Goal: Task Accomplishment & Management: Manage account settings

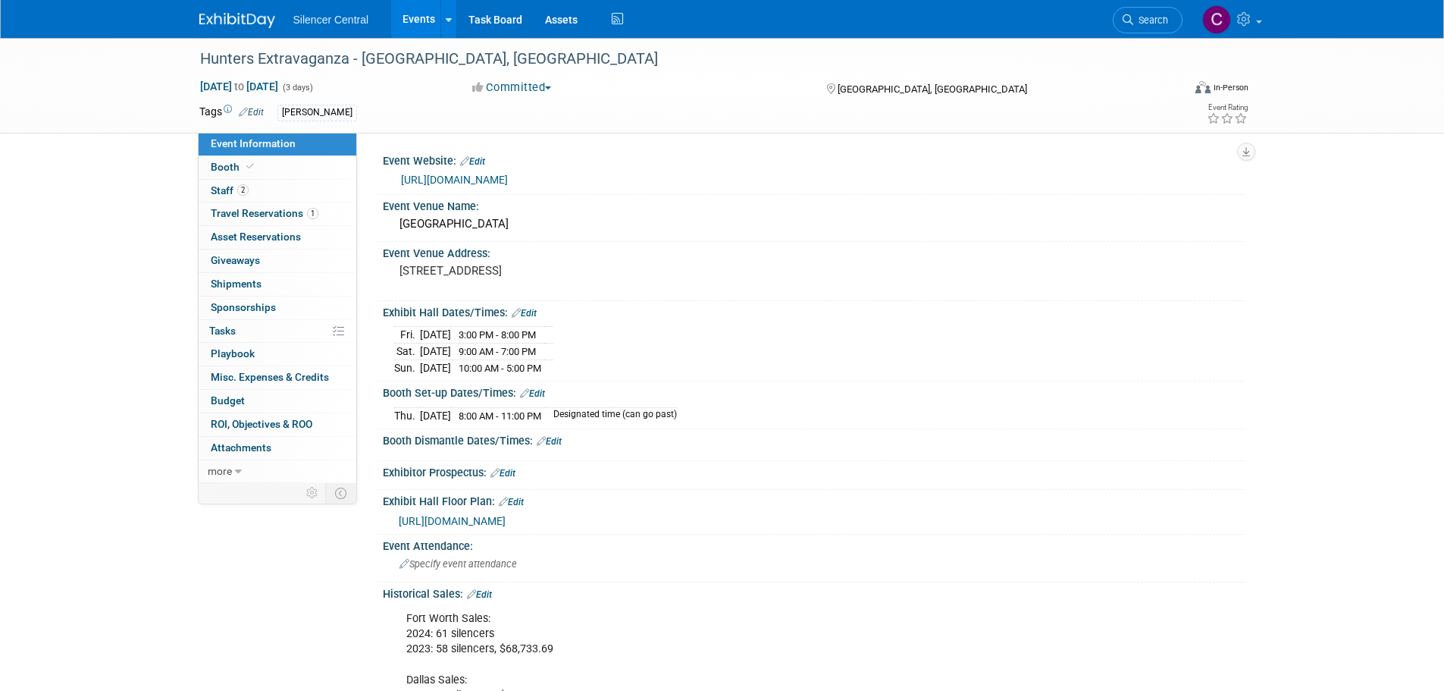
click at [250, 15] on img at bounding box center [237, 20] width 76 height 15
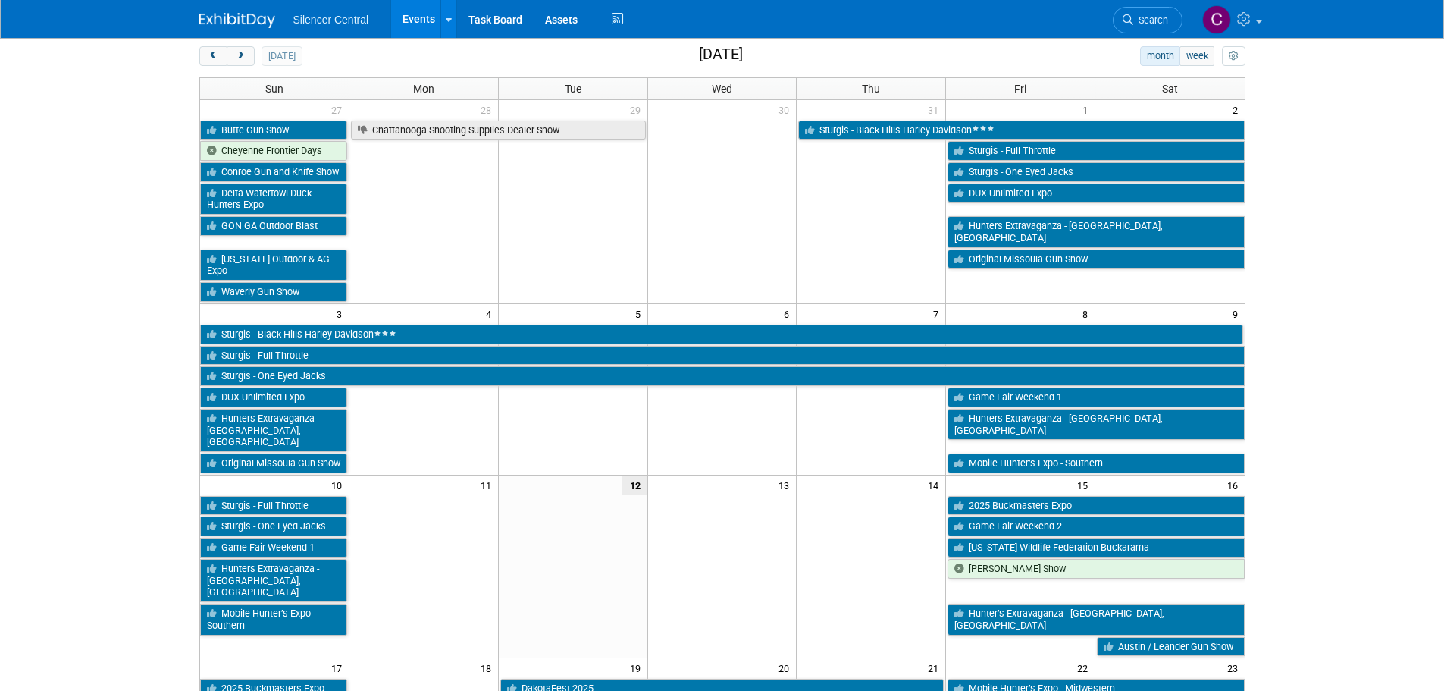
scroll to position [303, 0]
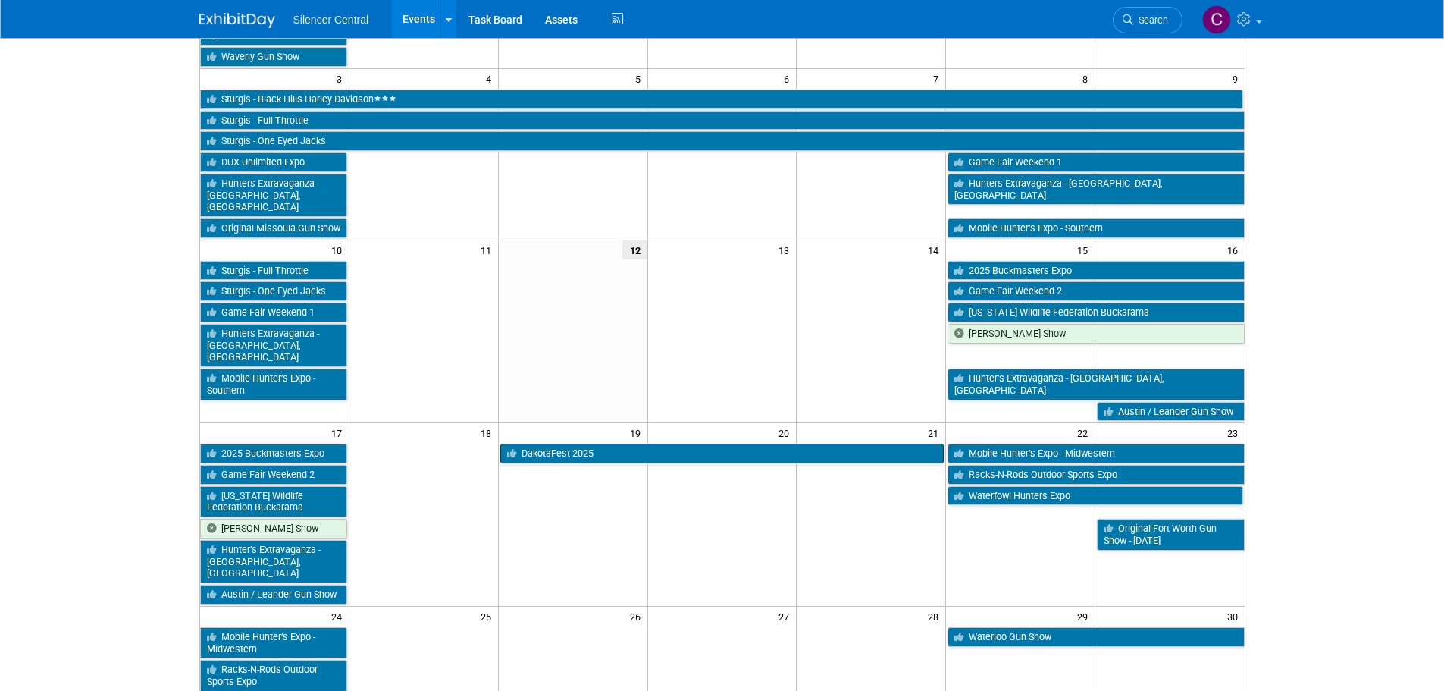
drag, startPoint x: 541, startPoint y: 393, endPoint x: 540, endPoint y: 401, distance: 7.7
click at [541, 423] on td "19" at bounding box center [572, 432] width 149 height 19
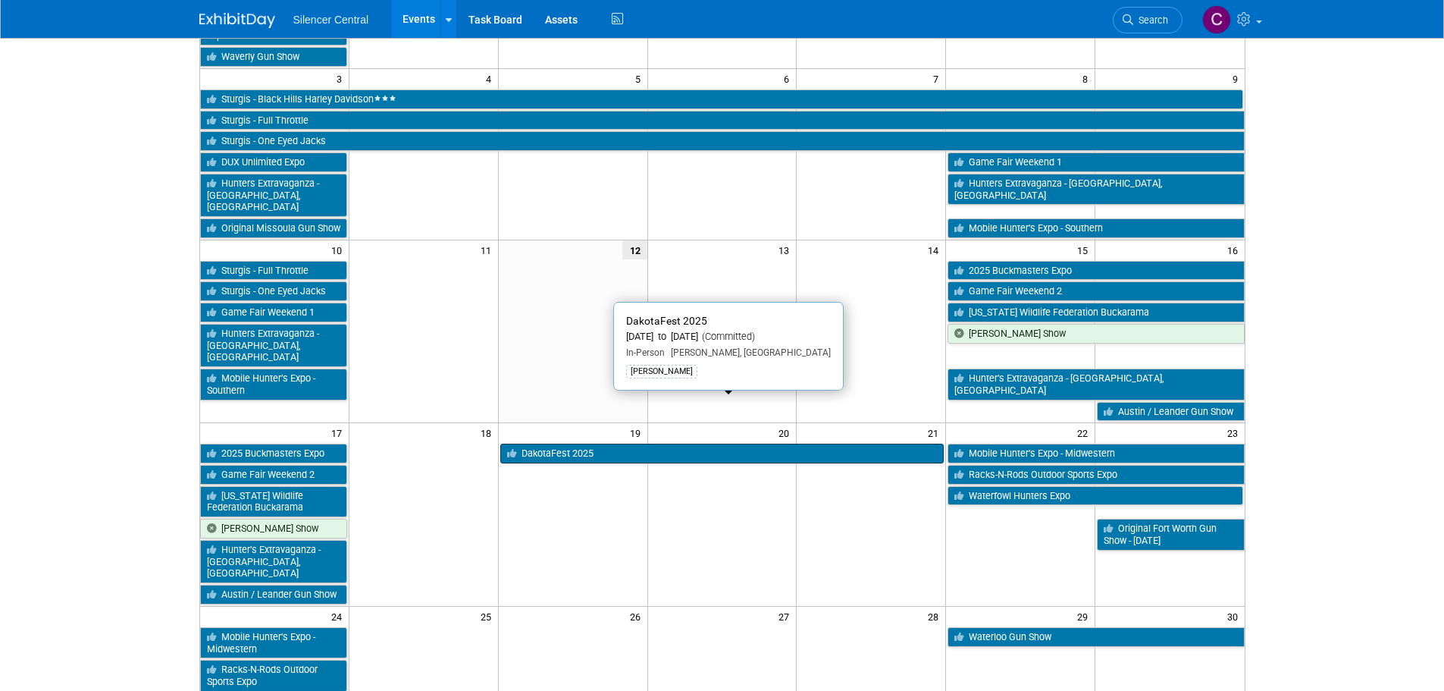
click at [541, 444] on link "DakotaFest 2025" at bounding box center [722, 454] width 444 height 20
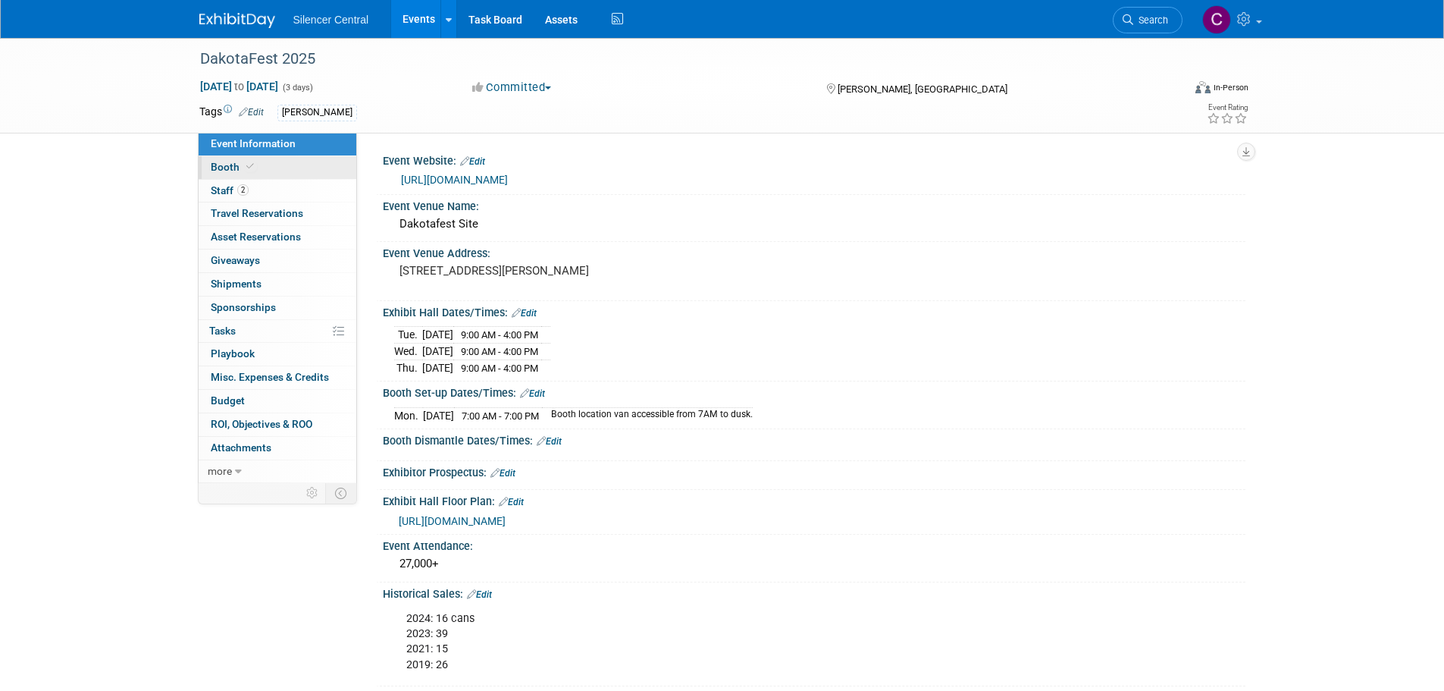
click at [243, 158] on link "Booth" at bounding box center [278, 167] width 158 height 23
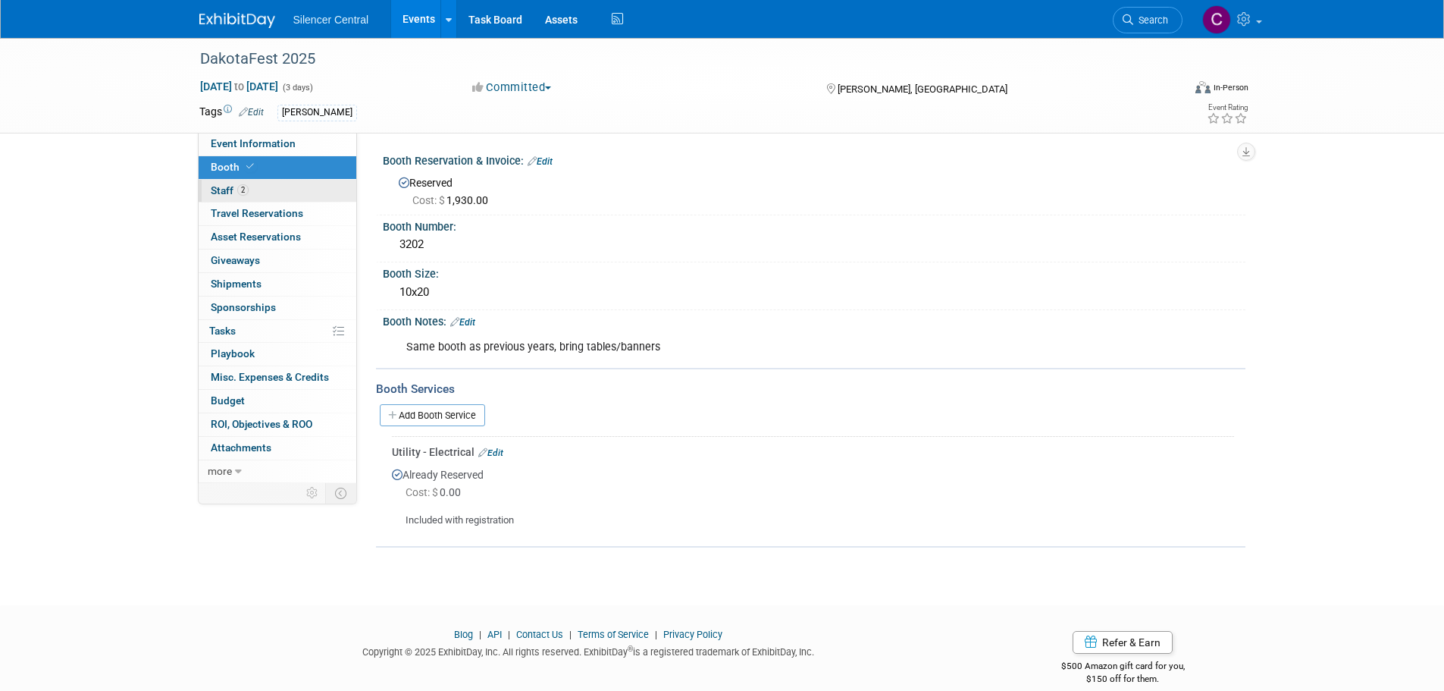
click at [246, 186] on span "2" at bounding box center [242, 189] width 11 height 11
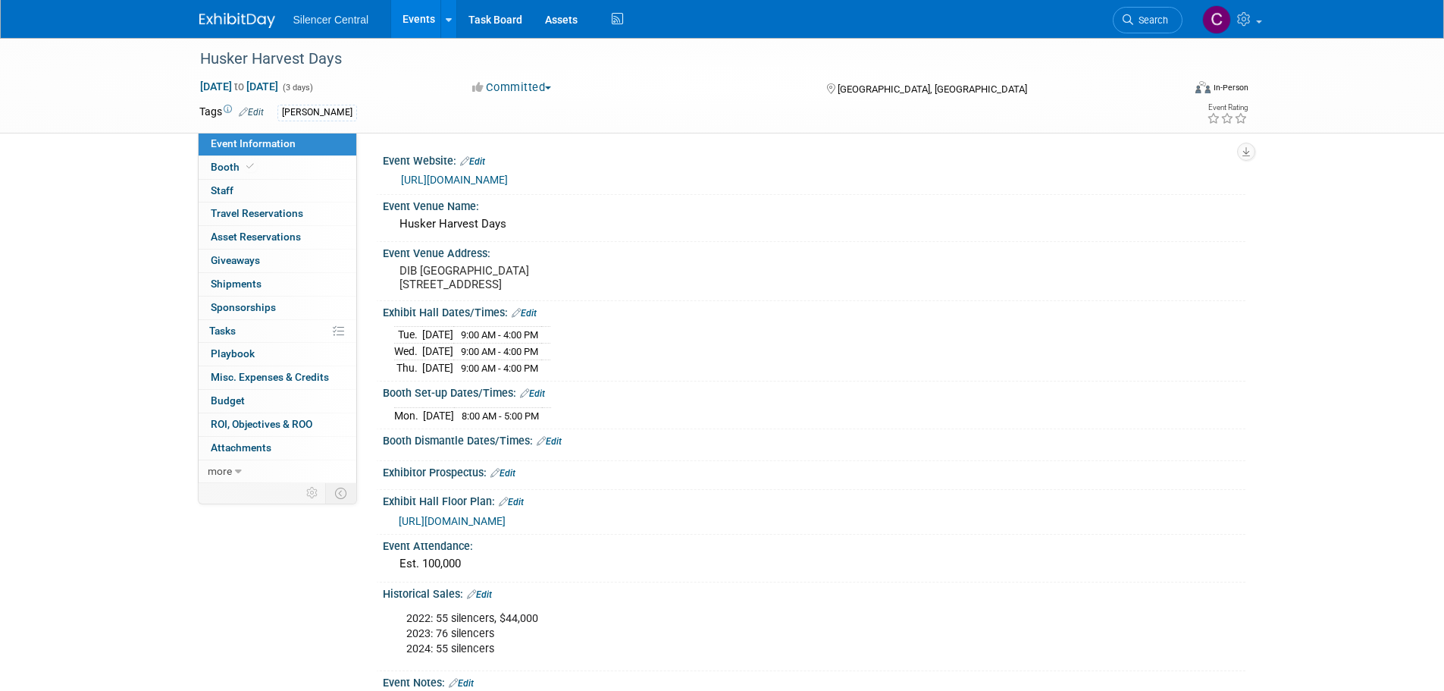
click at [238, 7] on link at bounding box center [246, 13] width 94 height 12
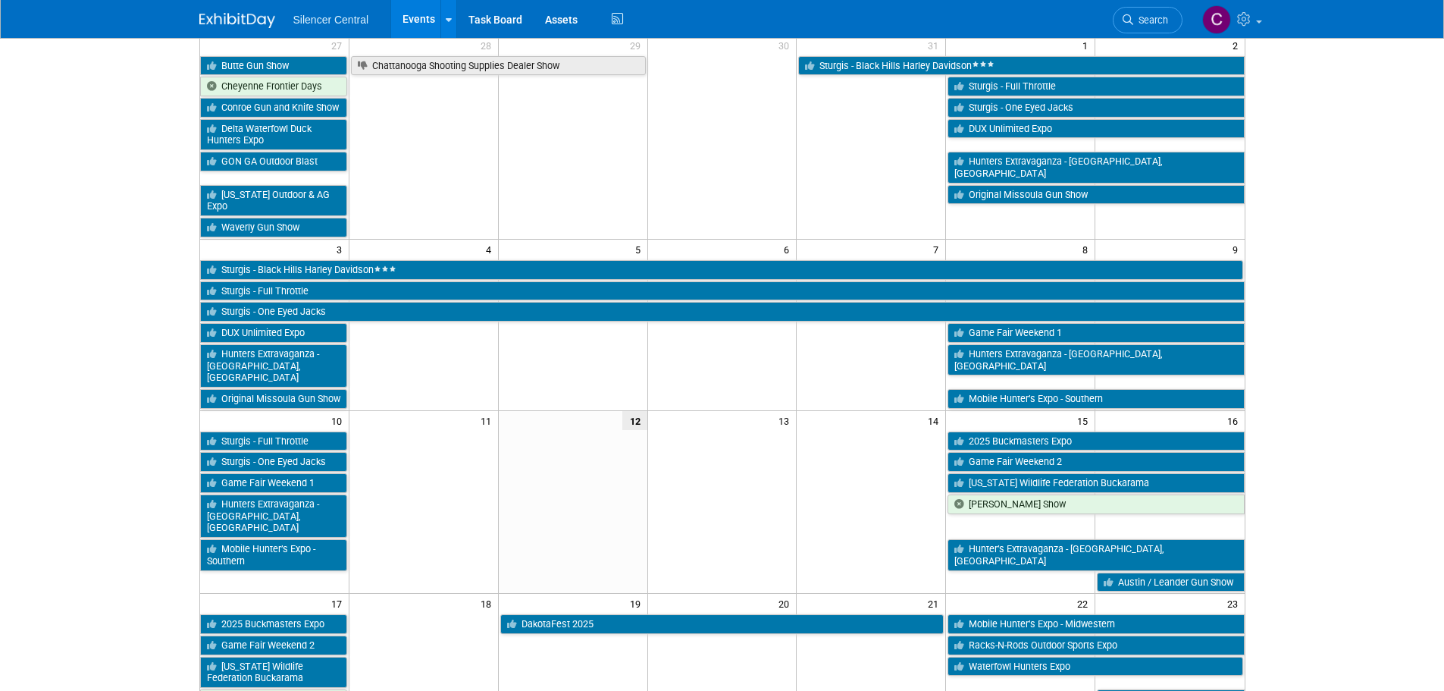
scroll to position [303, 0]
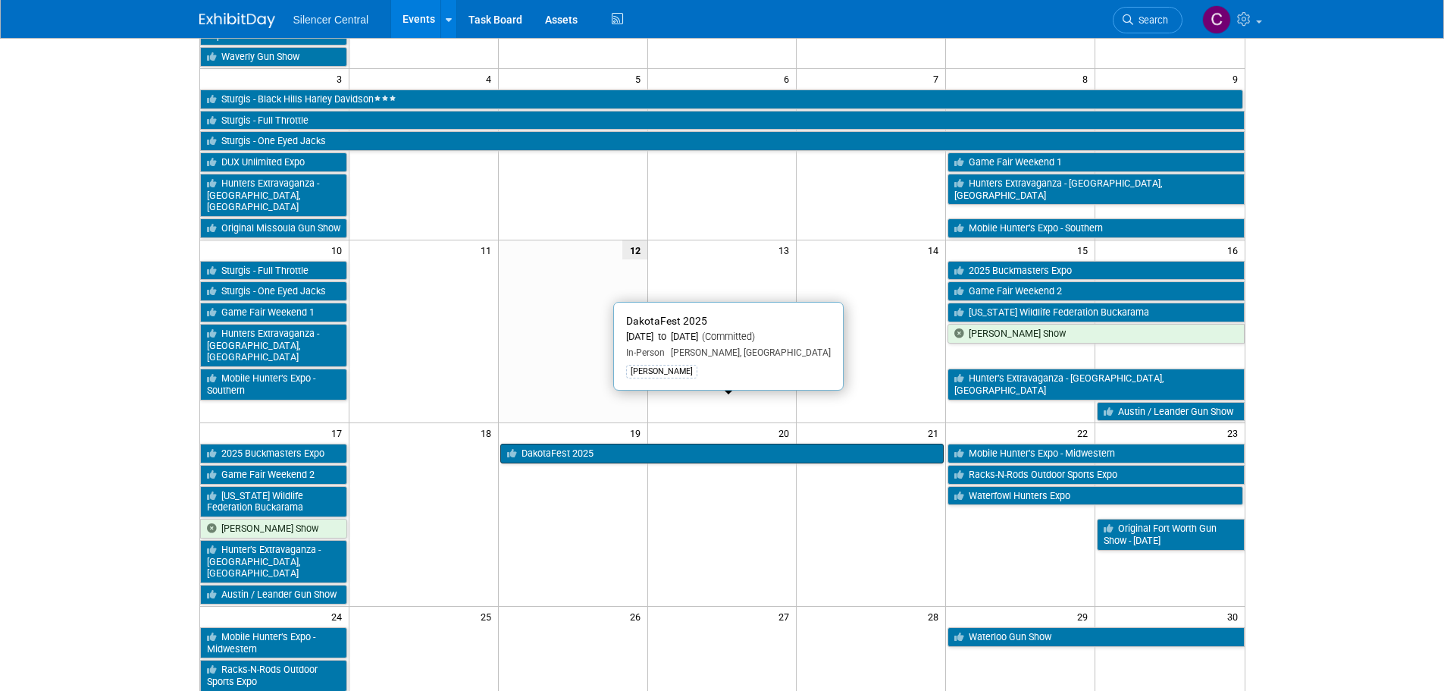
click at [621, 444] on link "DakotaFest 2025" at bounding box center [722, 454] width 444 height 20
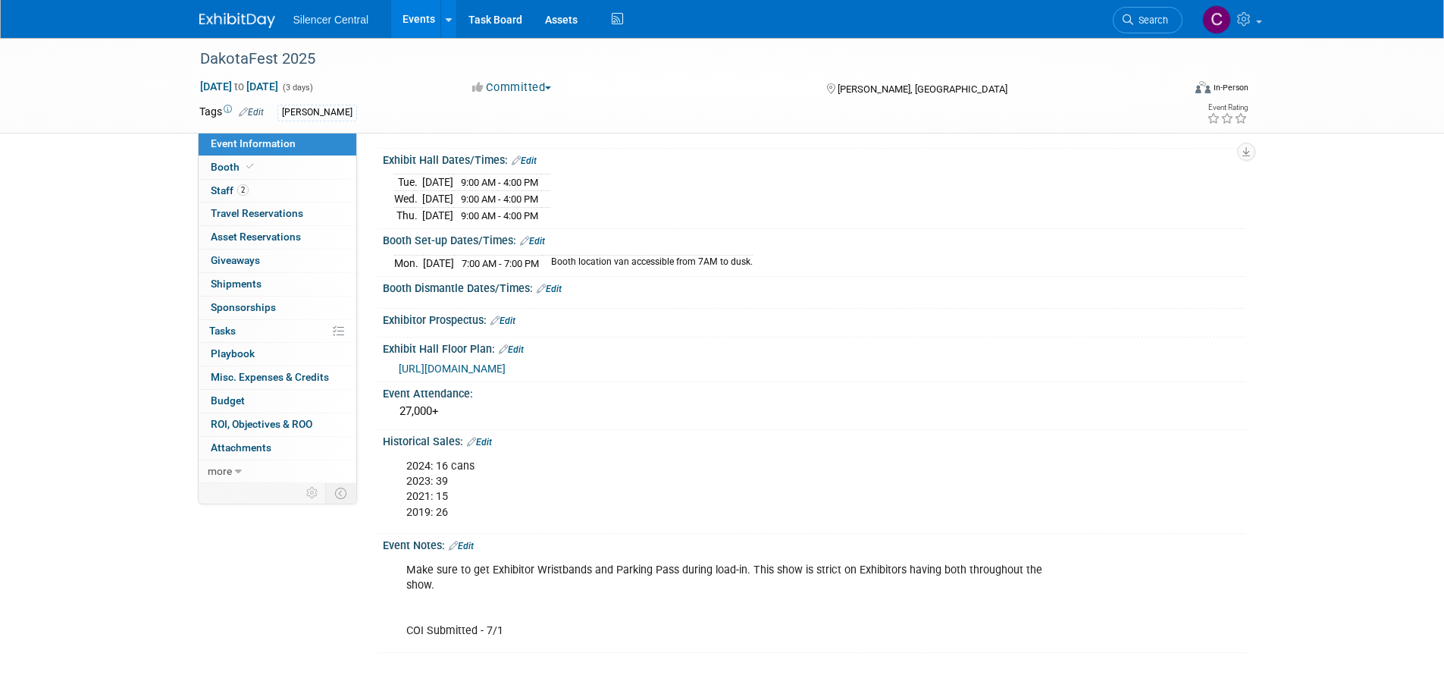
scroll to position [276, 0]
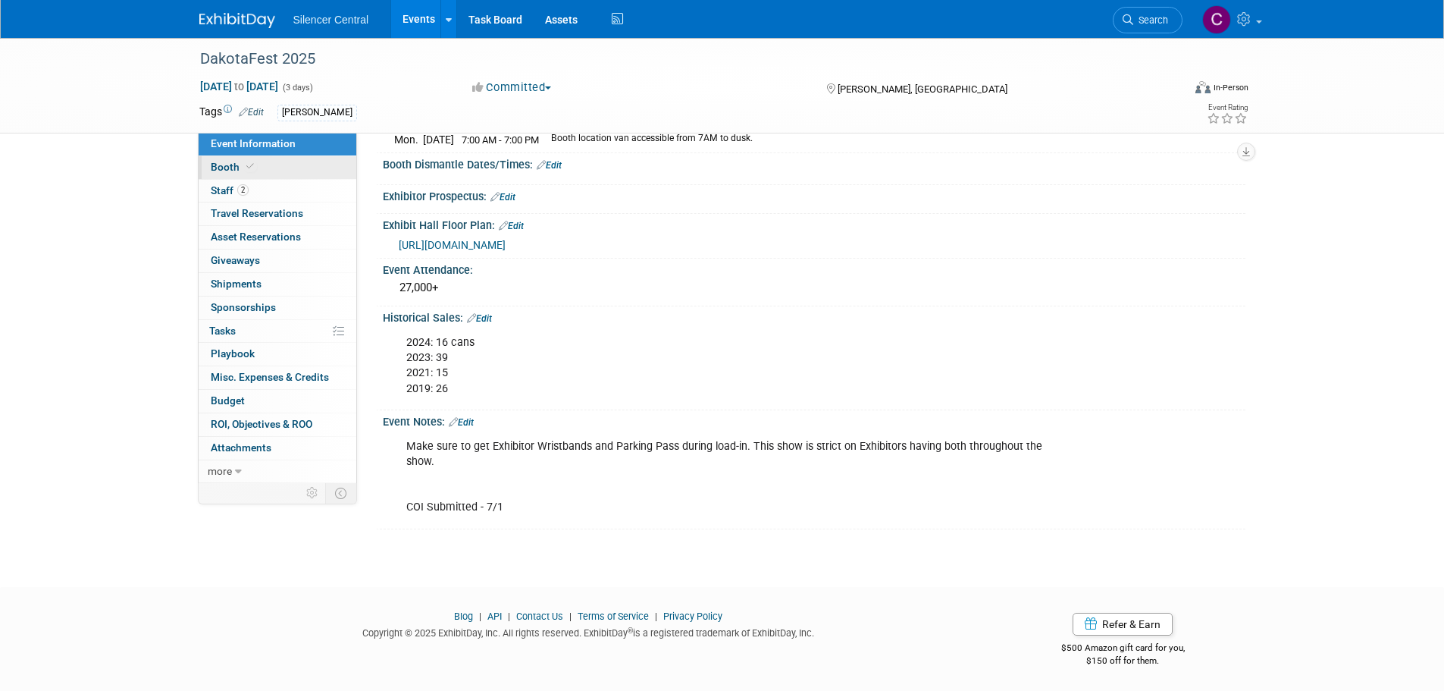
click at [258, 165] on link "Booth" at bounding box center [278, 167] width 158 height 23
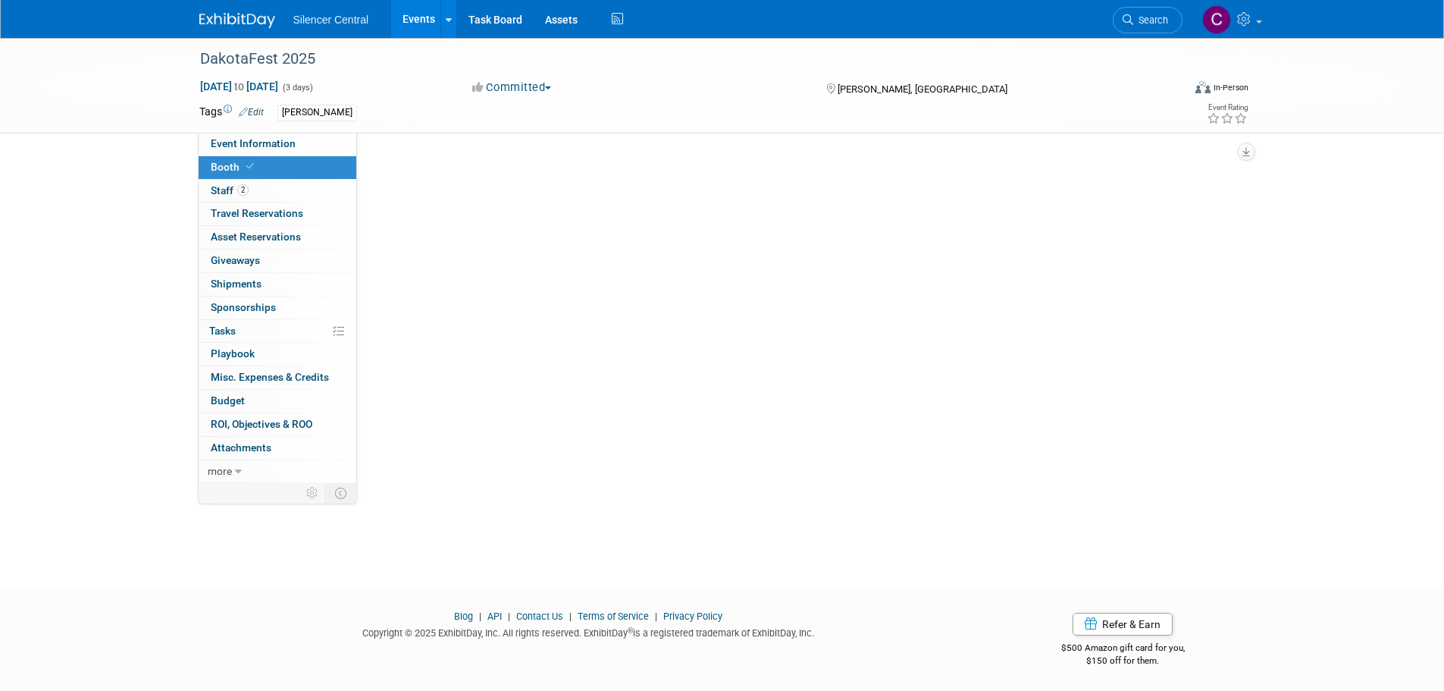
scroll to position [0, 0]
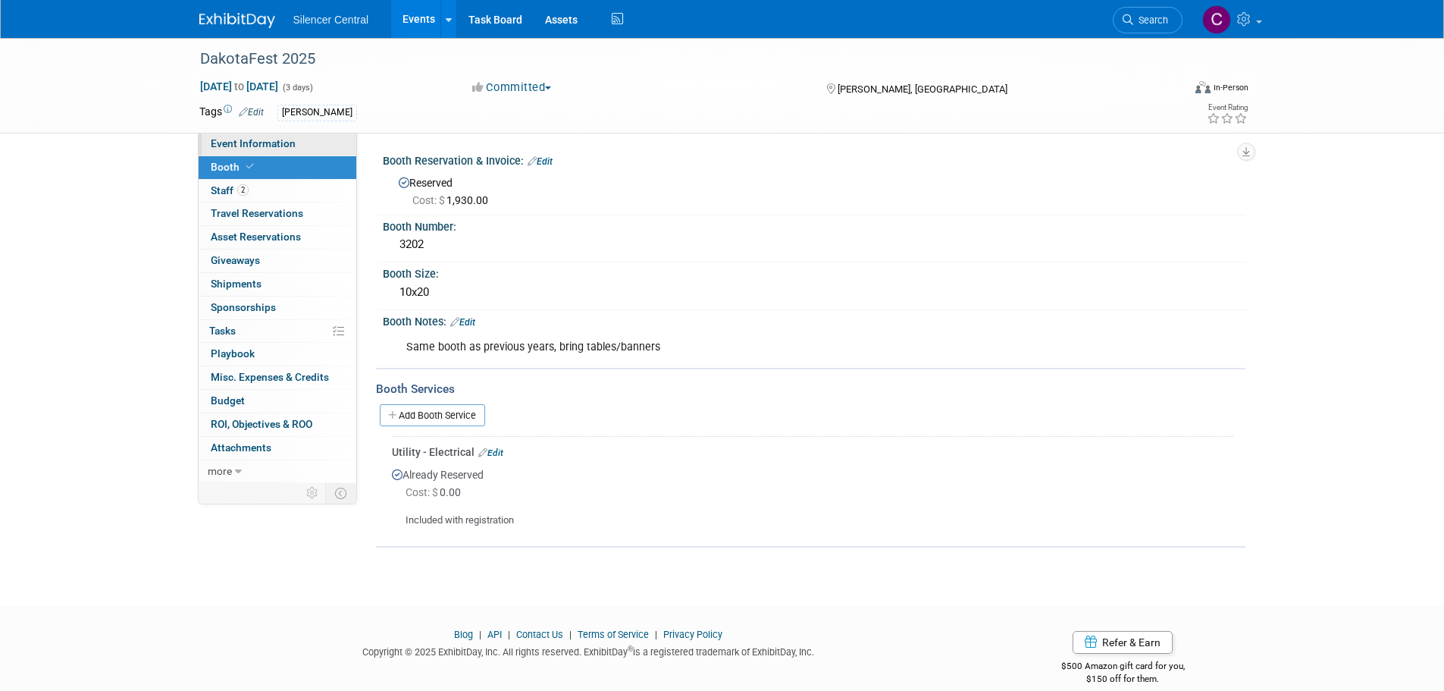
click at [309, 147] on link "Event Information" at bounding box center [278, 144] width 158 height 23
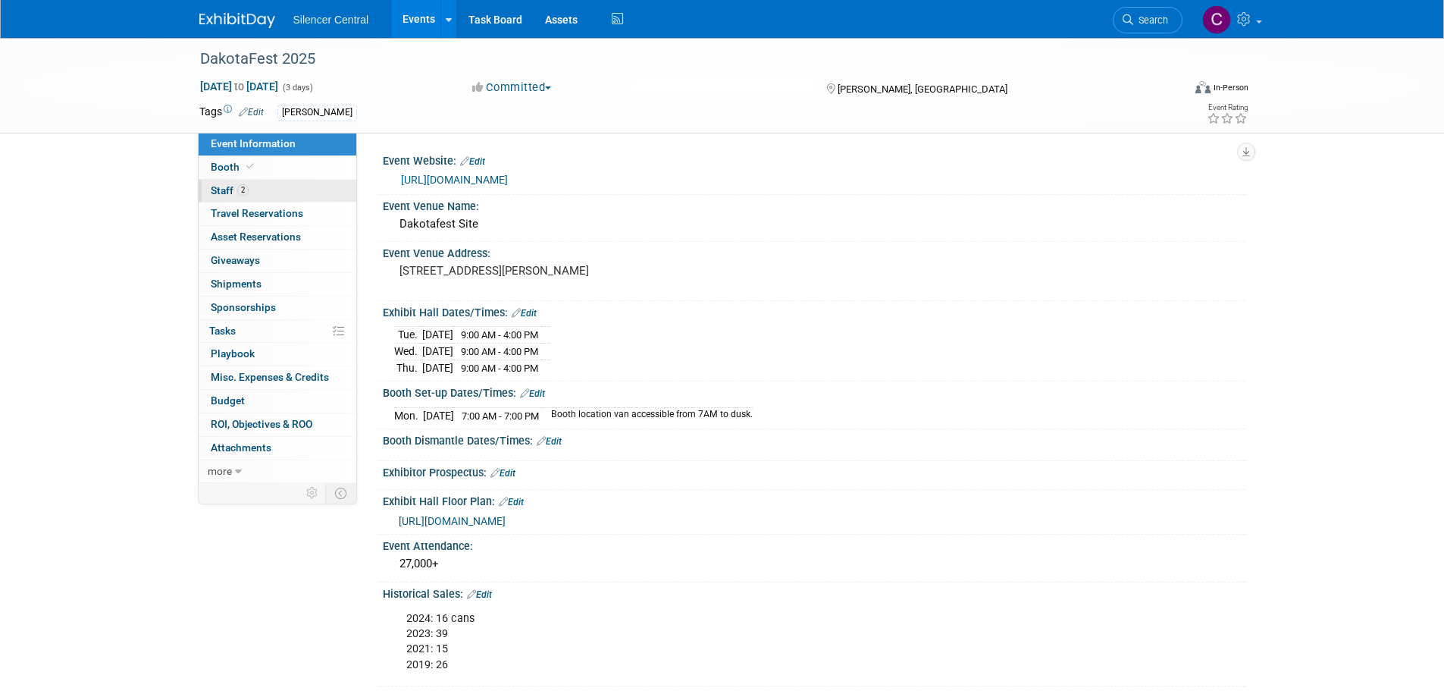
click at [270, 190] on link "2 Staff 2" at bounding box center [278, 191] width 158 height 23
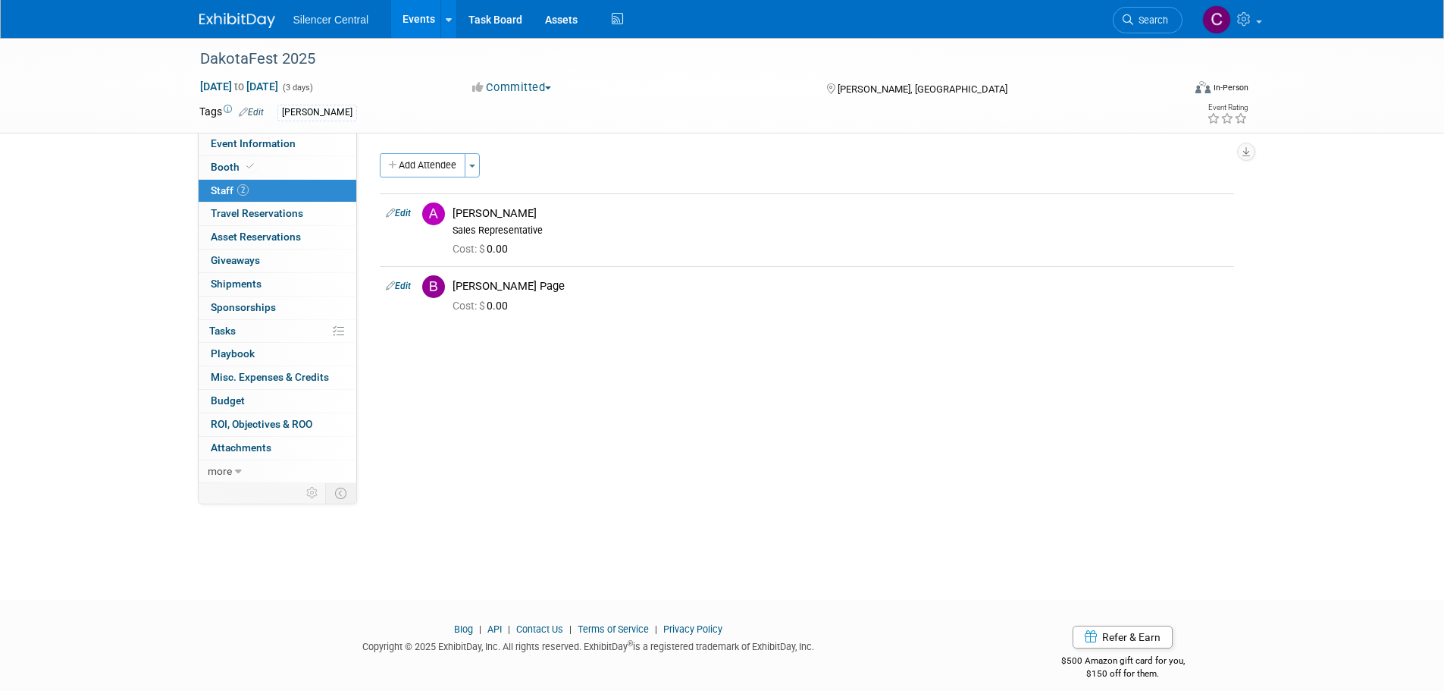
click at [284, 133] on div "DakotaFest 2025 Aug 19, 2025 to Aug 21, 2025 (3 days) Aug 19, 2025 to Aug 21, 2…" at bounding box center [722, 86] width 1444 height 96
click at [239, 14] on img at bounding box center [237, 20] width 76 height 15
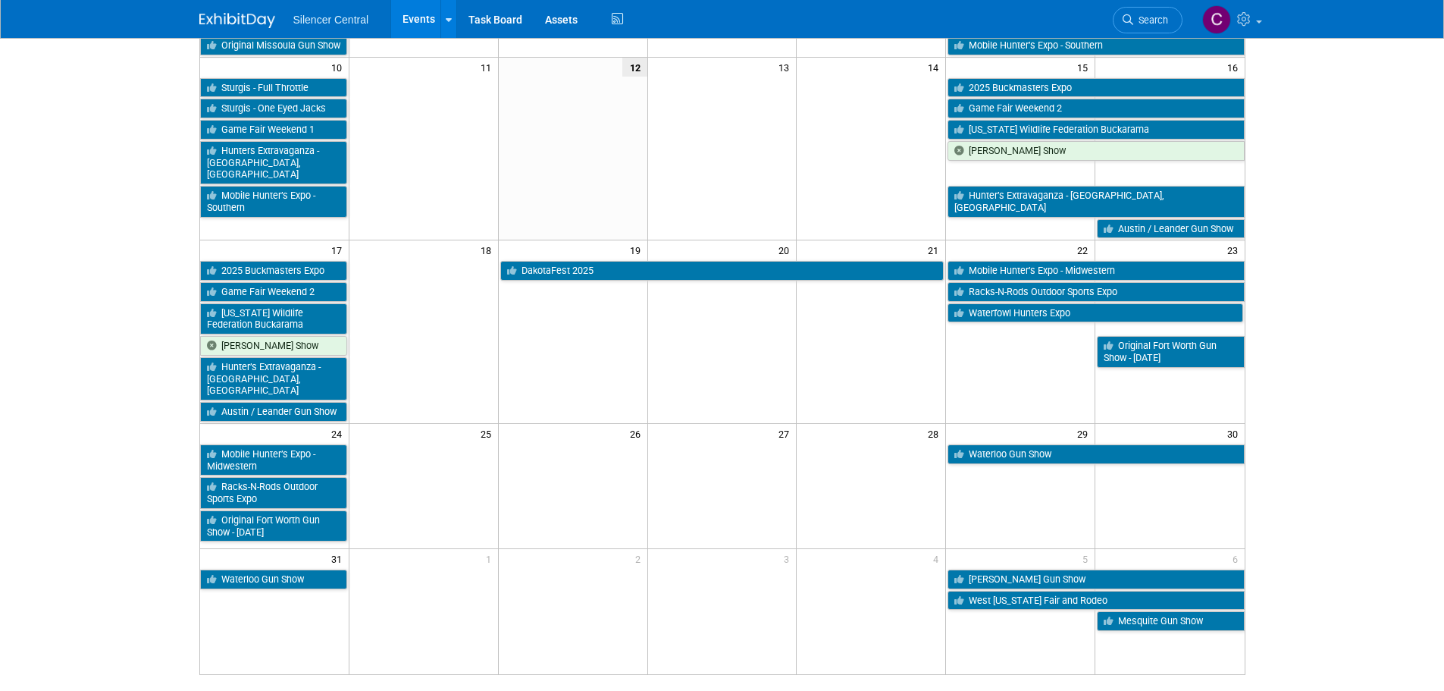
scroll to position [347, 0]
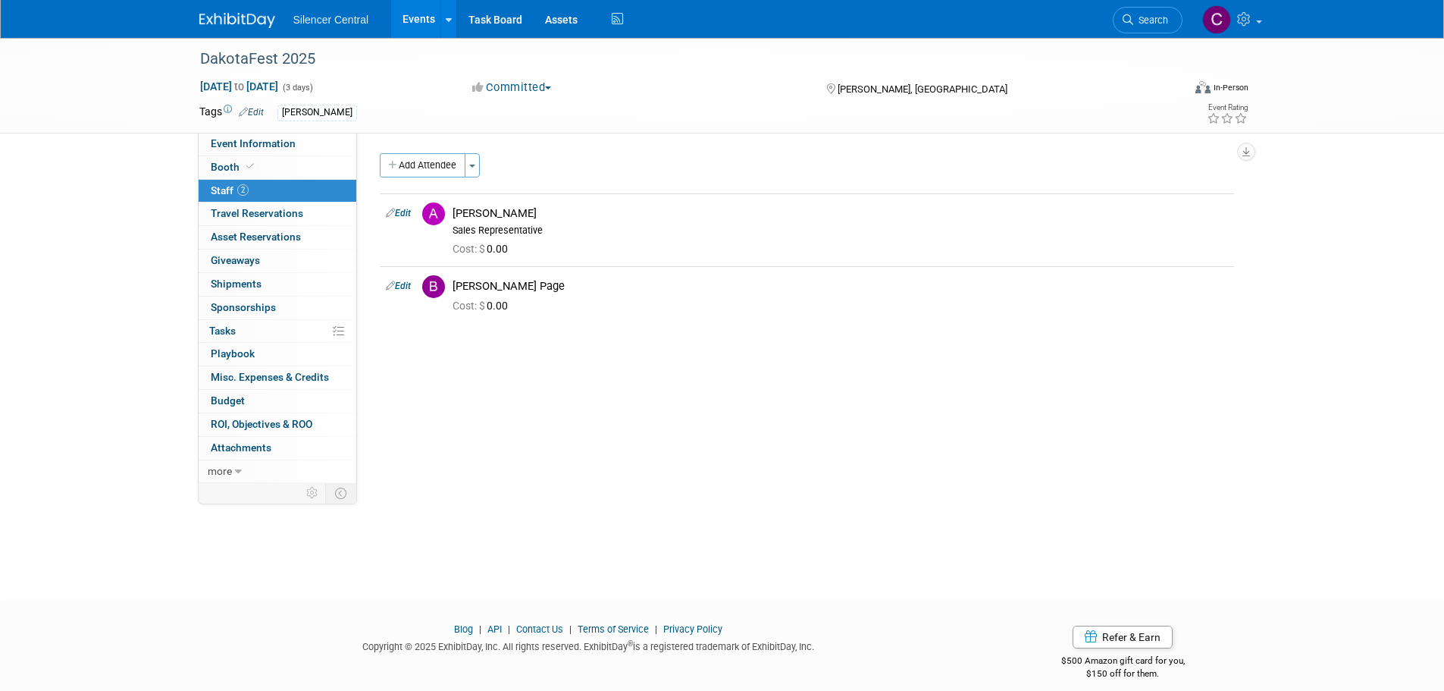
click at [224, 23] on img at bounding box center [237, 20] width 76 height 15
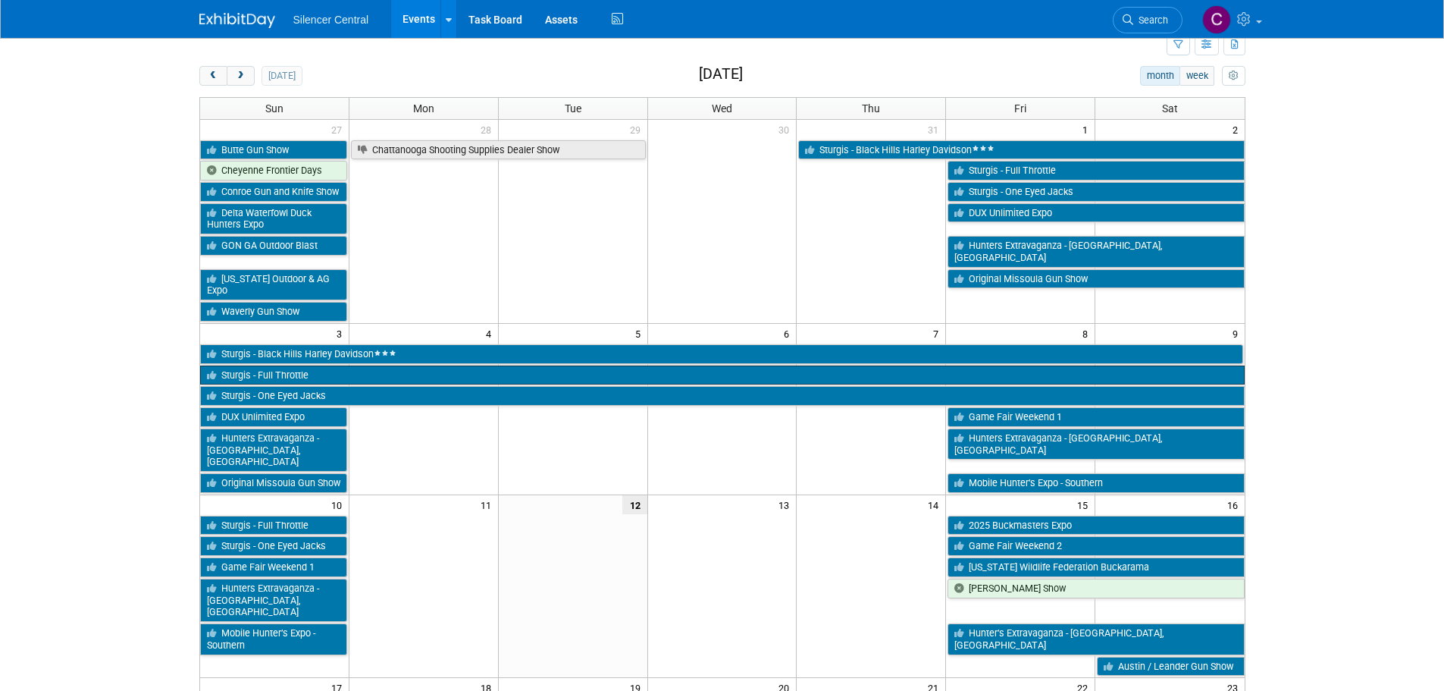
scroll to position [76, 0]
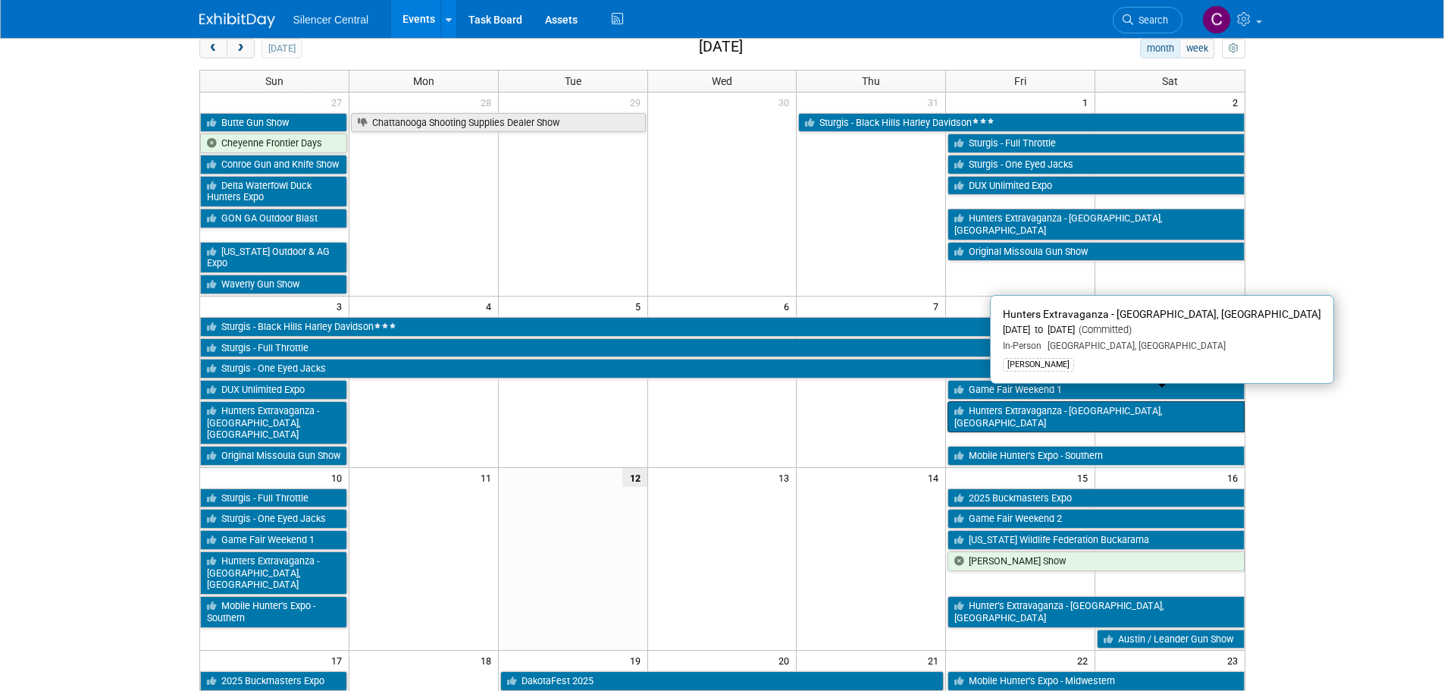
click at [1040, 401] on link "Hunters Extravaganza - [GEOGRAPHIC_DATA], [GEOGRAPHIC_DATA]" at bounding box center [1096, 416] width 296 height 31
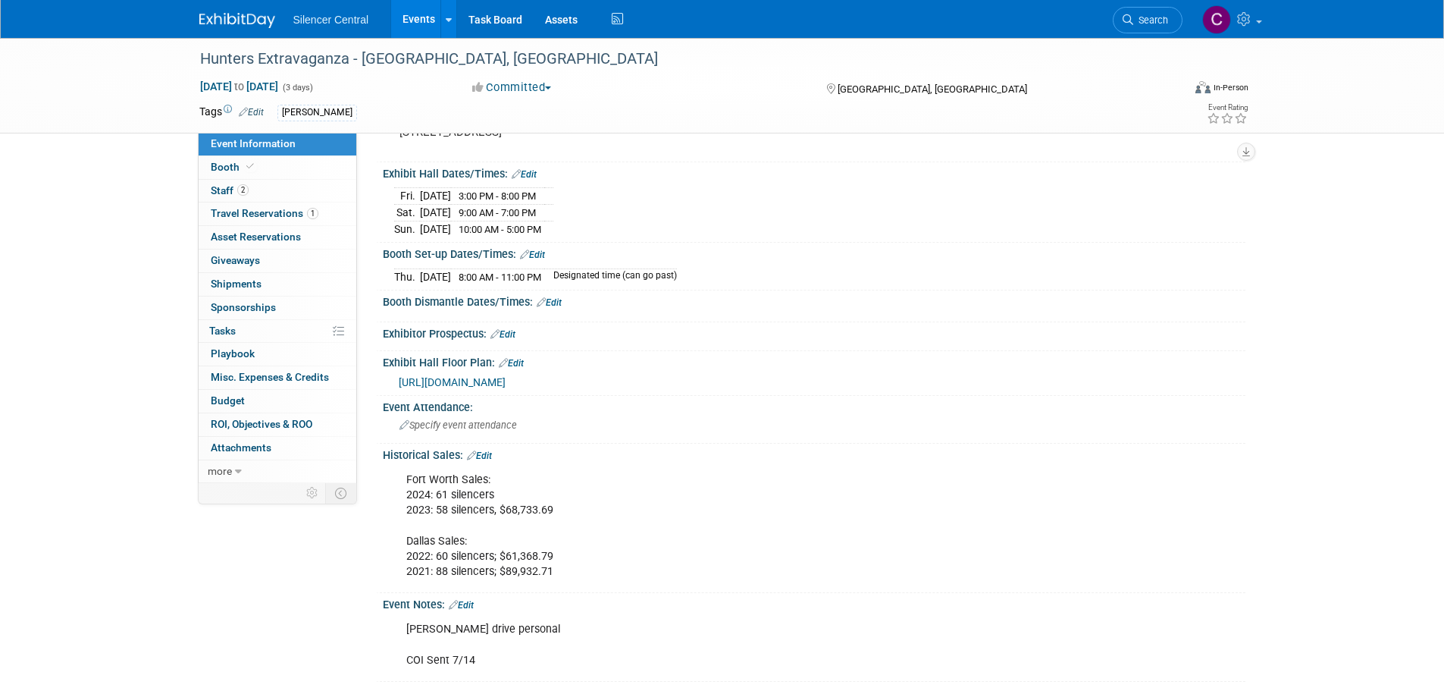
scroll to position [152, 0]
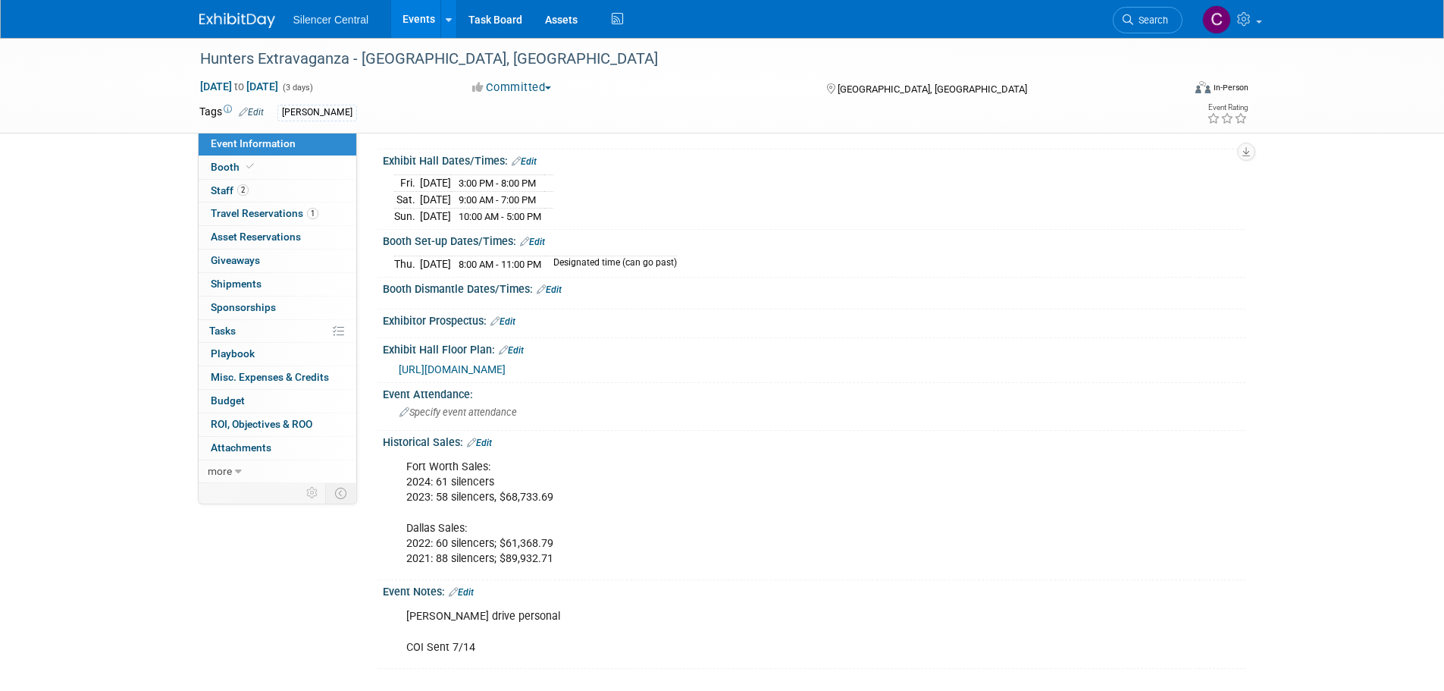
click at [487, 440] on link "Edit" at bounding box center [479, 442] width 25 height 11
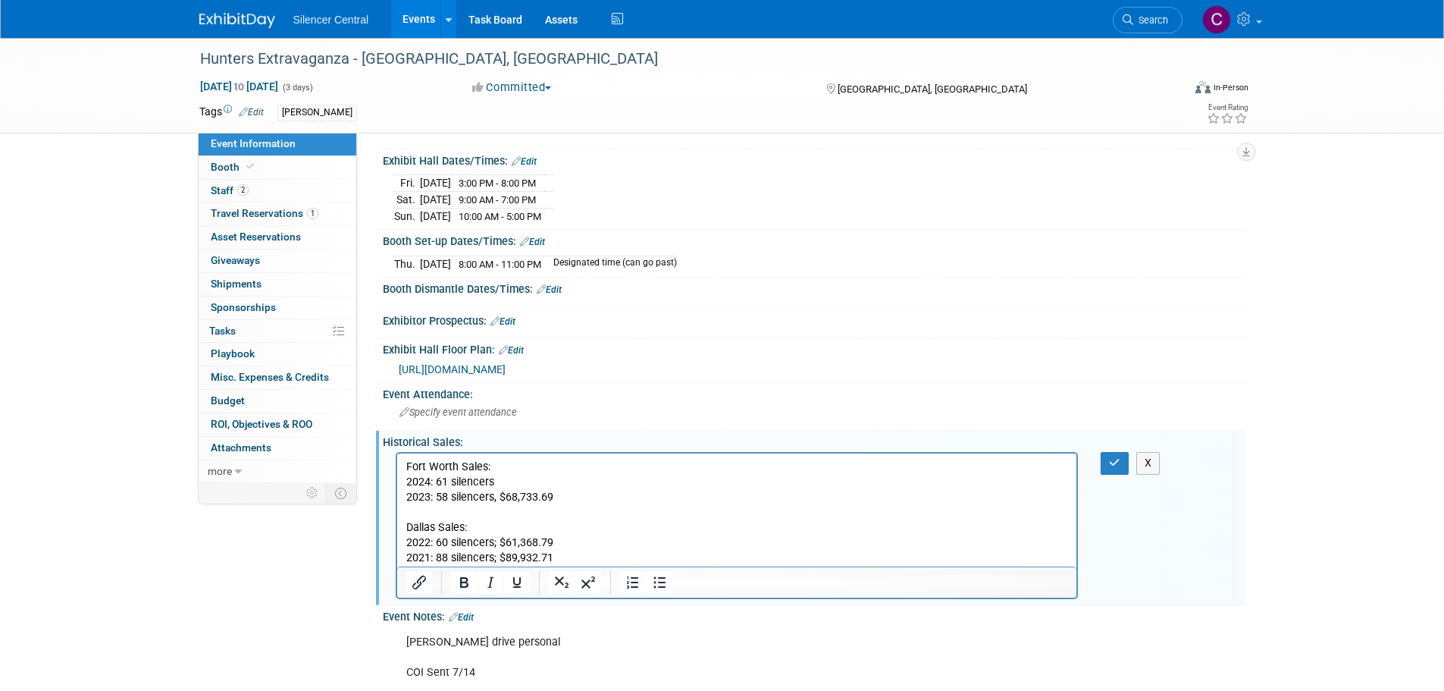
scroll to position [0, 0]
click at [498, 467] on p "Fort Worth Sales: 2024: 61 silencers 2023: 58 silencers, $68,733.69 Dallas Sale…" at bounding box center [737, 512] width 663 height 107
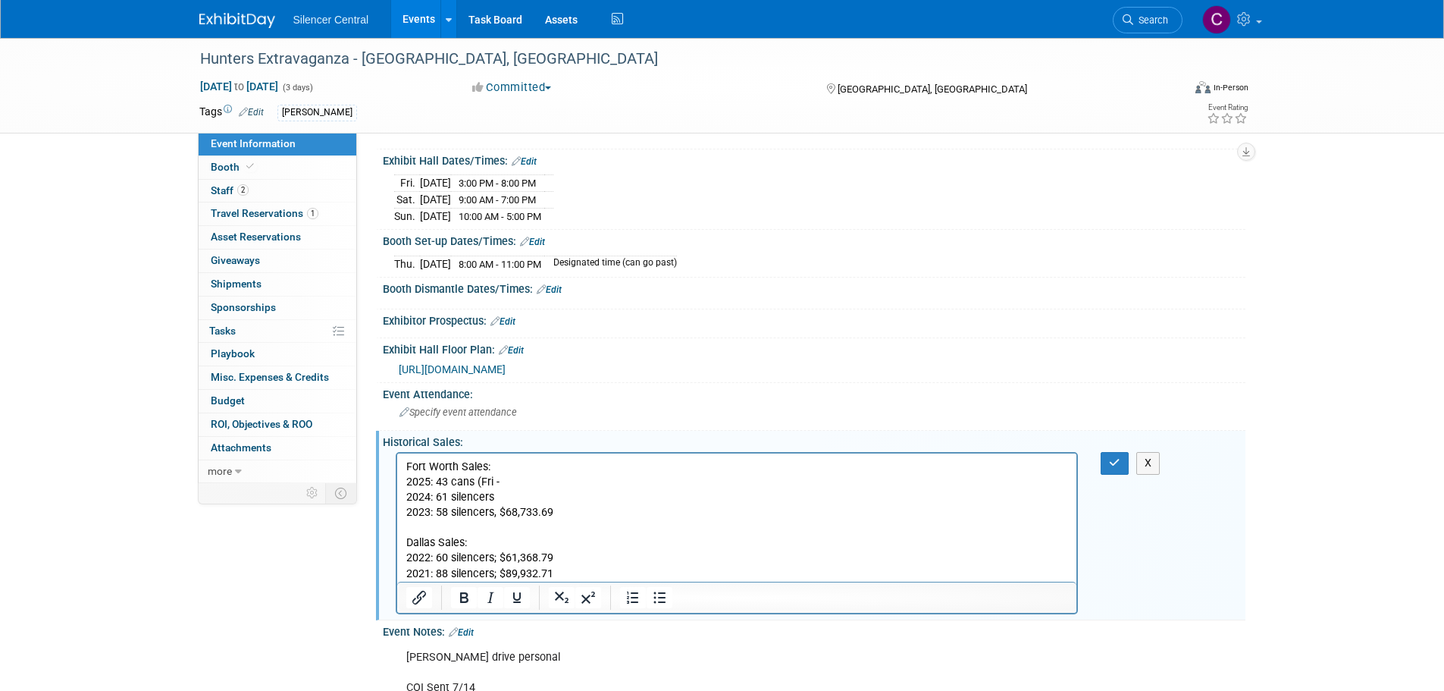
click at [539, 484] on p "2025: 43 cans (Fri - 2024: 61 silencers 2023: 58 silencers, $68,733.69 Dallas S…" at bounding box center [737, 528] width 663 height 107
click at [553, 486] on p "2025: 43 cans (Fri - 3, Sat - 2024: 61 silencers 2023: 58 silencers, $68,733.69…" at bounding box center [737, 528] width 663 height 107
click at [591, 484] on p "2025: 43 cans (Fri - 3, Sat - 27, Sun - 2024: 61 silencers 2023: 58 silencers, …" at bounding box center [737, 528] width 663 height 107
click at [1113, 462] on icon "button" at bounding box center [1114, 462] width 11 height 11
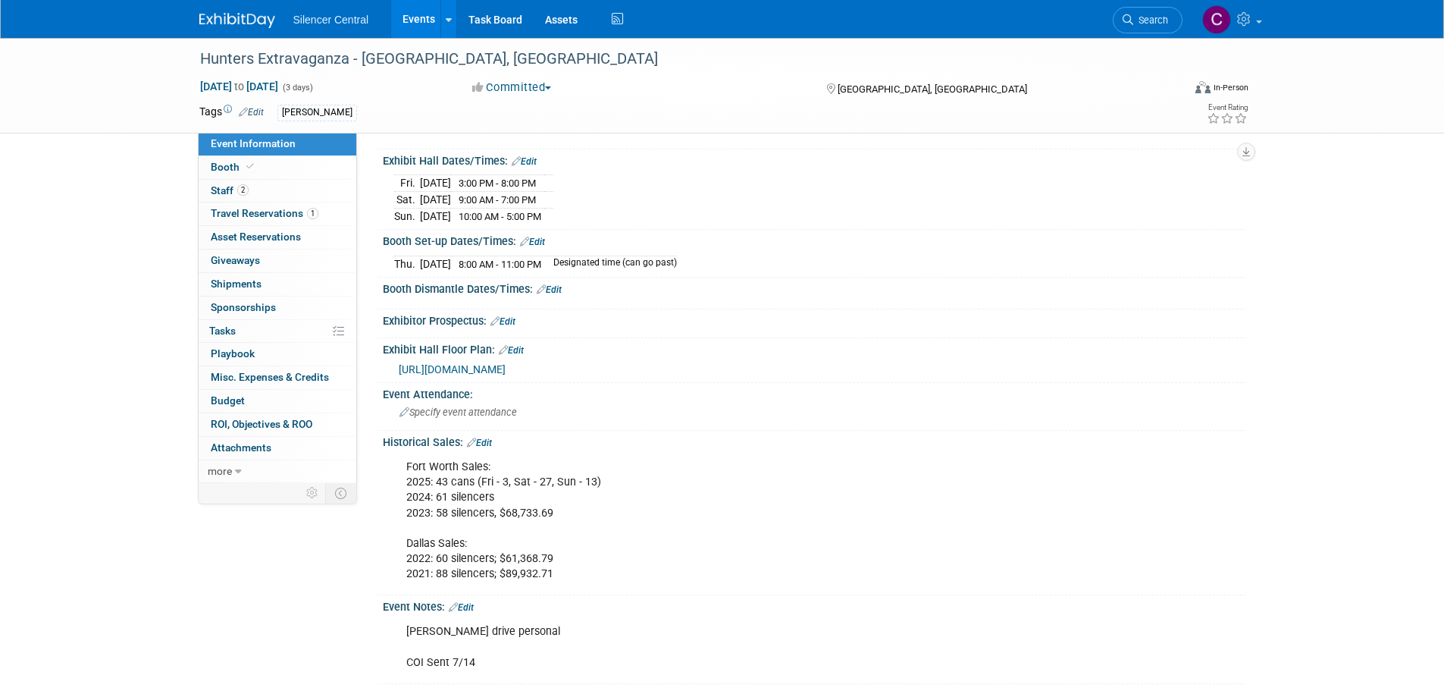
click at [245, 25] on img at bounding box center [237, 20] width 76 height 15
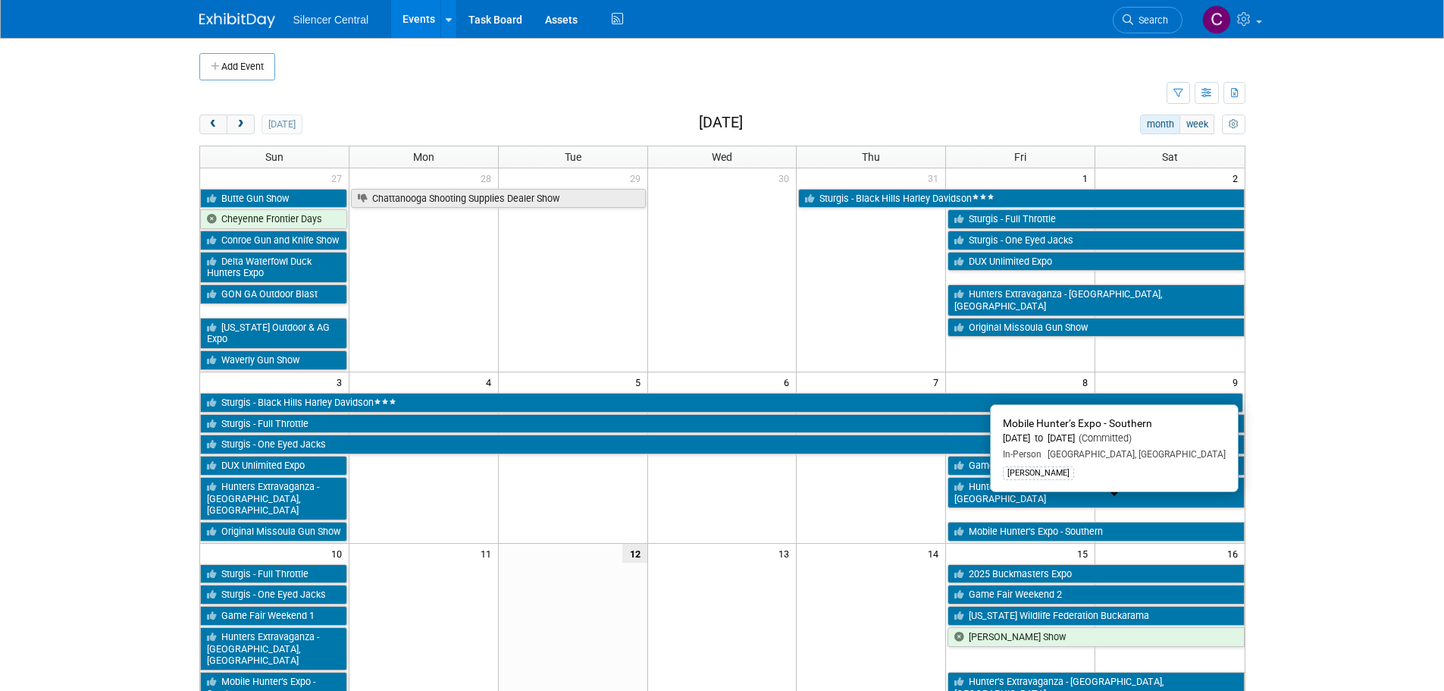
click at [1006, 522] on link "Mobile Hunter’s Expo - Southern" at bounding box center [1096, 532] width 296 height 20
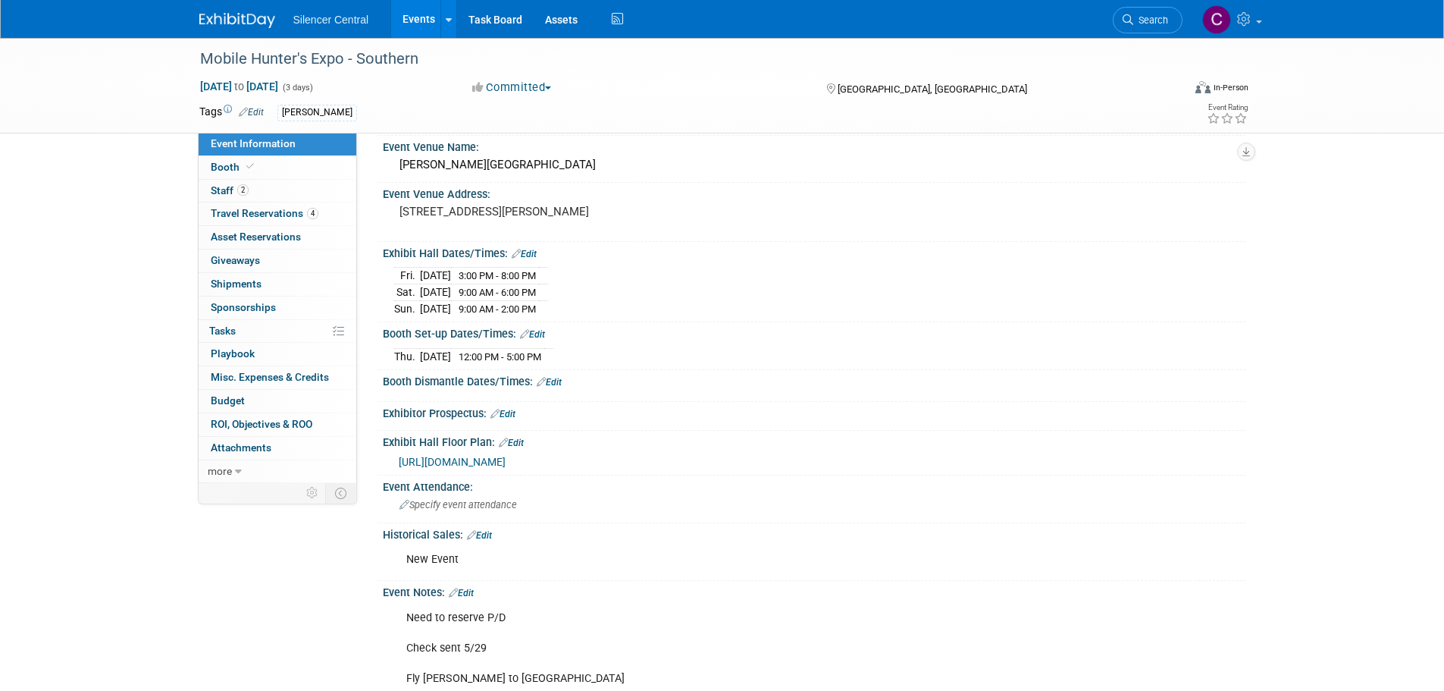
scroll to position [152, 0]
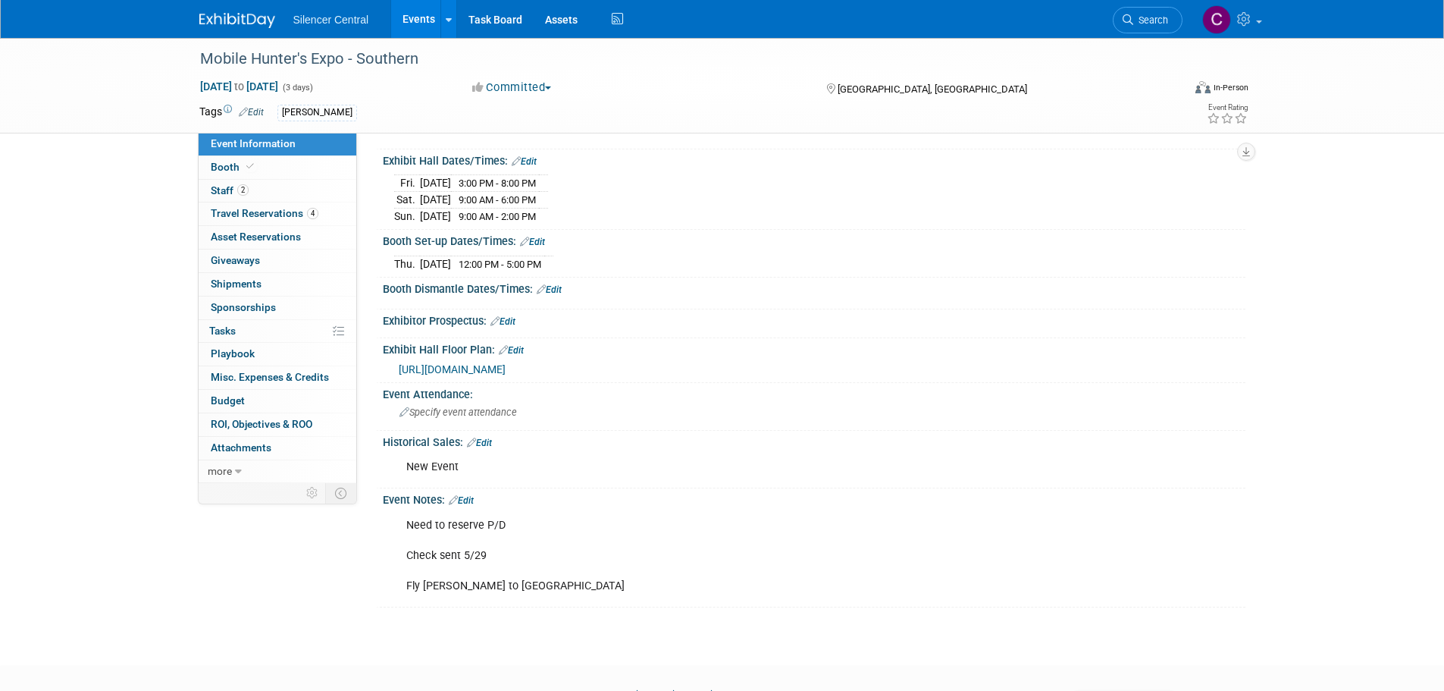
drag, startPoint x: 491, startPoint y: 439, endPoint x: 491, endPoint y: 448, distance: 9.1
click at [491, 438] on link "Edit" at bounding box center [479, 442] width 25 height 11
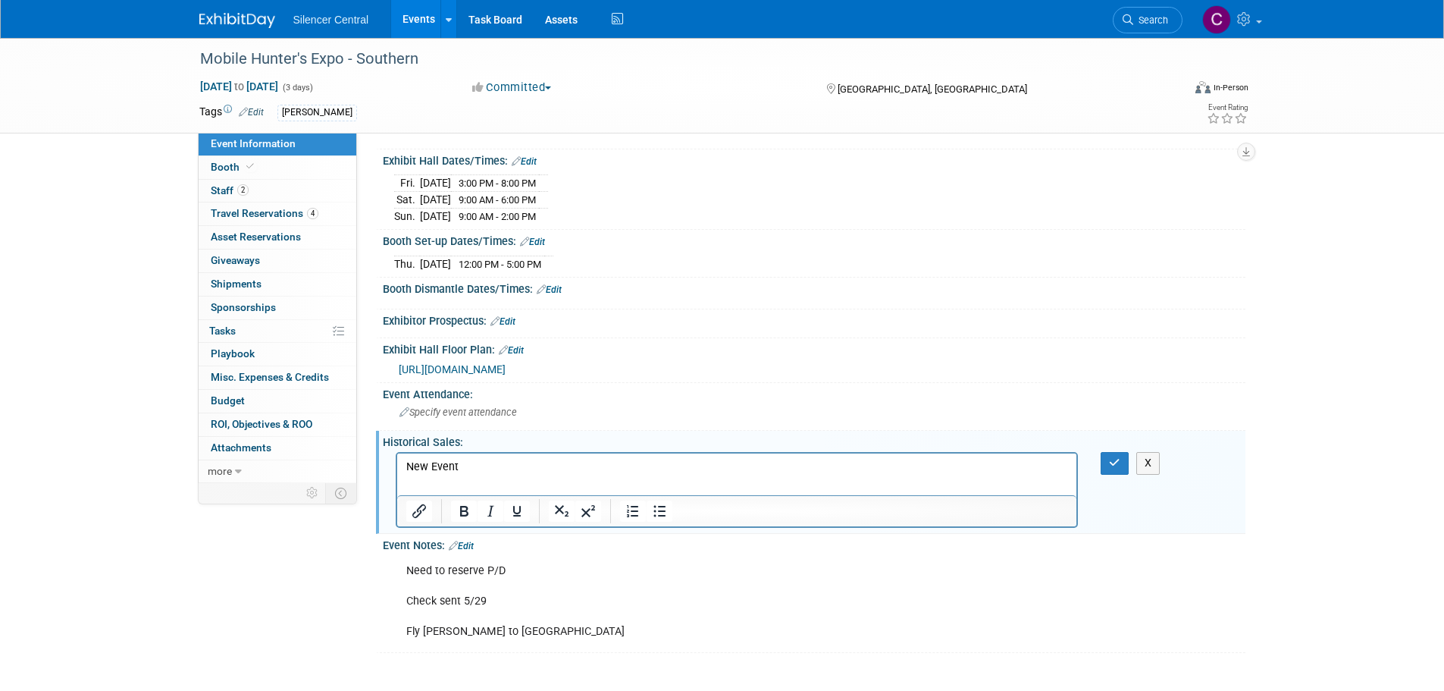
scroll to position [0, 0]
drag, startPoint x: 482, startPoint y: 463, endPoint x: 770, endPoint y: 925, distance: 544.2
click at [397, 474] on html "New Event" at bounding box center [737, 463] width 680 height 21
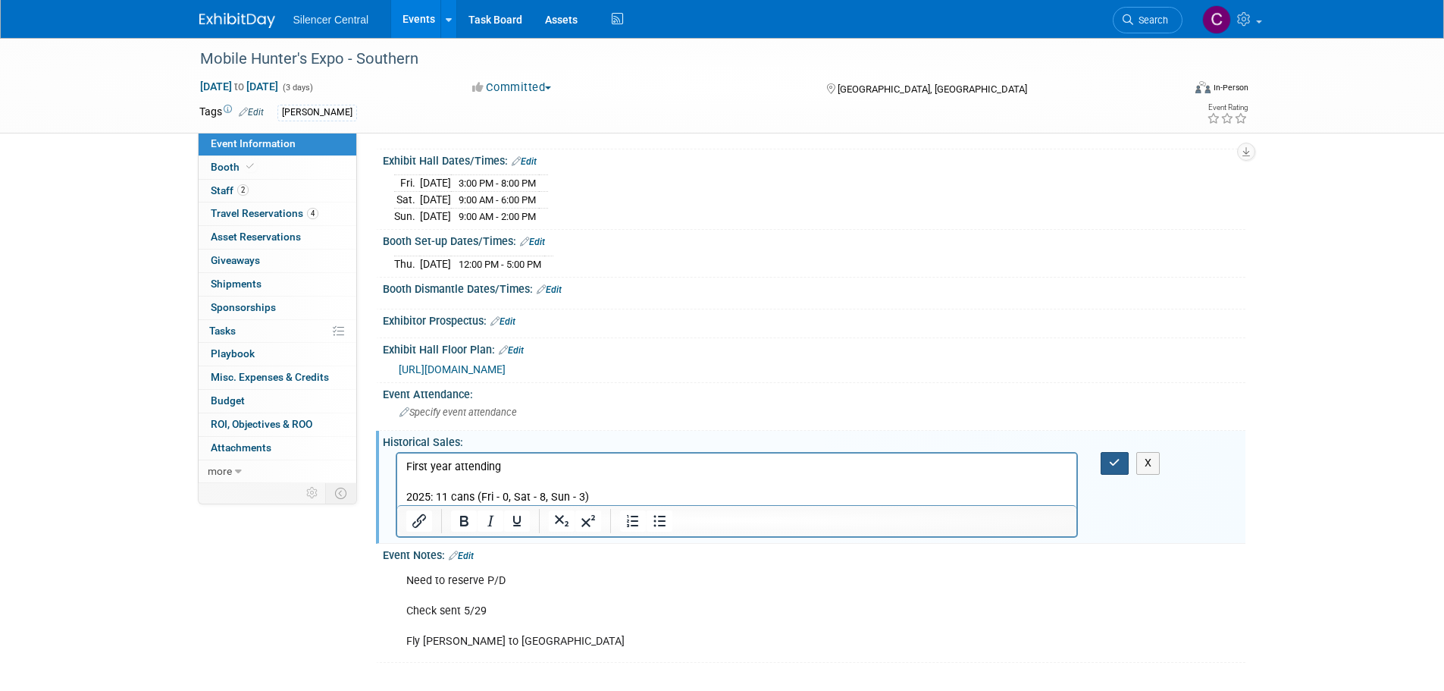
click at [1114, 462] on icon "button" at bounding box center [1114, 462] width 11 height 11
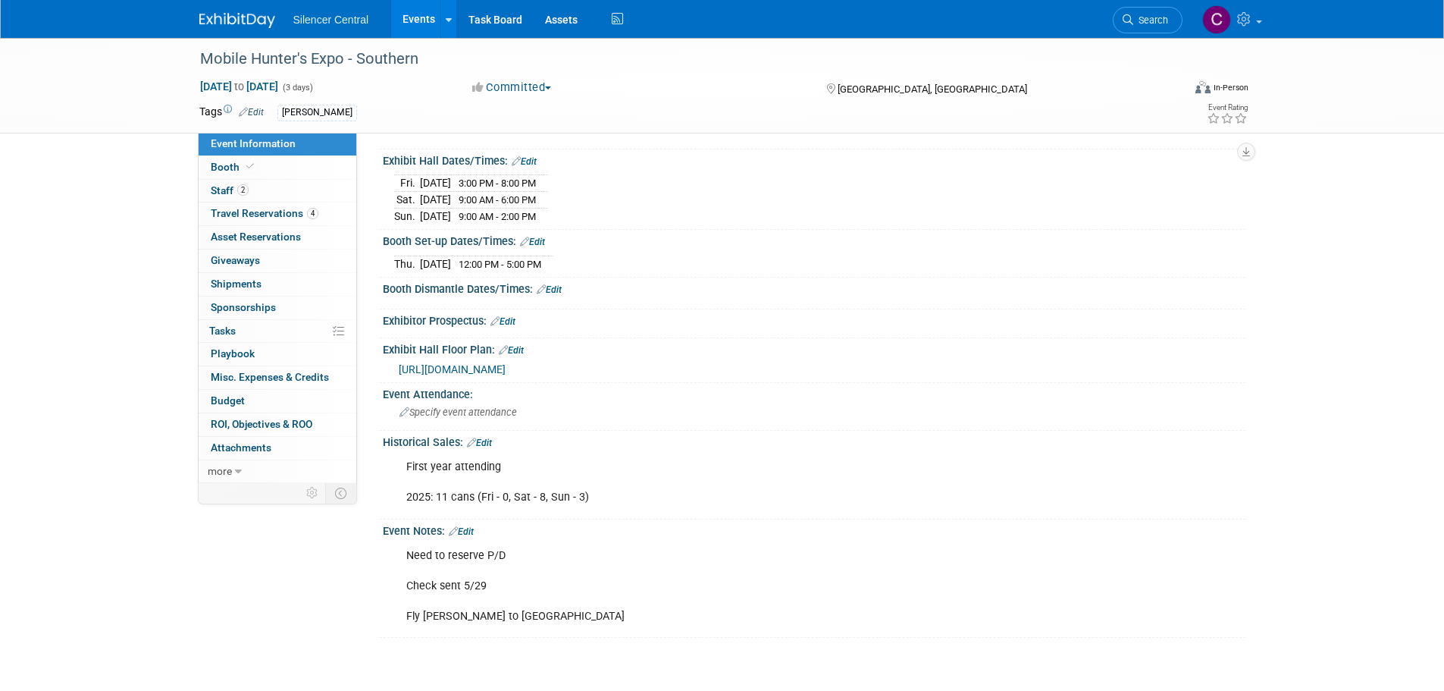
click at [237, 13] on img at bounding box center [237, 20] width 76 height 15
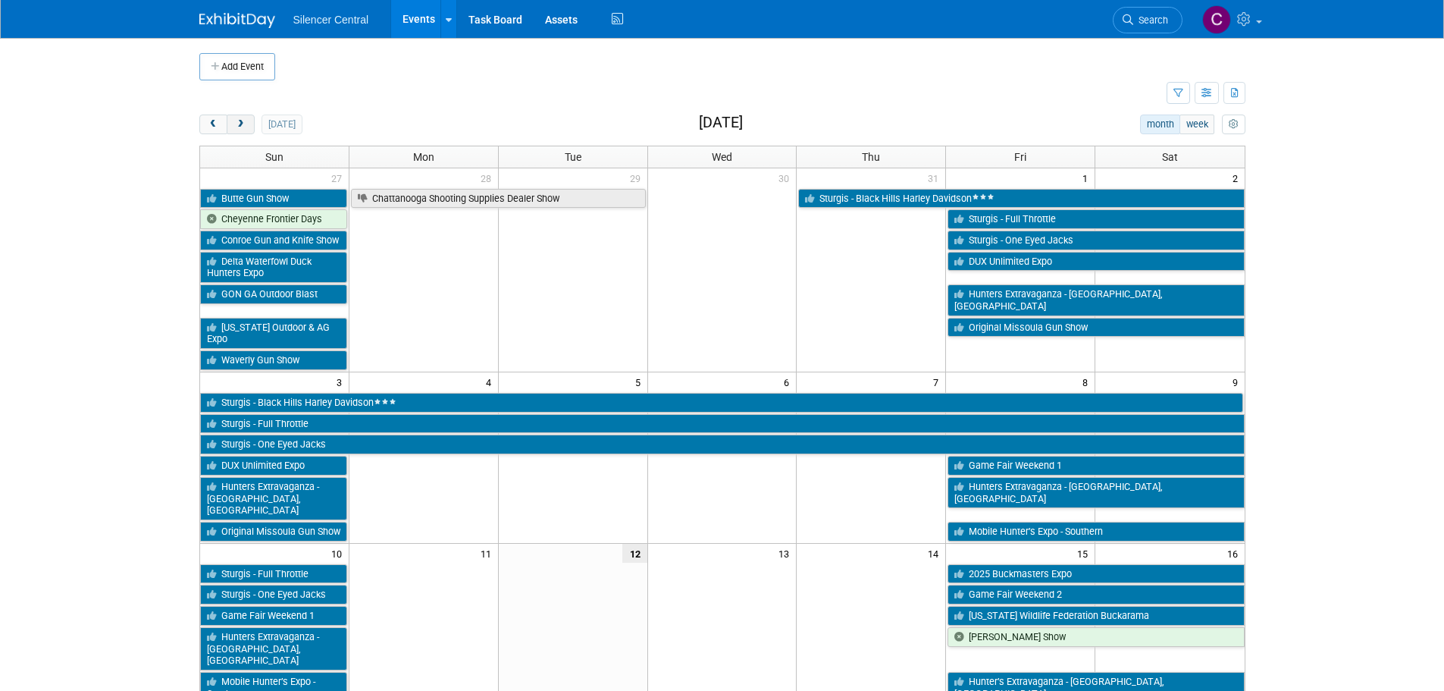
click at [237, 126] on span "next" at bounding box center [240, 125] width 11 height 10
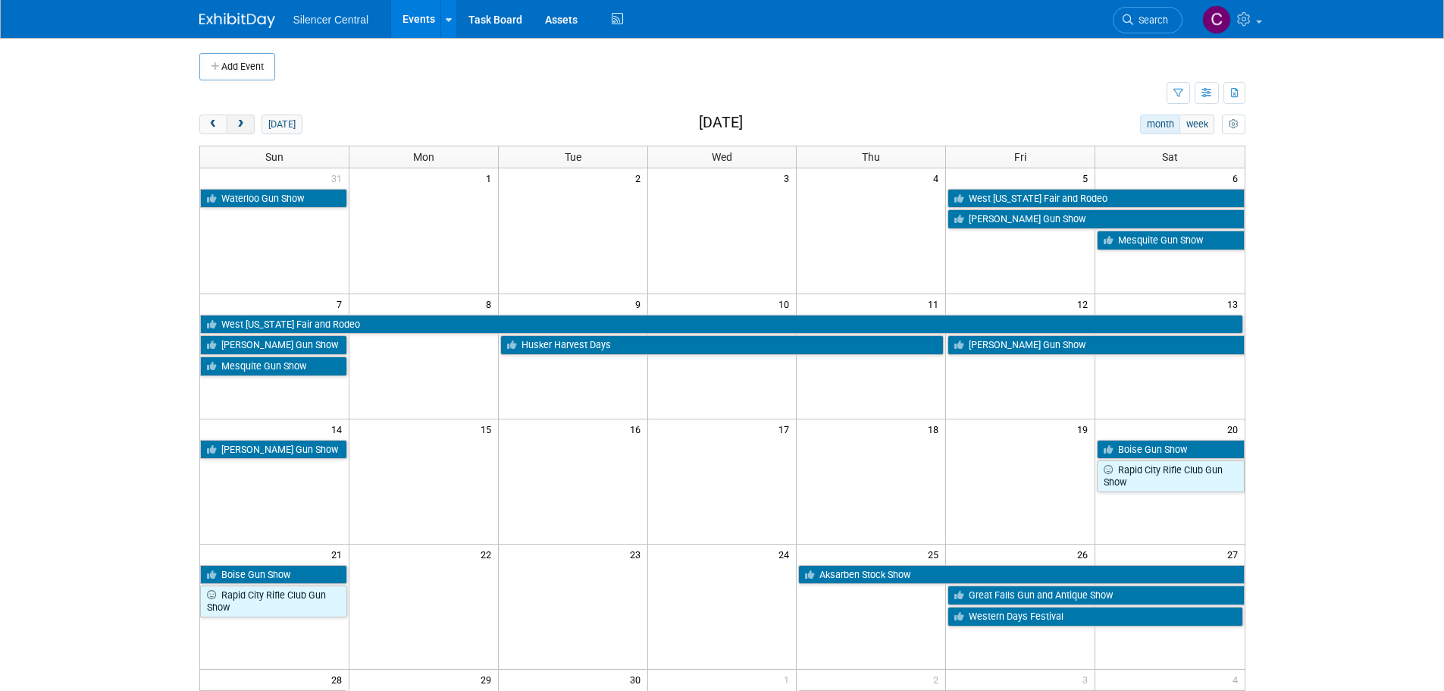
click at [237, 126] on span "next" at bounding box center [240, 125] width 11 height 10
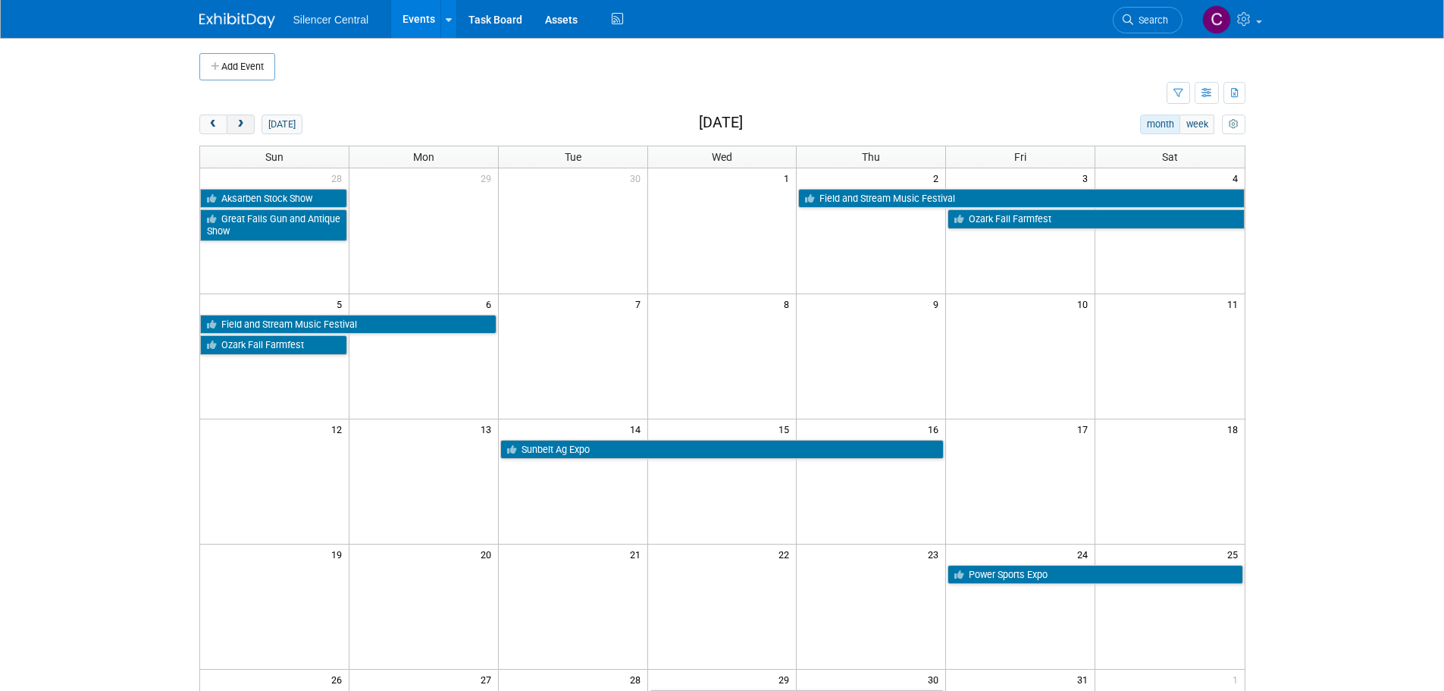
click at [237, 126] on span "next" at bounding box center [240, 125] width 11 height 10
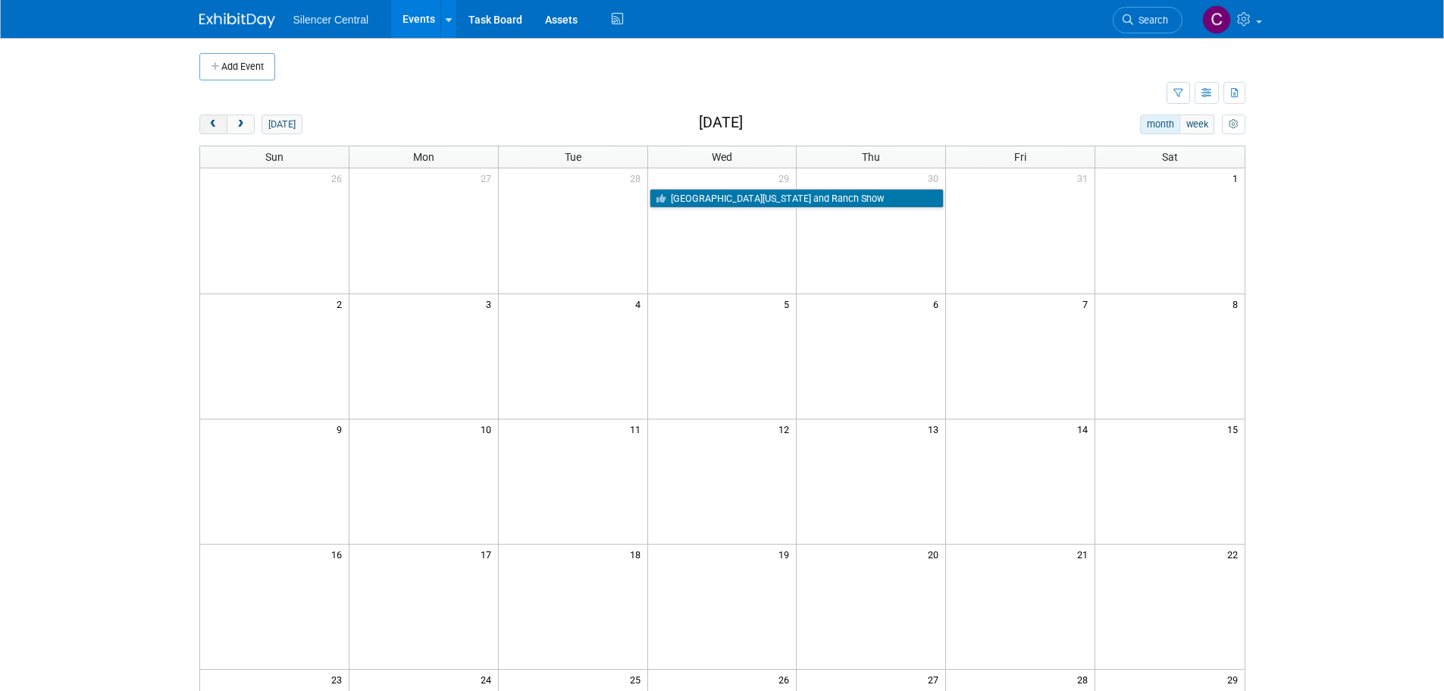
click at [203, 130] on button "prev" at bounding box center [213, 124] width 28 height 20
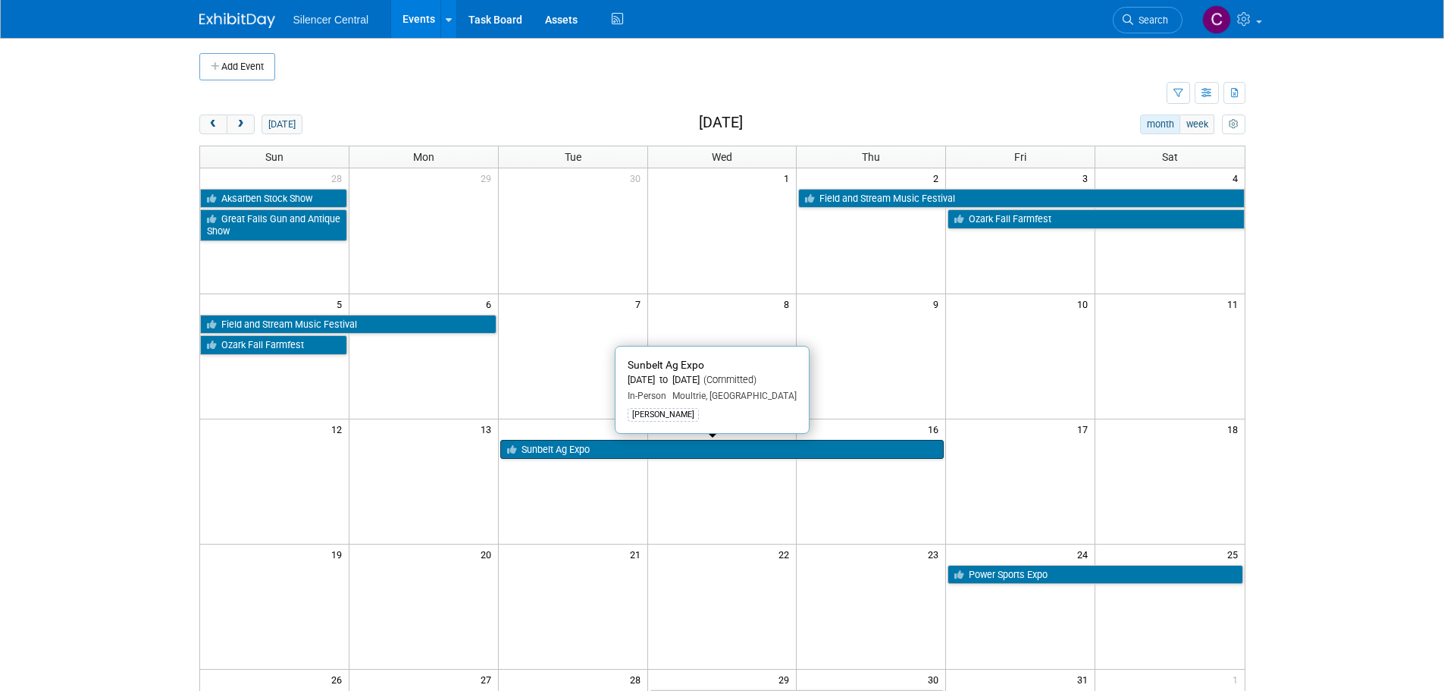
click at [660, 449] on link "Sunbelt Ag Expo" at bounding box center [722, 450] width 444 height 20
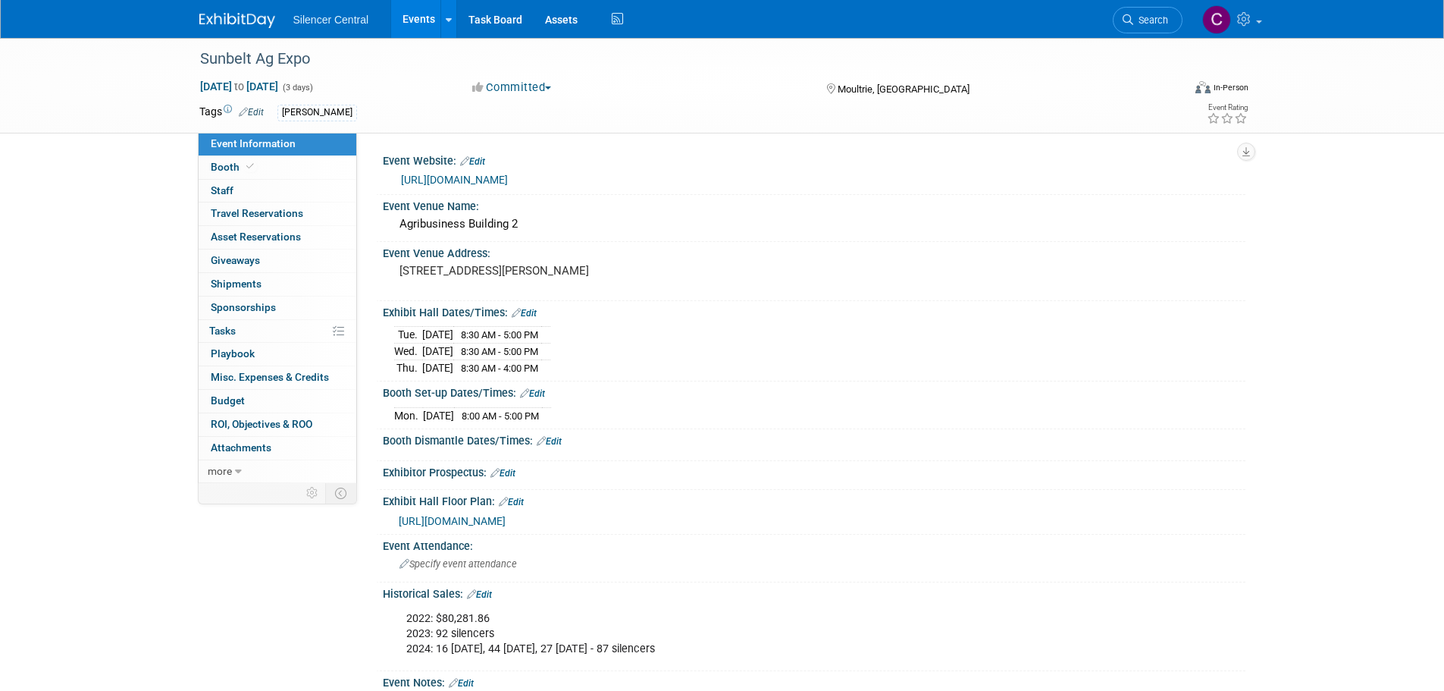
click at [529, 309] on link "Edit" at bounding box center [524, 313] width 25 height 11
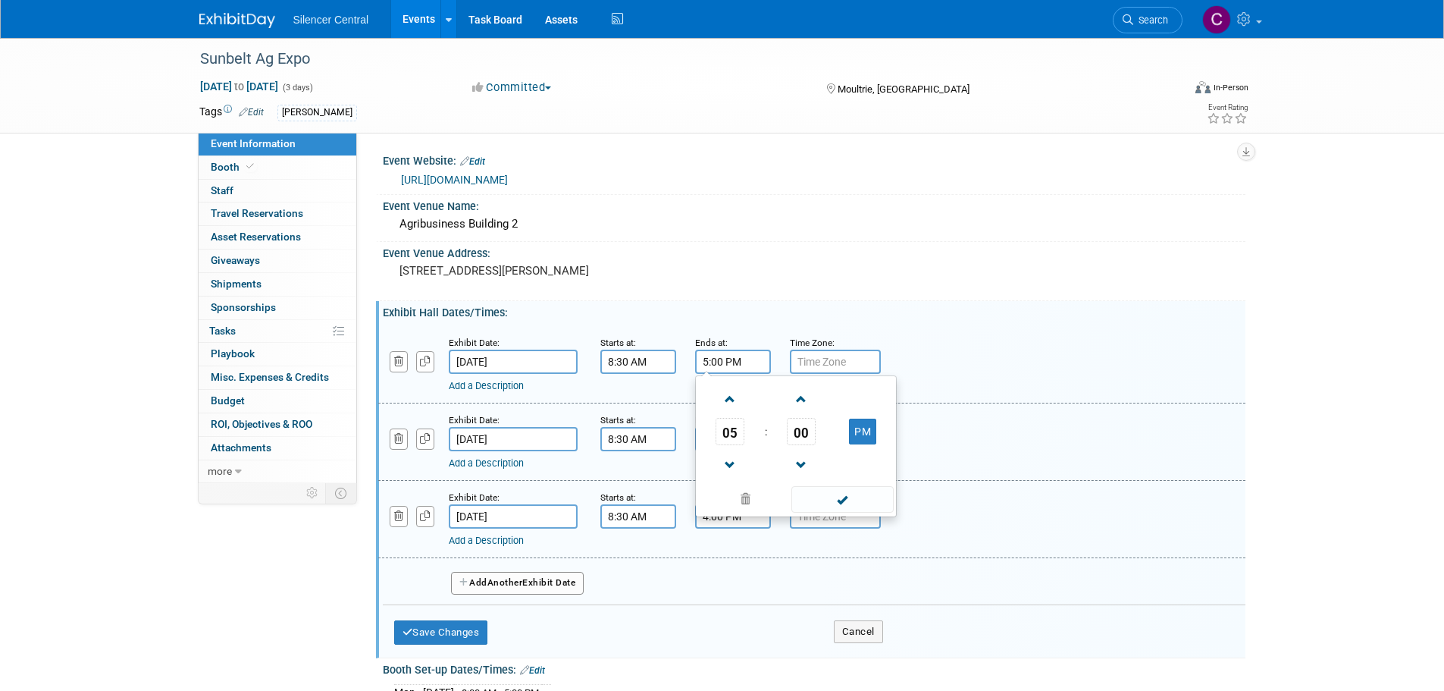
click at [738, 370] on input "5:00 PM" at bounding box center [733, 362] width 76 height 24
click at [730, 460] on span at bounding box center [730, 465] width 27 height 27
type input "4:00 PM"
click at [807, 484] on td at bounding box center [841, 499] width 102 height 30
click at [815, 489] on span at bounding box center [842, 499] width 102 height 27
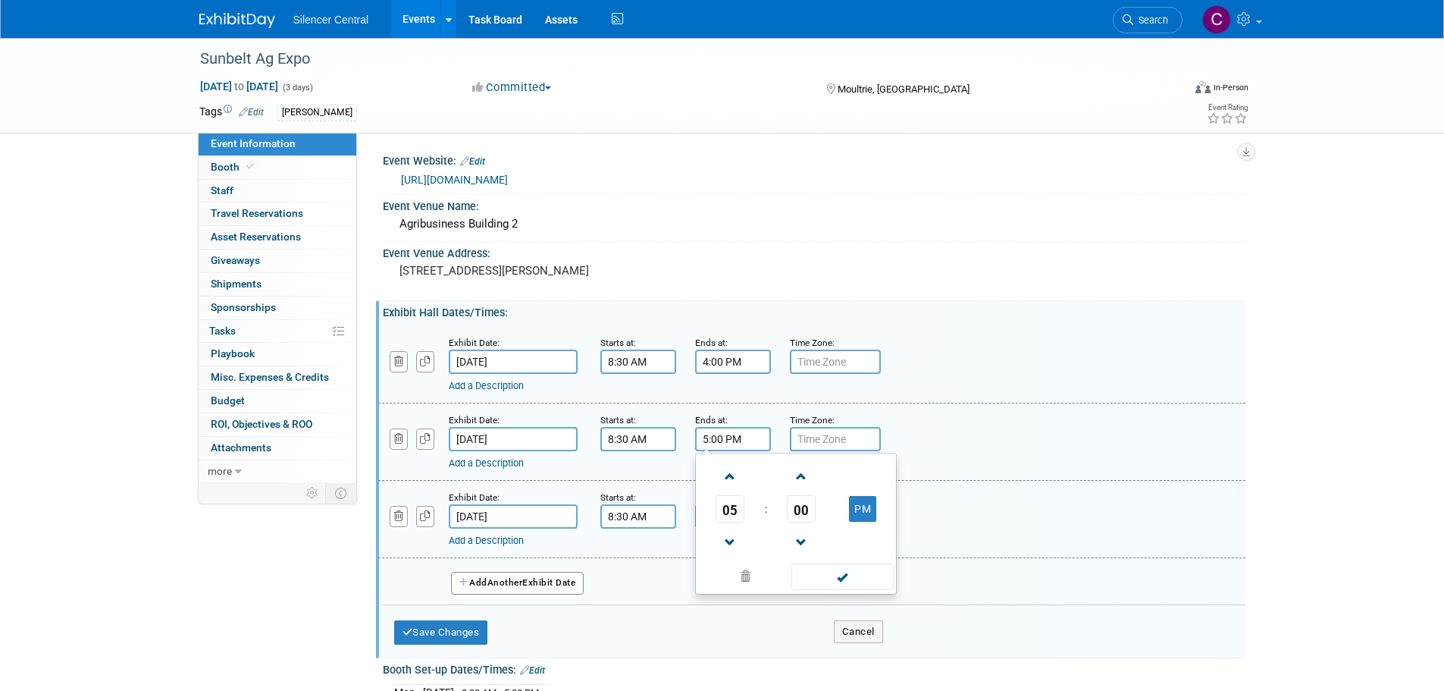
click at [742, 433] on input "5:00 PM" at bounding box center [733, 439] width 76 height 24
click at [735, 540] on span at bounding box center [730, 542] width 27 height 27
type input "4:00 PM"
click at [833, 567] on span at bounding box center [842, 576] width 102 height 27
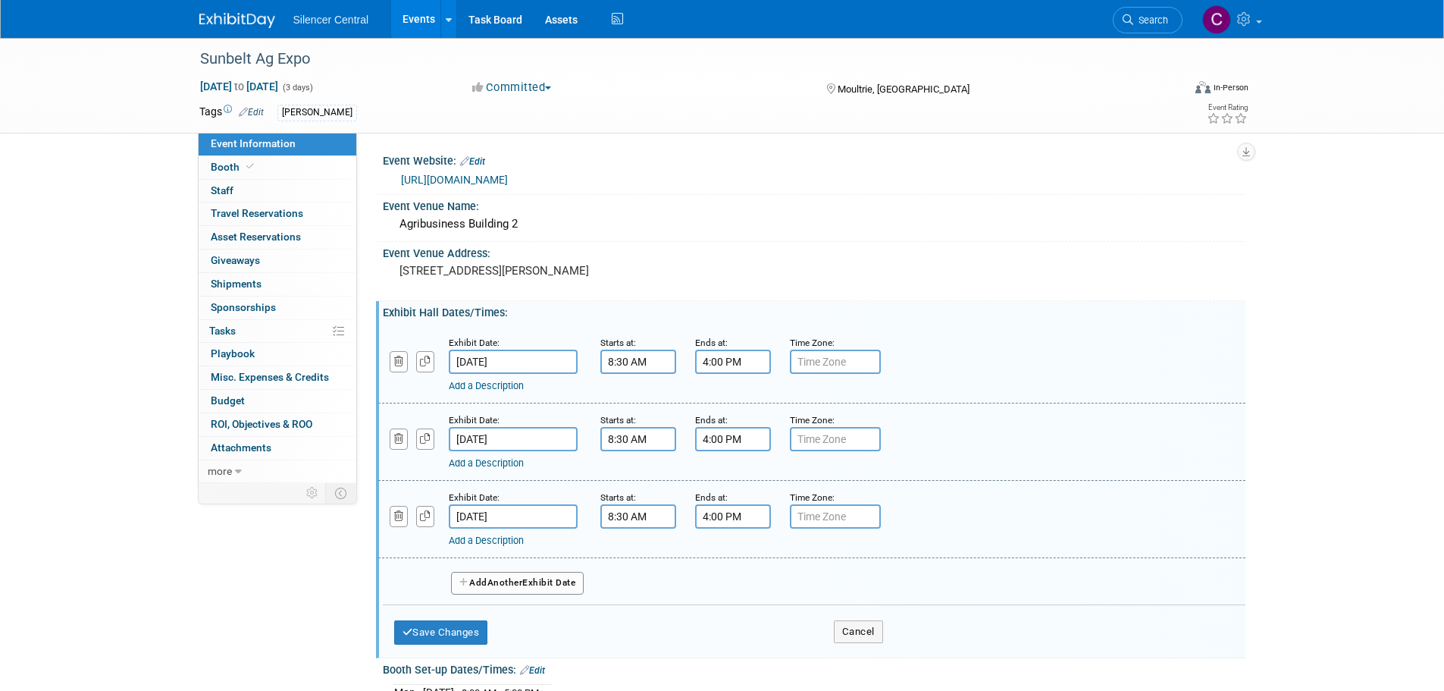
click at [741, 519] on input "4:00 PM" at bounding box center [733, 516] width 76 height 24
click at [738, 616] on span at bounding box center [730, 620] width 27 height 27
type input "3:00 PM"
click at [813, 649] on span at bounding box center [842, 654] width 102 height 27
click at [453, 636] on button "Save Changes" at bounding box center [441, 632] width 94 height 24
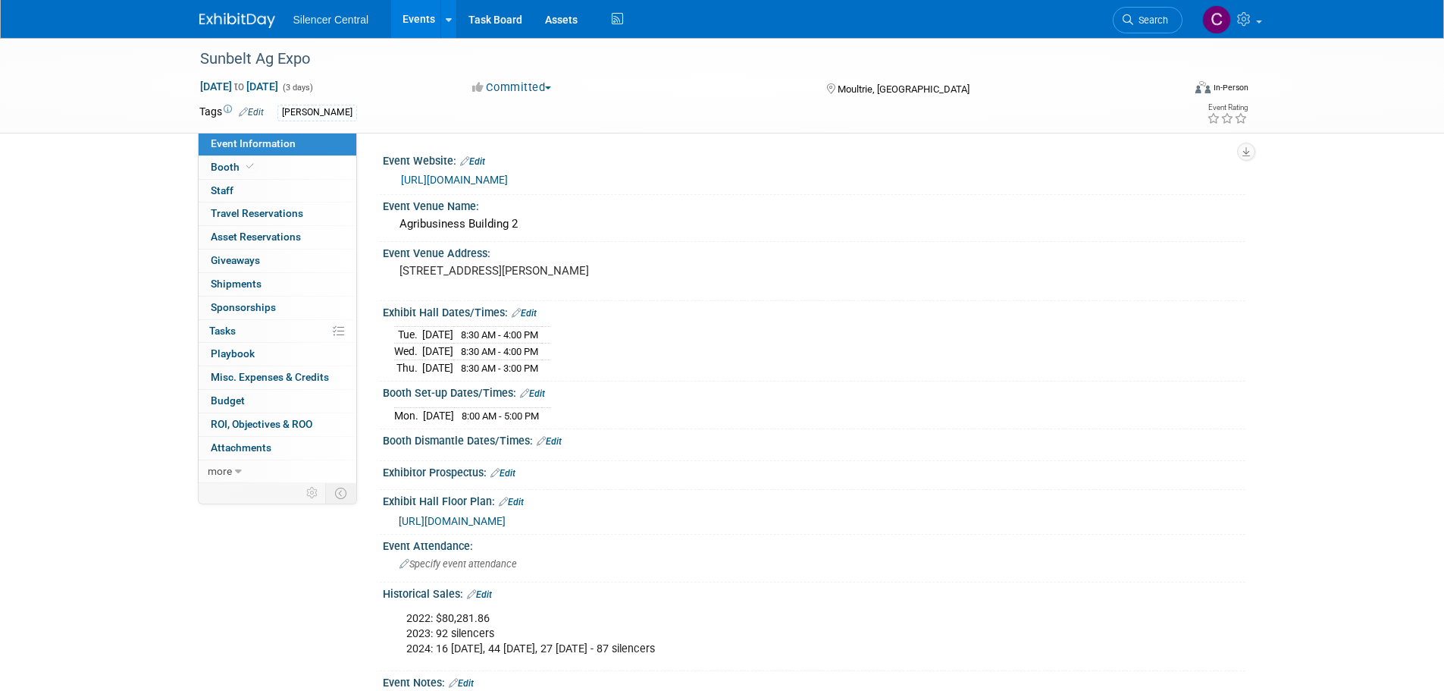
click at [227, 20] on img at bounding box center [237, 20] width 76 height 15
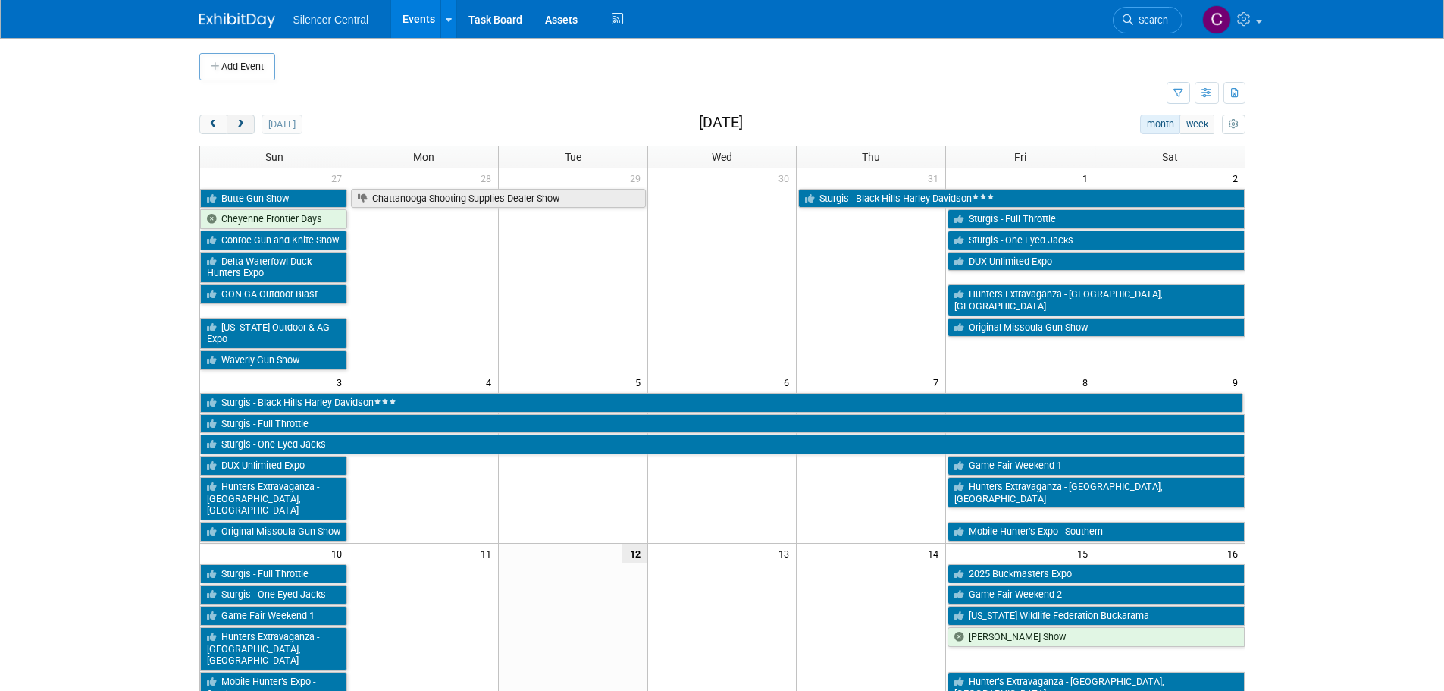
click at [237, 125] on span "next" at bounding box center [240, 125] width 11 height 10
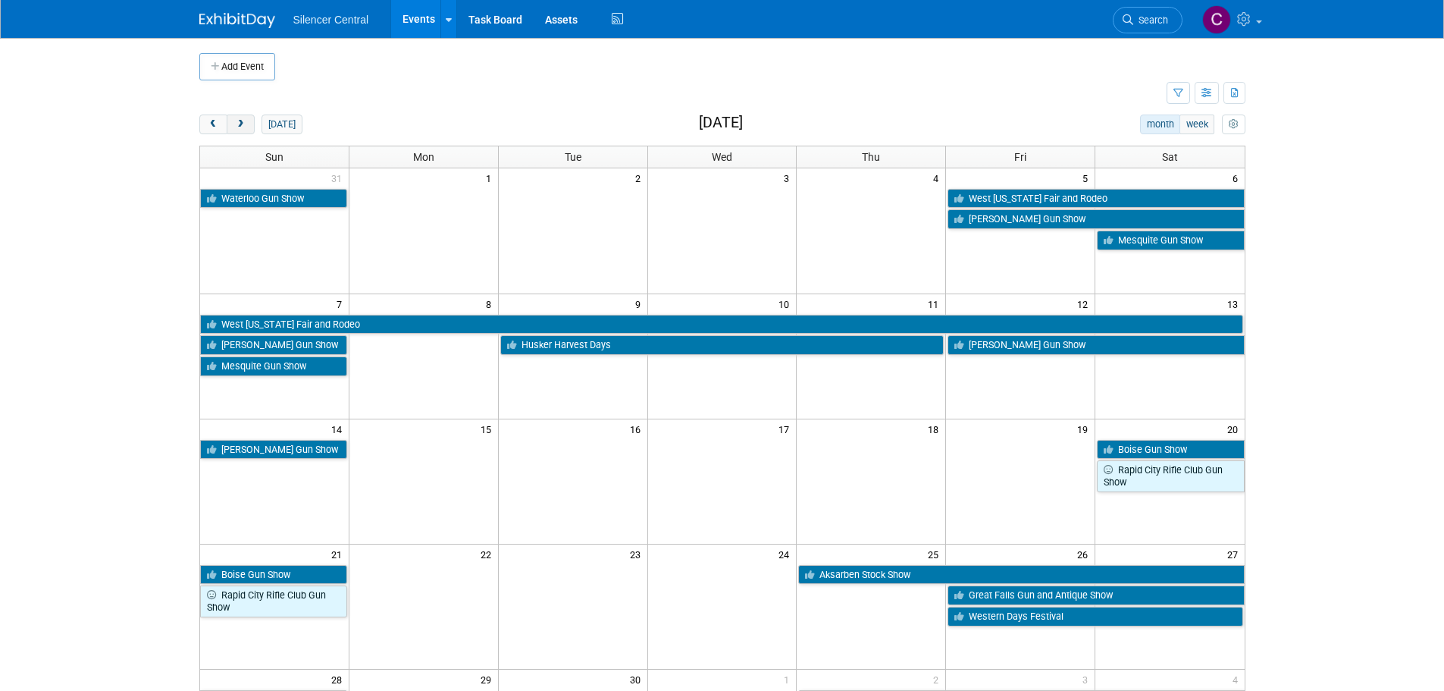
click at [237, 125] on span "next" at bounding box center [240, 125] width 11 height 10
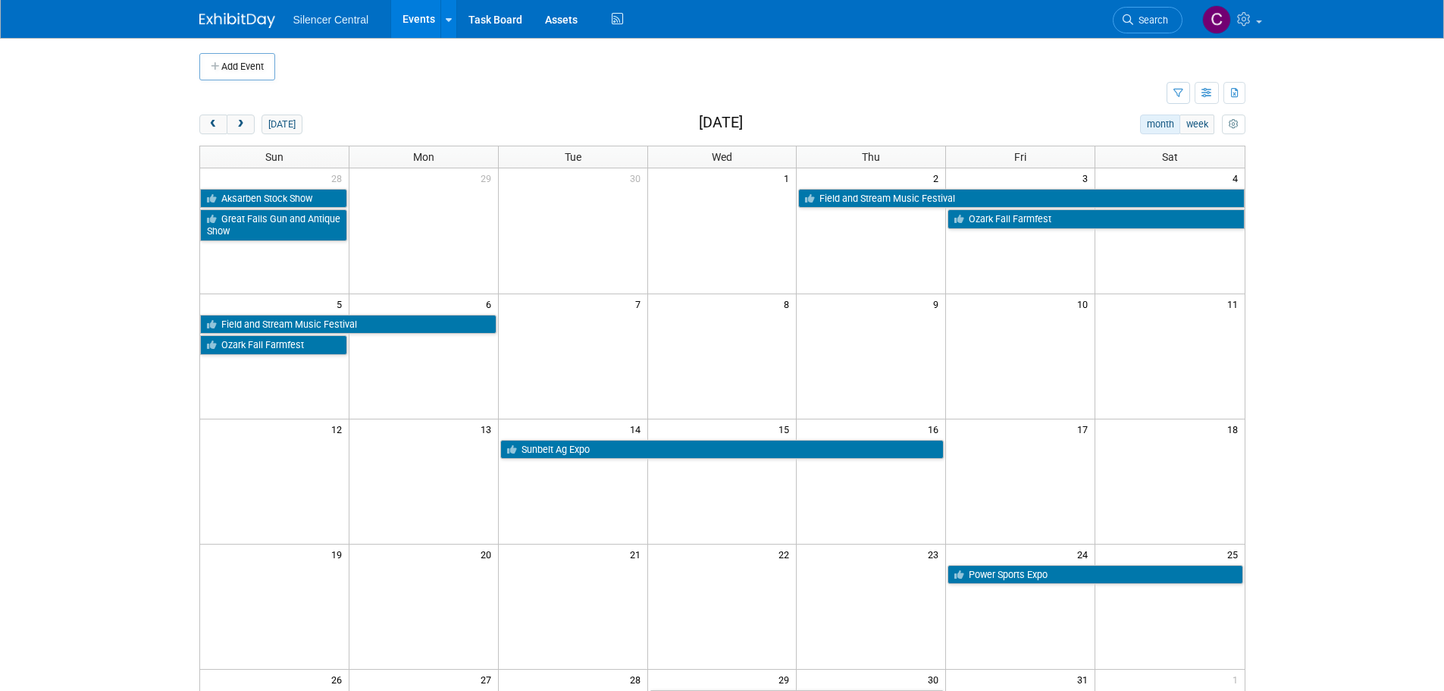
click at [606, 434] on td "14" at bounding box center [572, 427] width 149 height 19
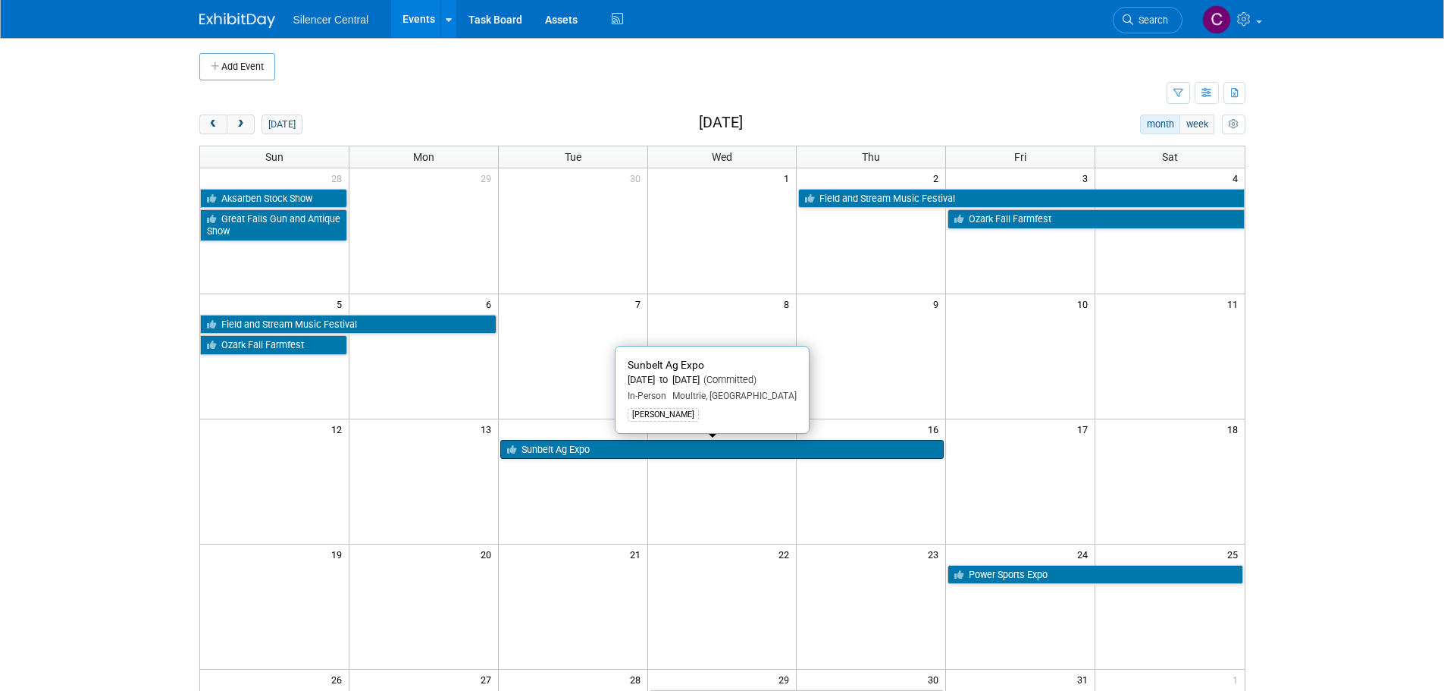
click at [613, 446] on link "Sunbelt Ag Expo" at bounding box center [722, 450] width 444 height 20
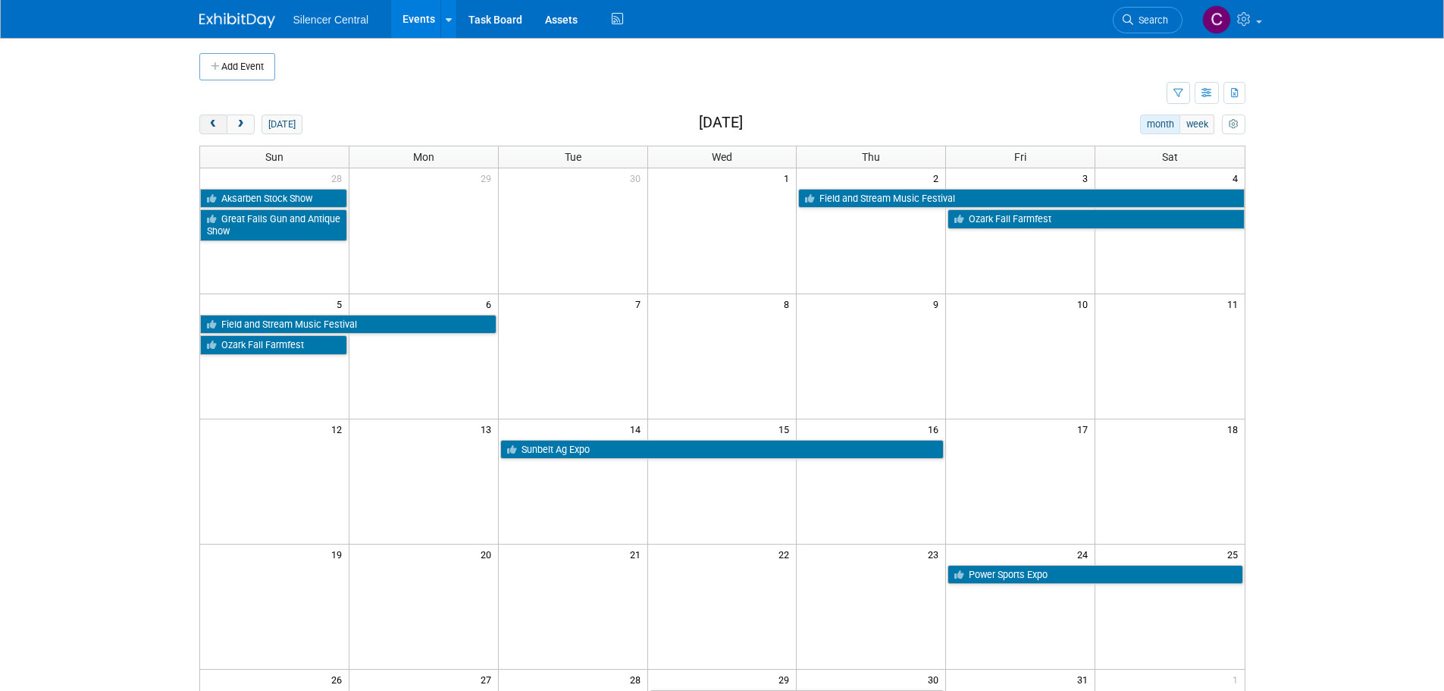
click at [215, 129] on button "prev" at bounding box center [213, 124] width 28 height 20
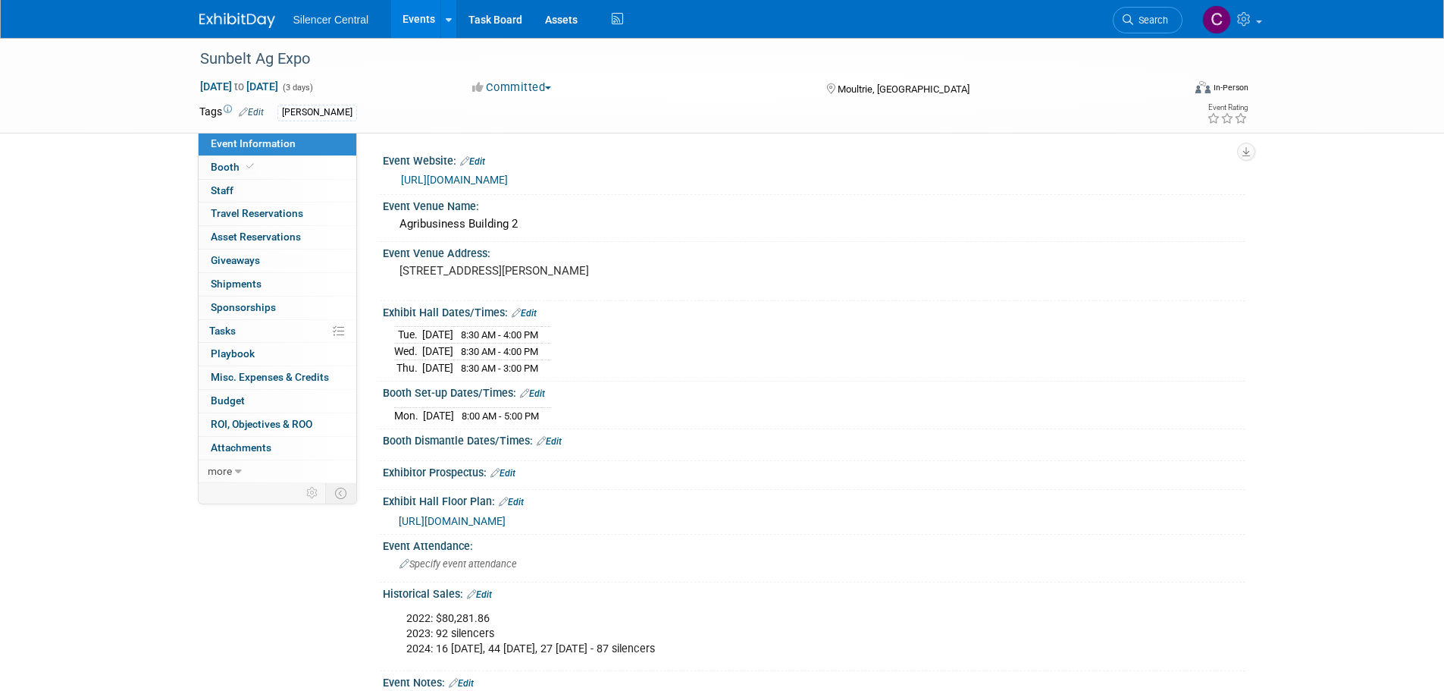
click at [236, 25] on img at bounding box center [237, 20] width 76 height 15
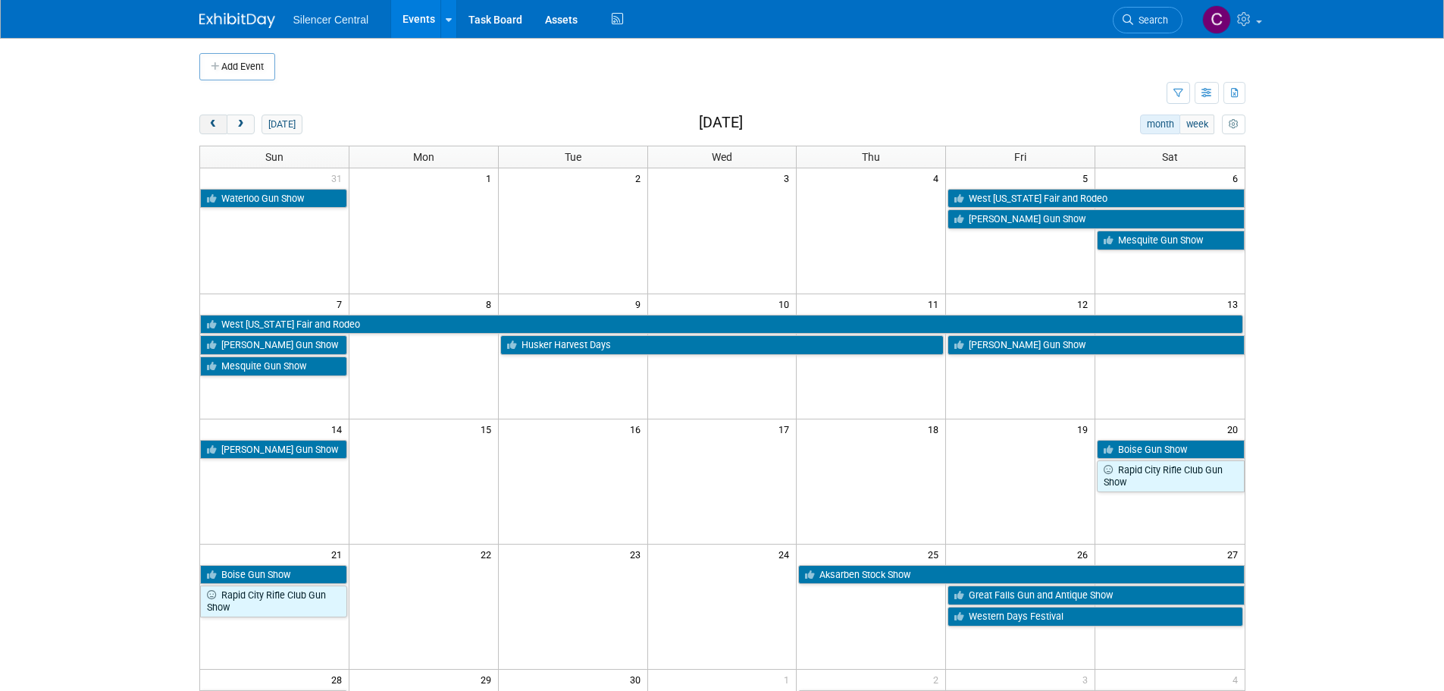
click at [206, 126] on button "prev" at bounding box center [213, 124] width 28 height 20
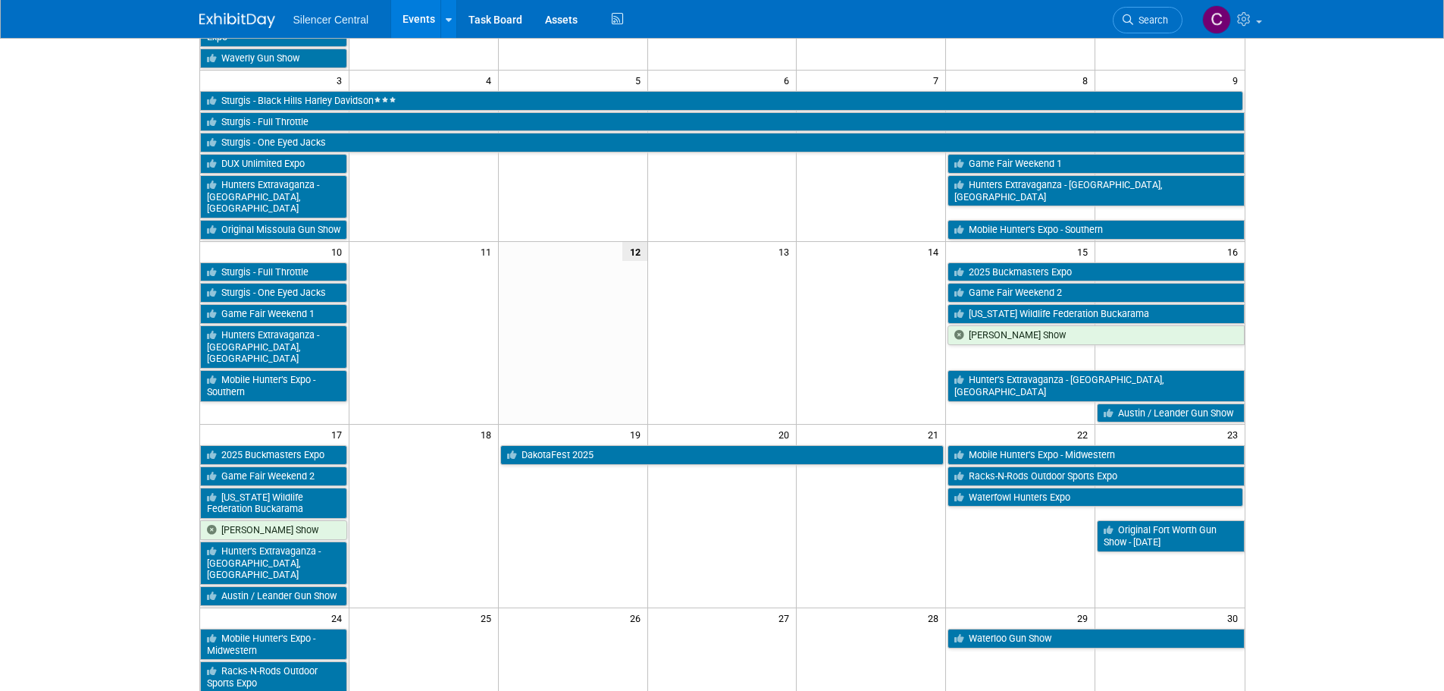
scroll to position [303, 0]
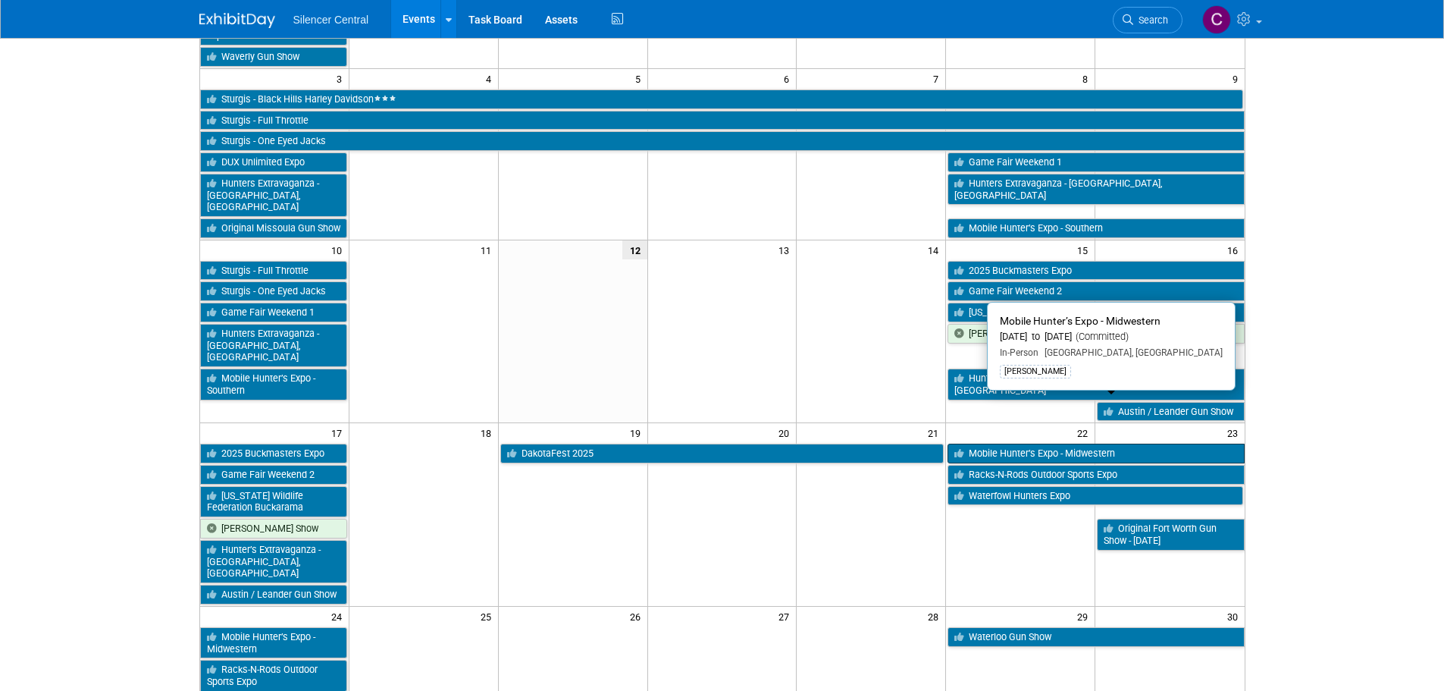
click at [998, 444] on link "Mobile Hunter’s Expo - Midwestern" at bounding box center [1096, 454] width 296 height 20
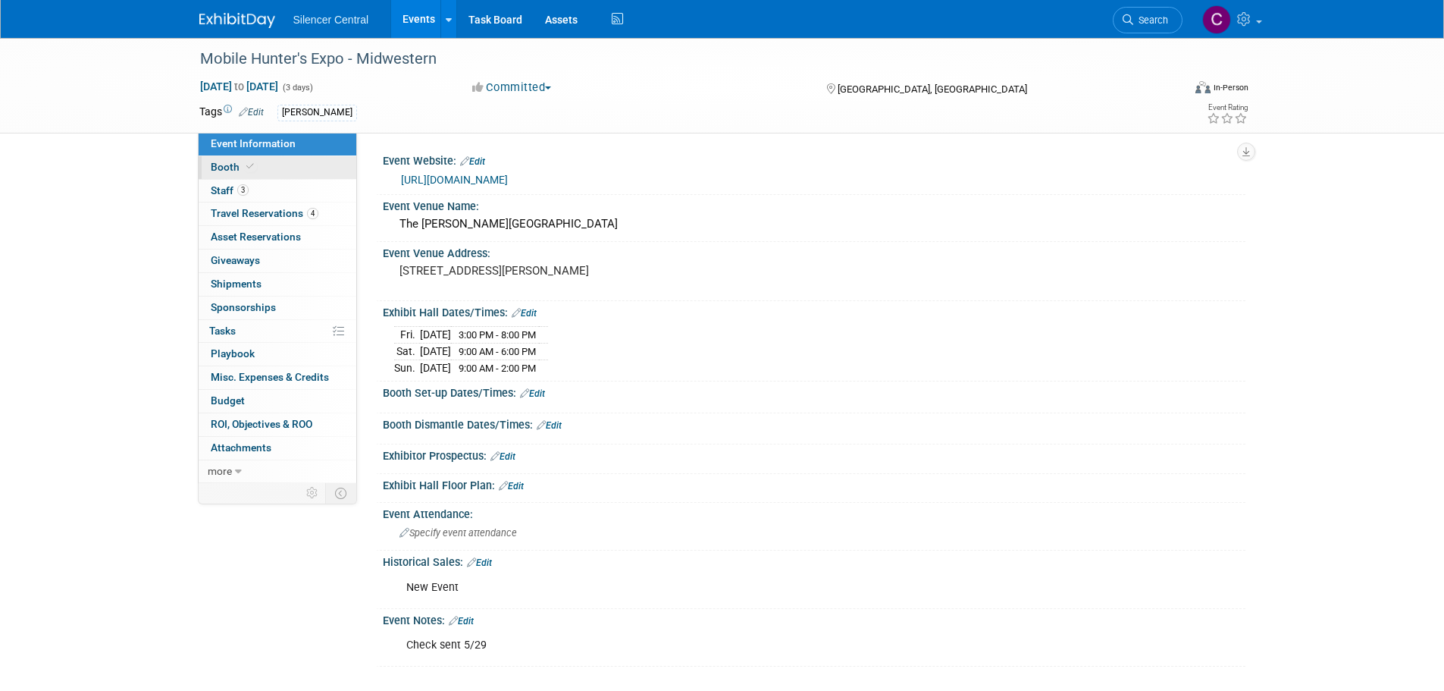
click at [290, 168] on link "Booth" at bounding box center [278, 167] width 158 height 23
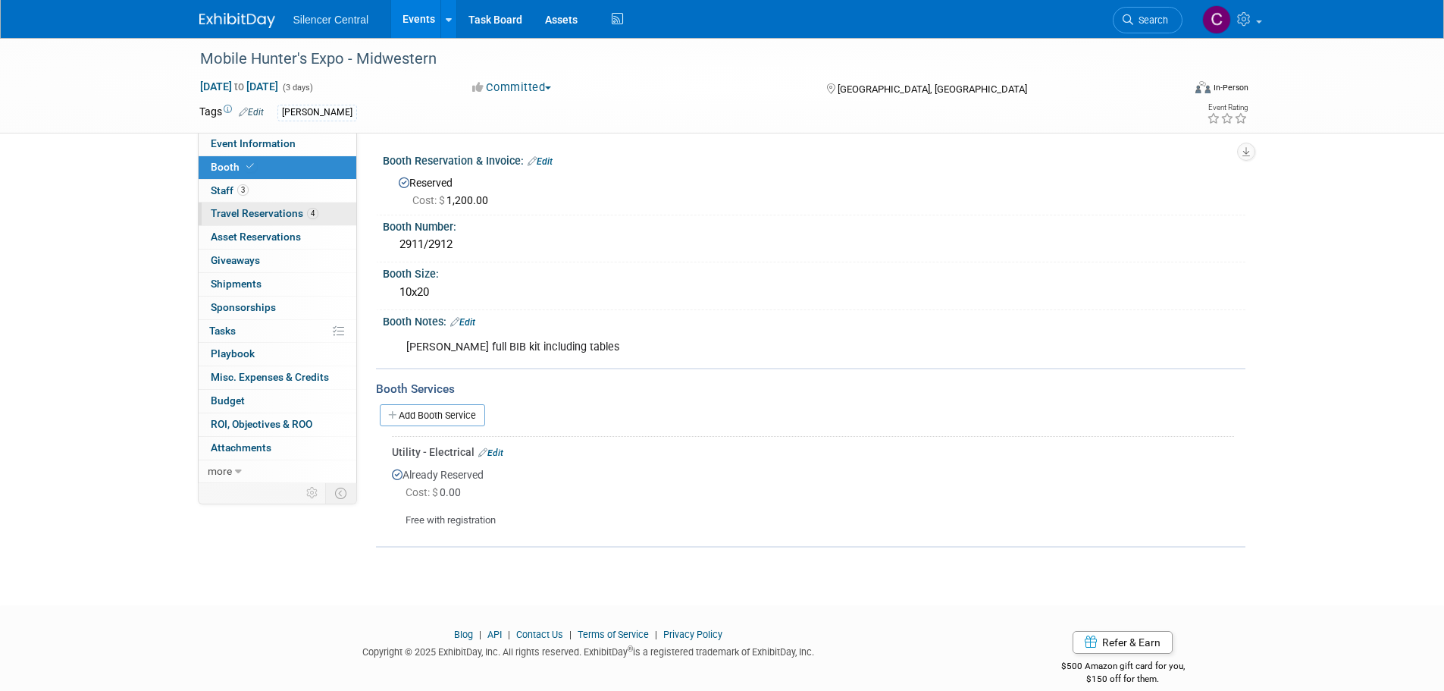
click at [238, 212] on span "Travel Reservations 4" at bounding box center [265, 213] width 108 height 12
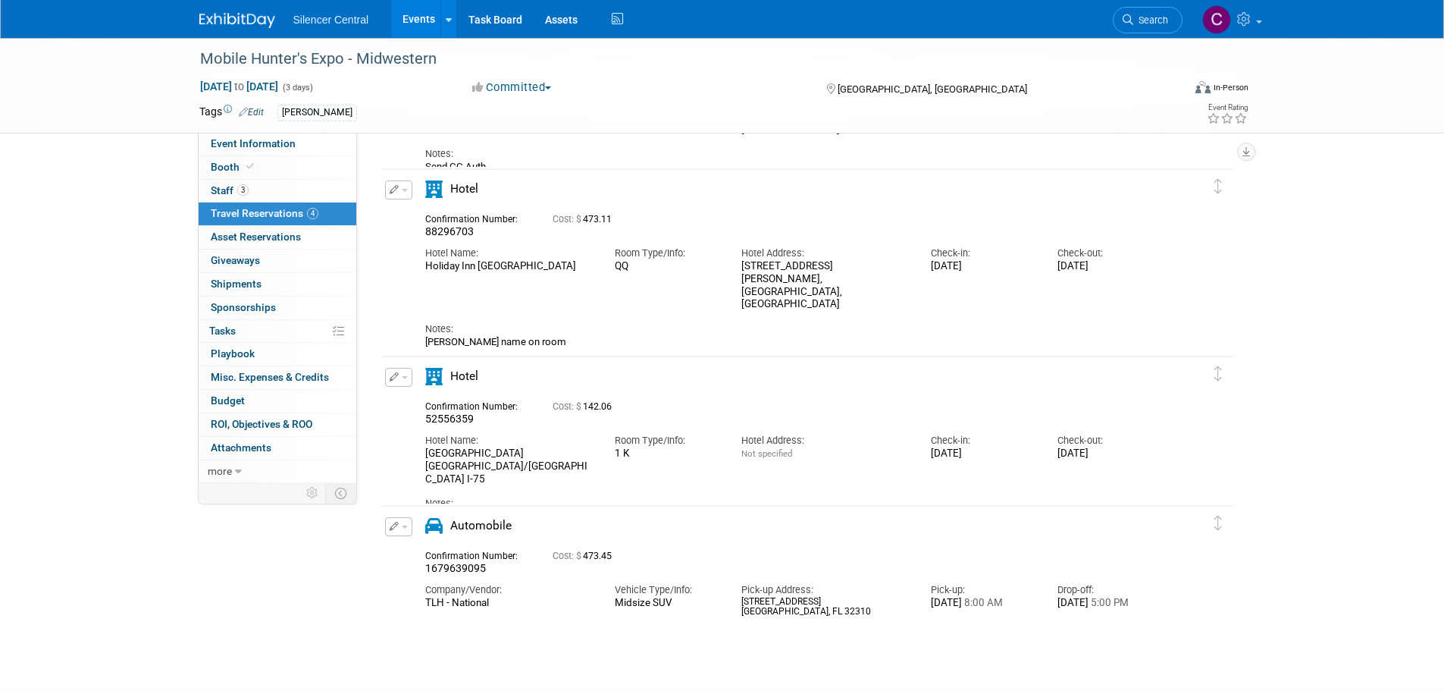
scroll to position [227, 0]
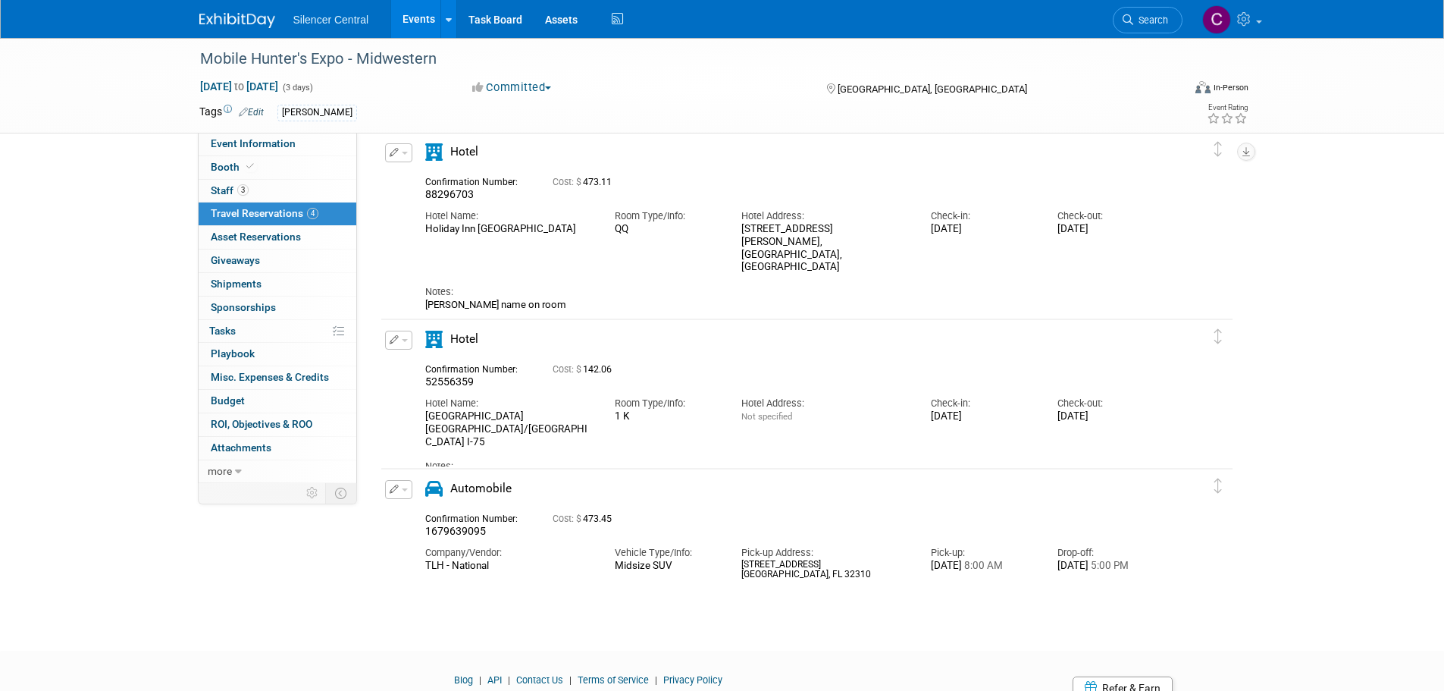
click at [232, 23] on img at bounding box center [237, 20] width 76 height 15
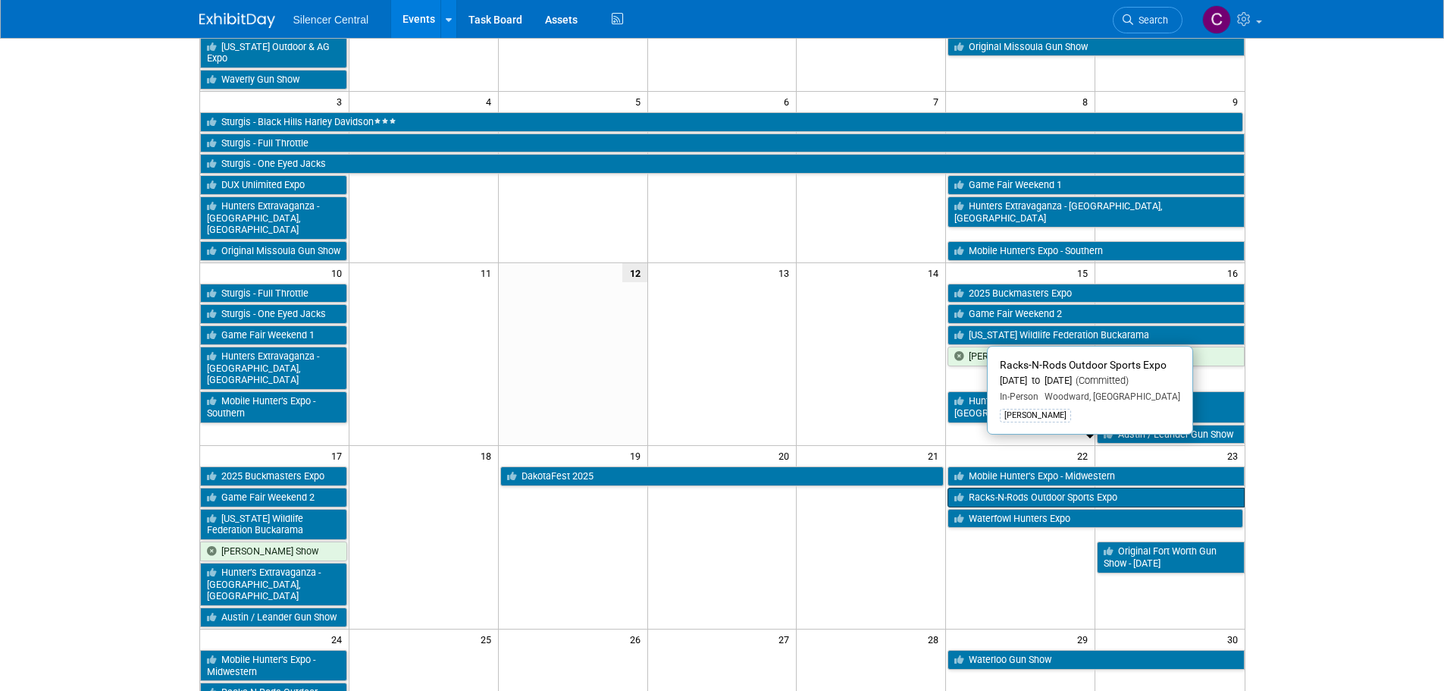
scroll to position [379, 0]
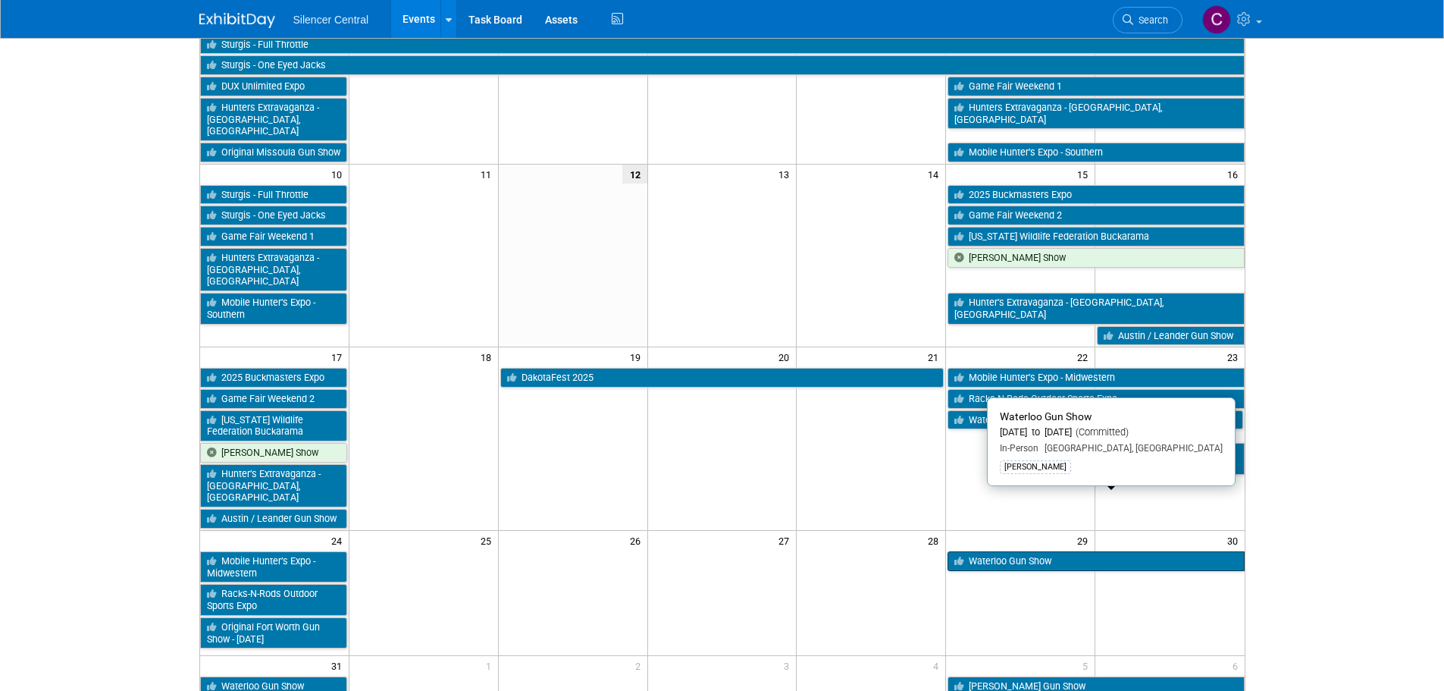
click at [1029, 551] on link "Waterloo Gun Show" at bounding box center [1096, 561] width 296 height 20
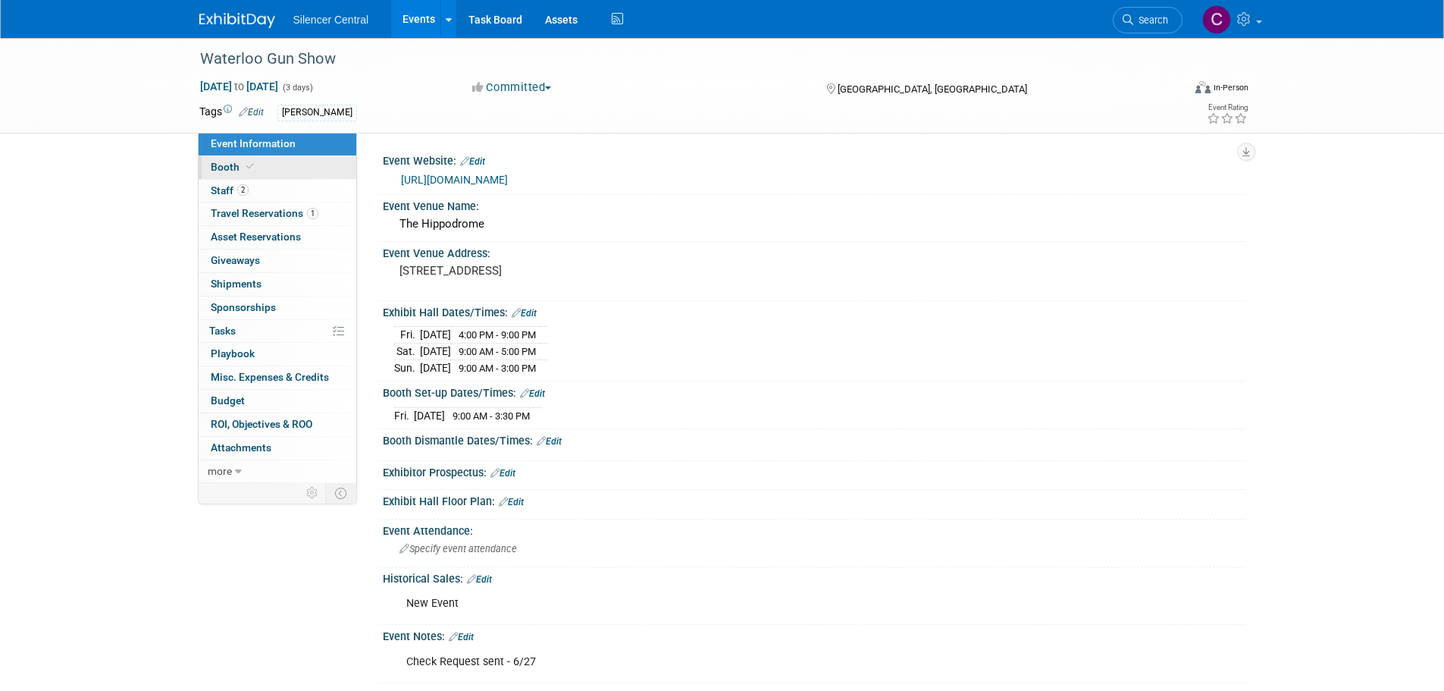
click at [241, 168] on span "Booth" at bounding box center [234, 167] width 46 height 12
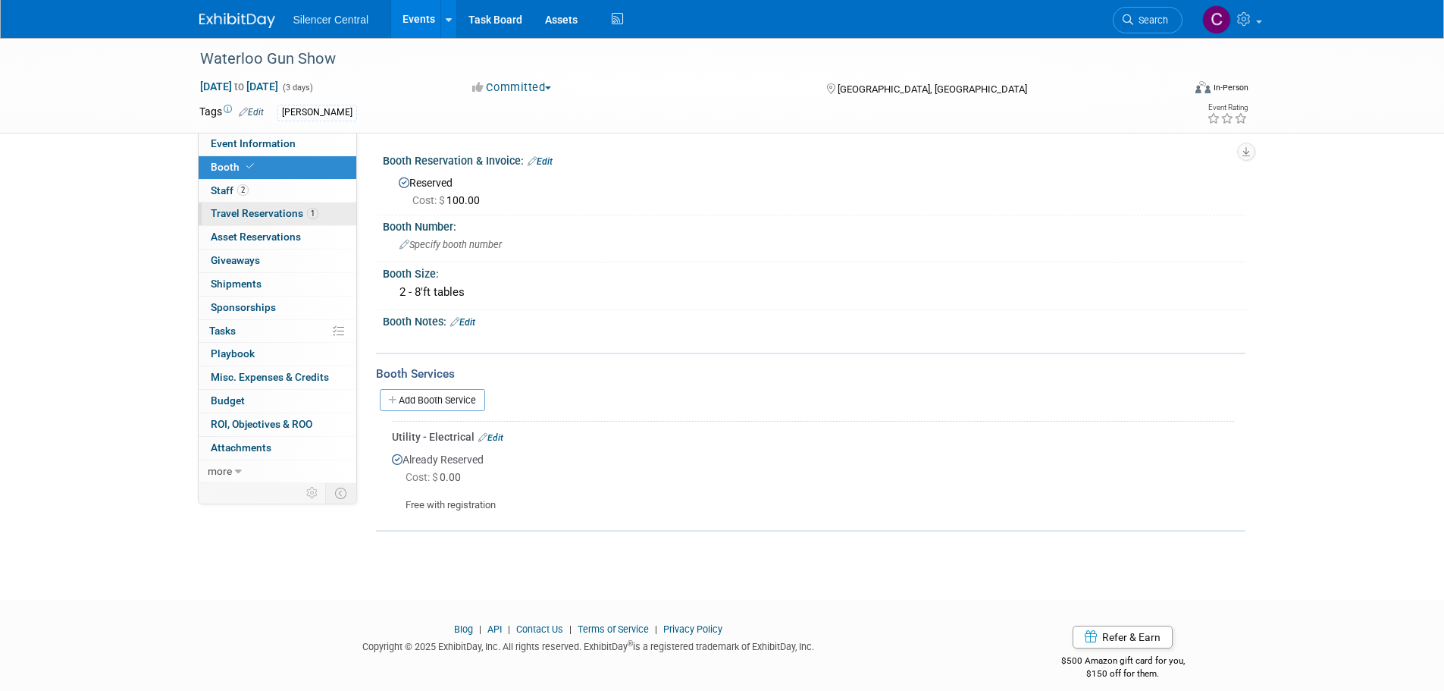
click at [268, 215] on span "Travel Reservations 1" at bounding box center [265, 213] width 108 height 12
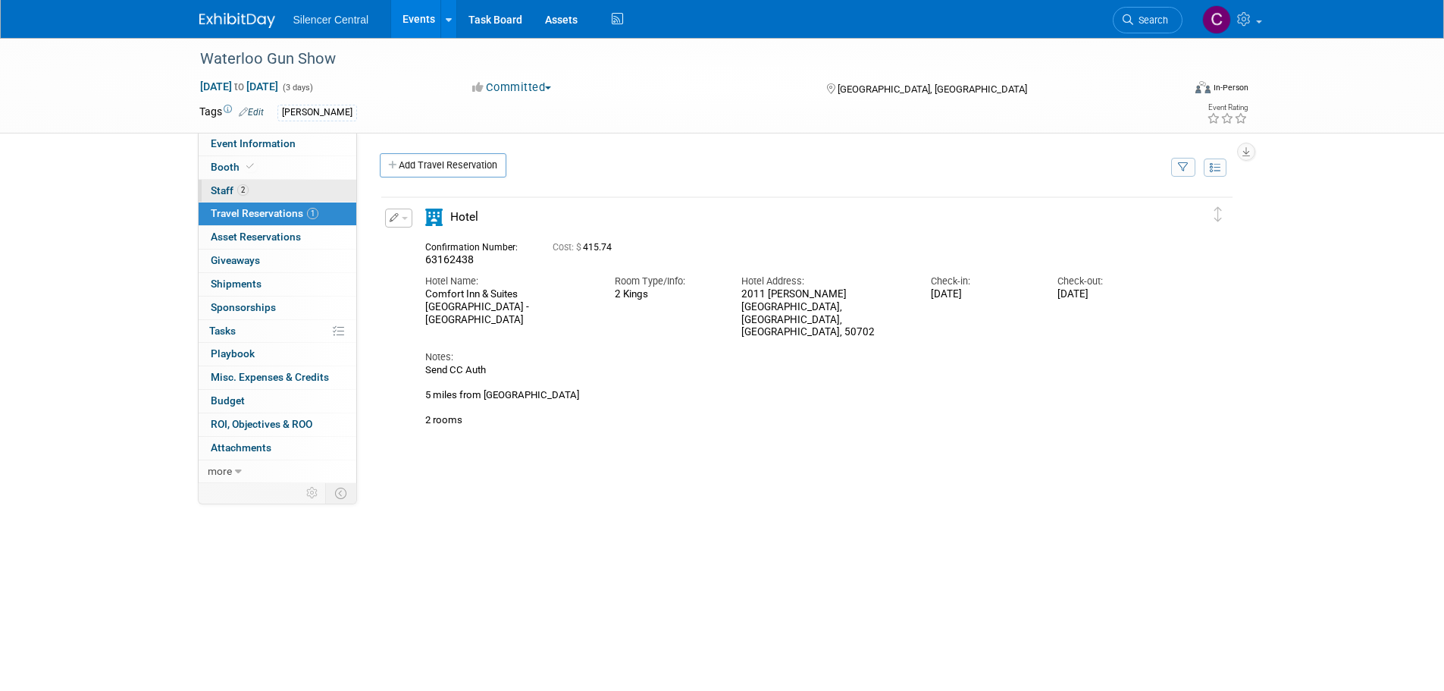
click at [273, 193] on link "2 Staff 2" at bounding box center [278, 191] width 158 height 23
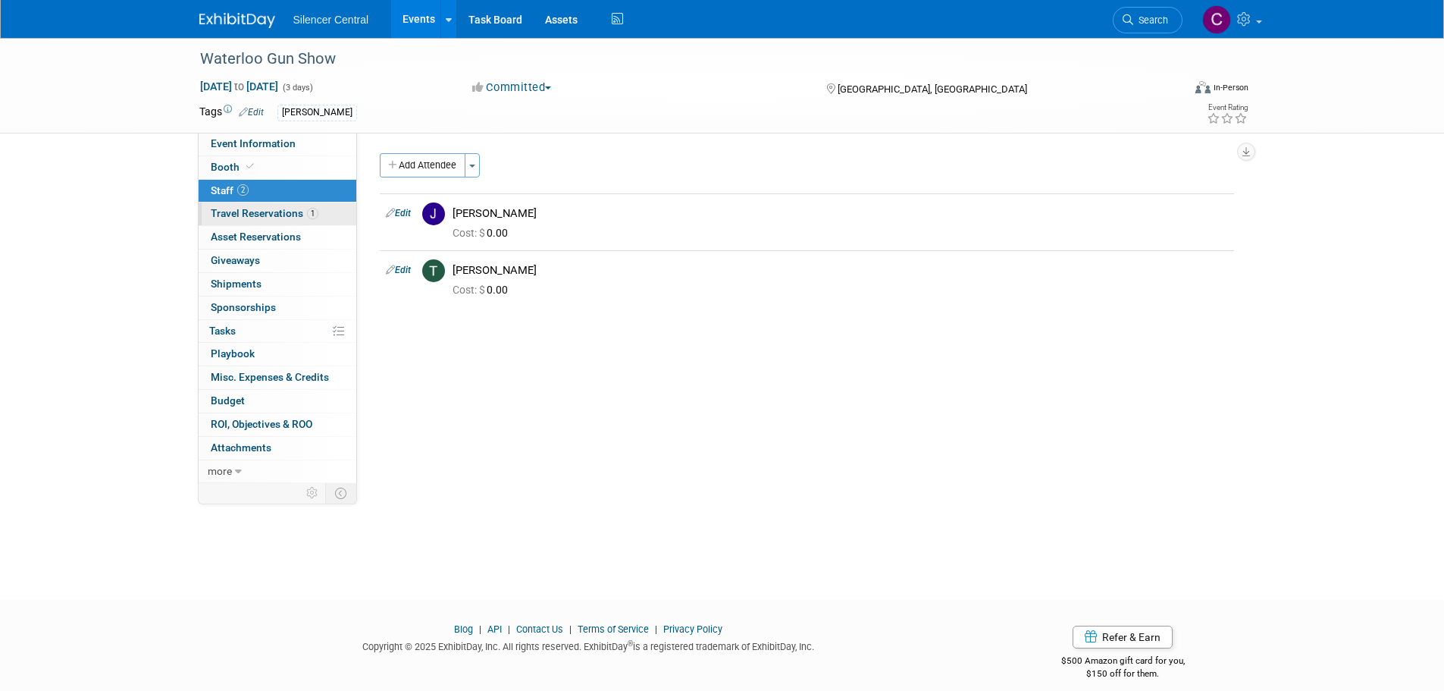
click at [265, 215] on span "Travel Reservations 1" at bounding box center [265, 213] width 108 height 12
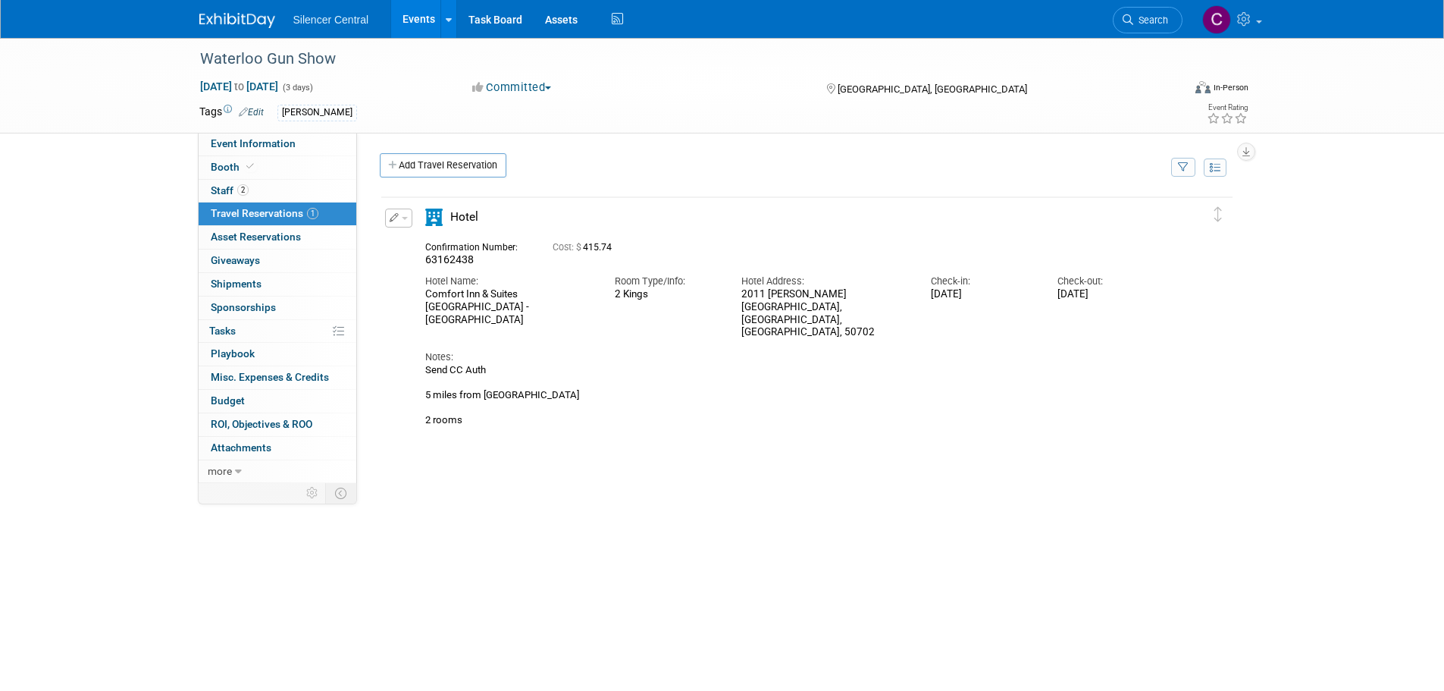
click at [248, 25] on img at bounding box center [237, 20] width 76 height 15
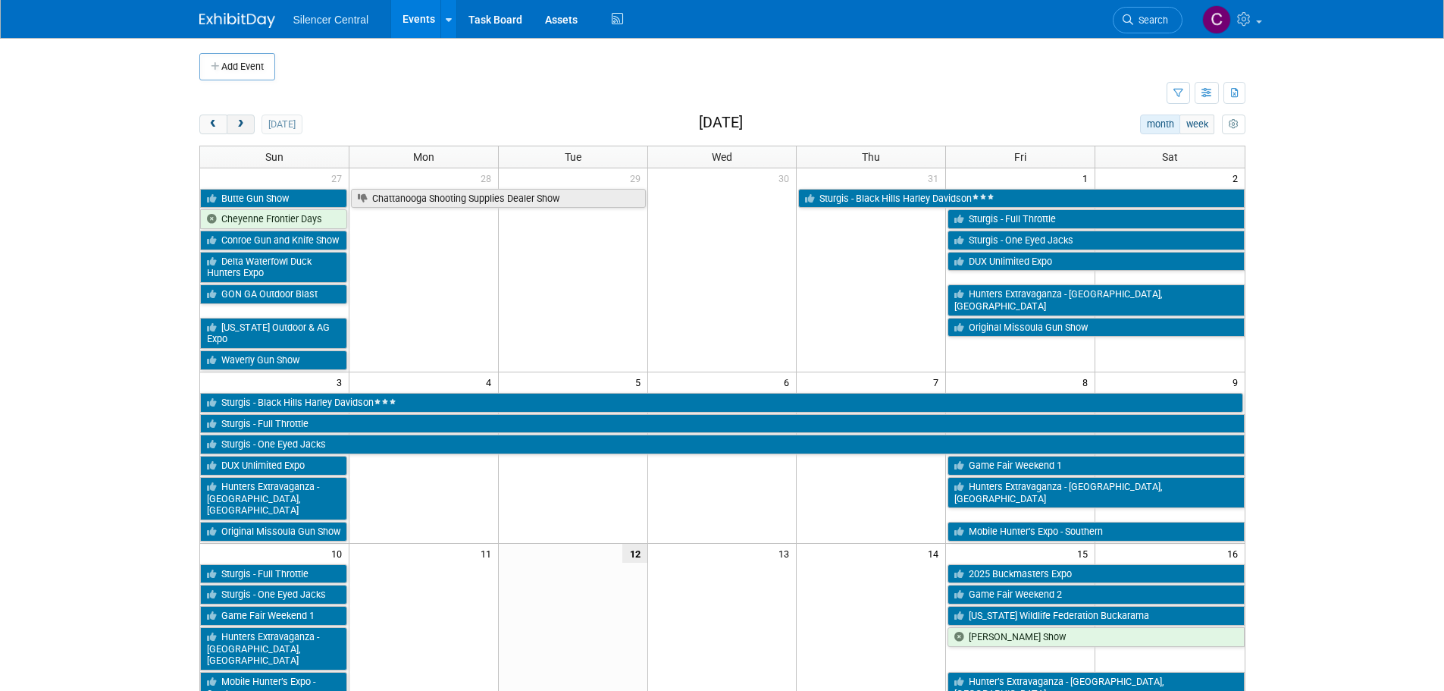
click at [232, 120] on button "next" at bounding box center [241, 124] width 28 height 20
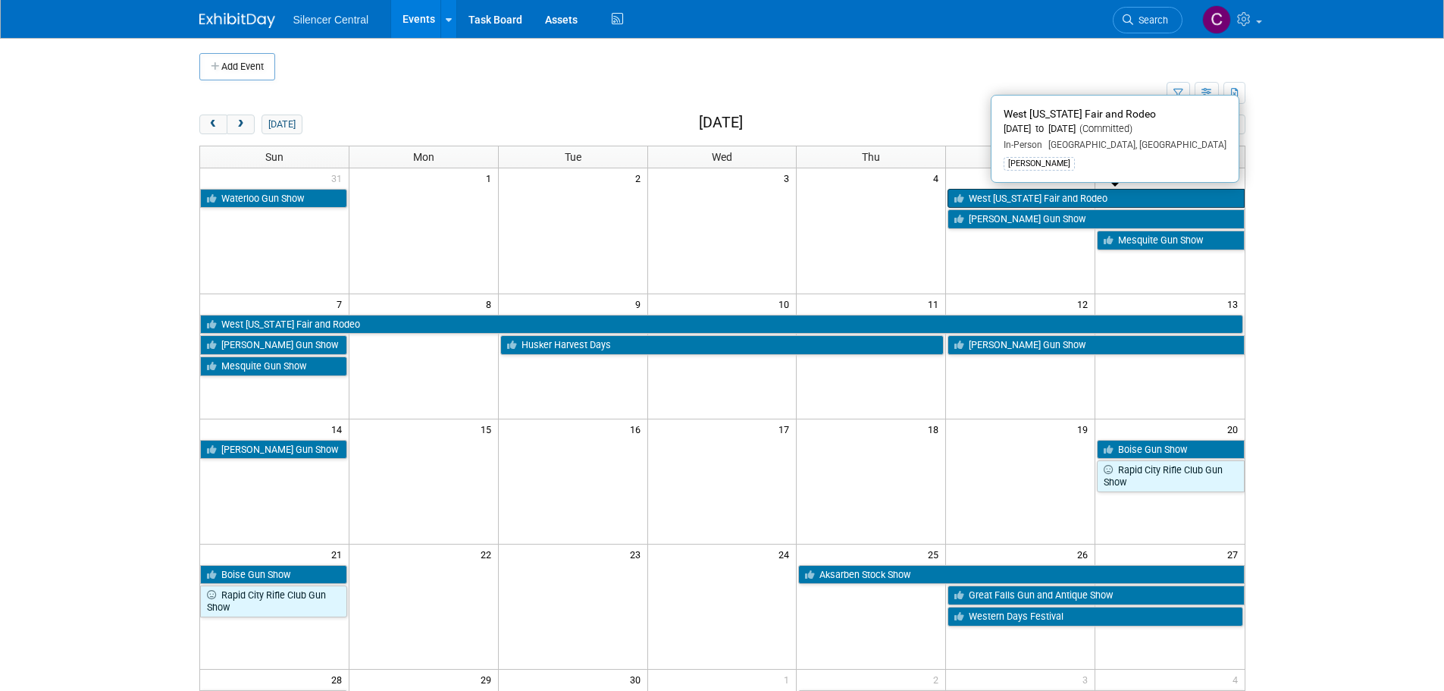
click at [998, 196] on link "West [US_STATE] Fair and Rodeo" at bounding box center [1096, 199] width 296 height 20
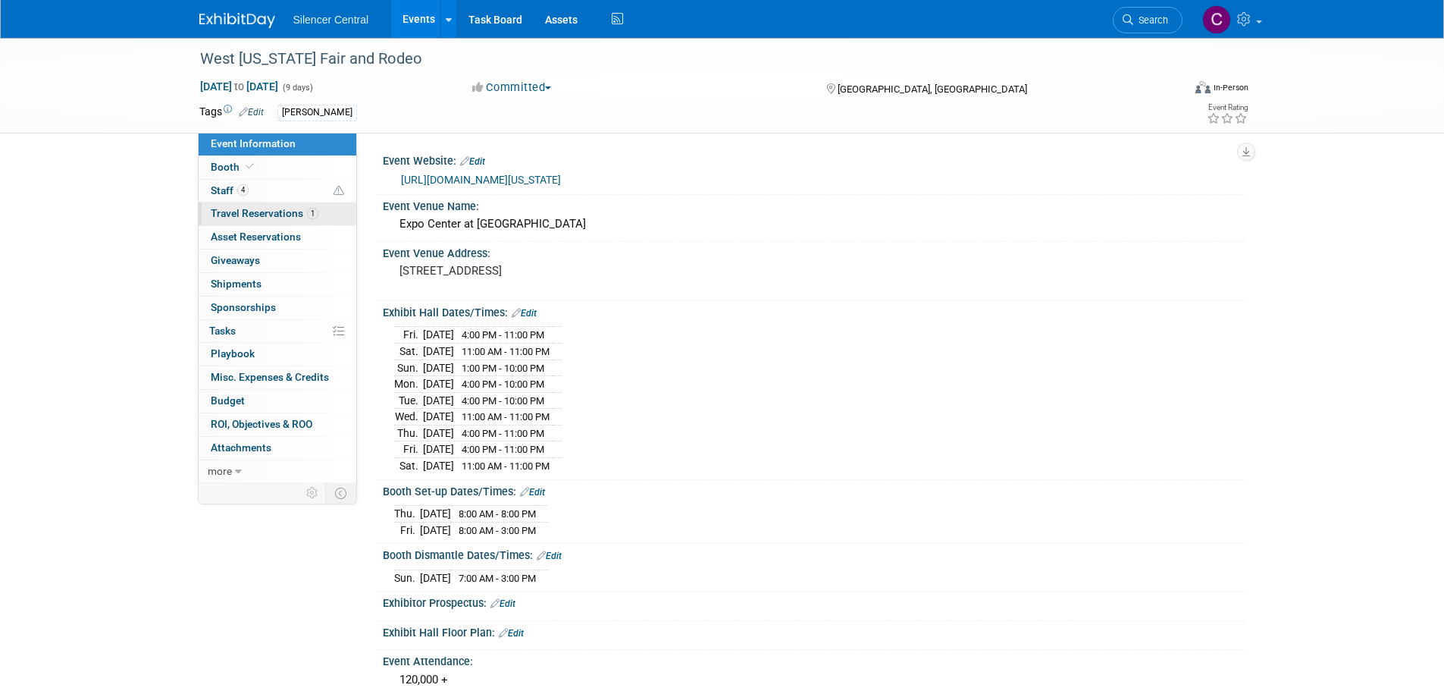
drag, startPoint x: 239, startPoint y: 213, endPoint x: 243, endPoint y: 220, distance: 8.2
click at [239, 213] on span "Travel Reservations 1" at bounding box center [265, 213] width 108 height 12
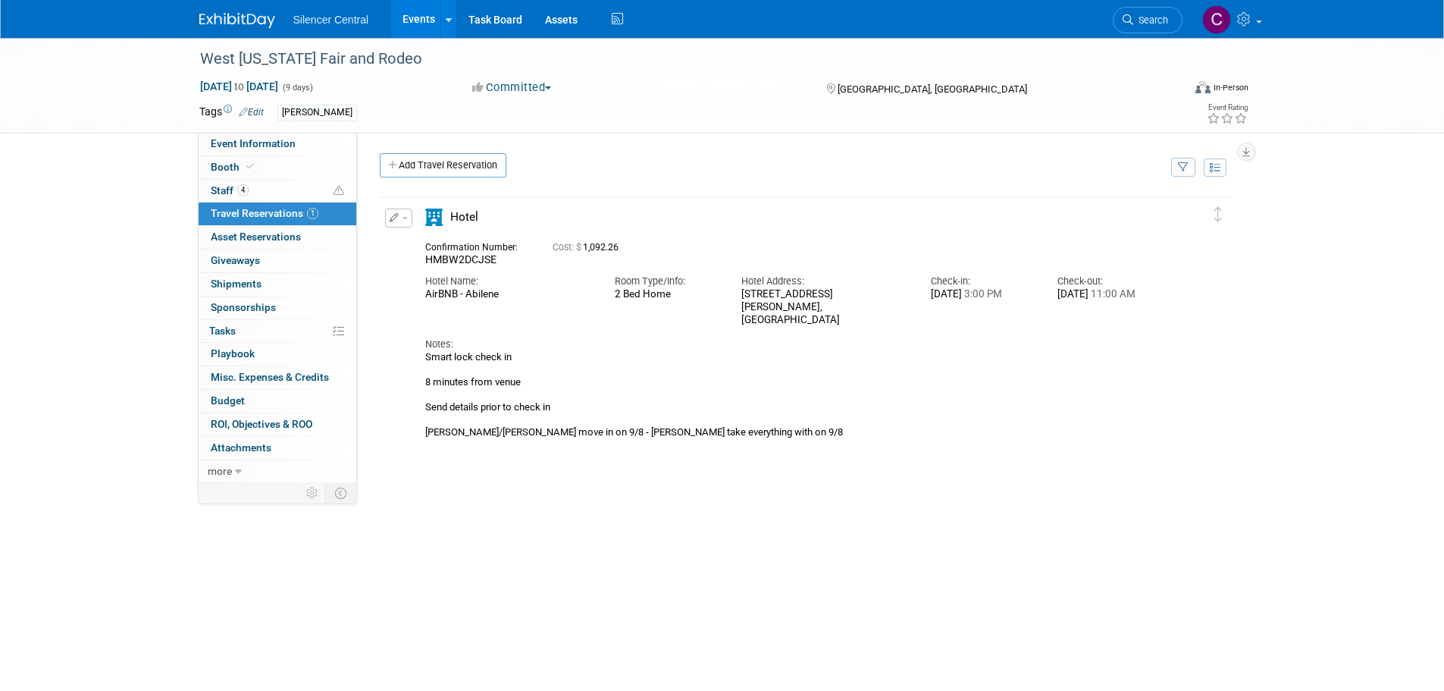
click at [220, 23] on img at bounding box center [237, 20] width 76 height 15
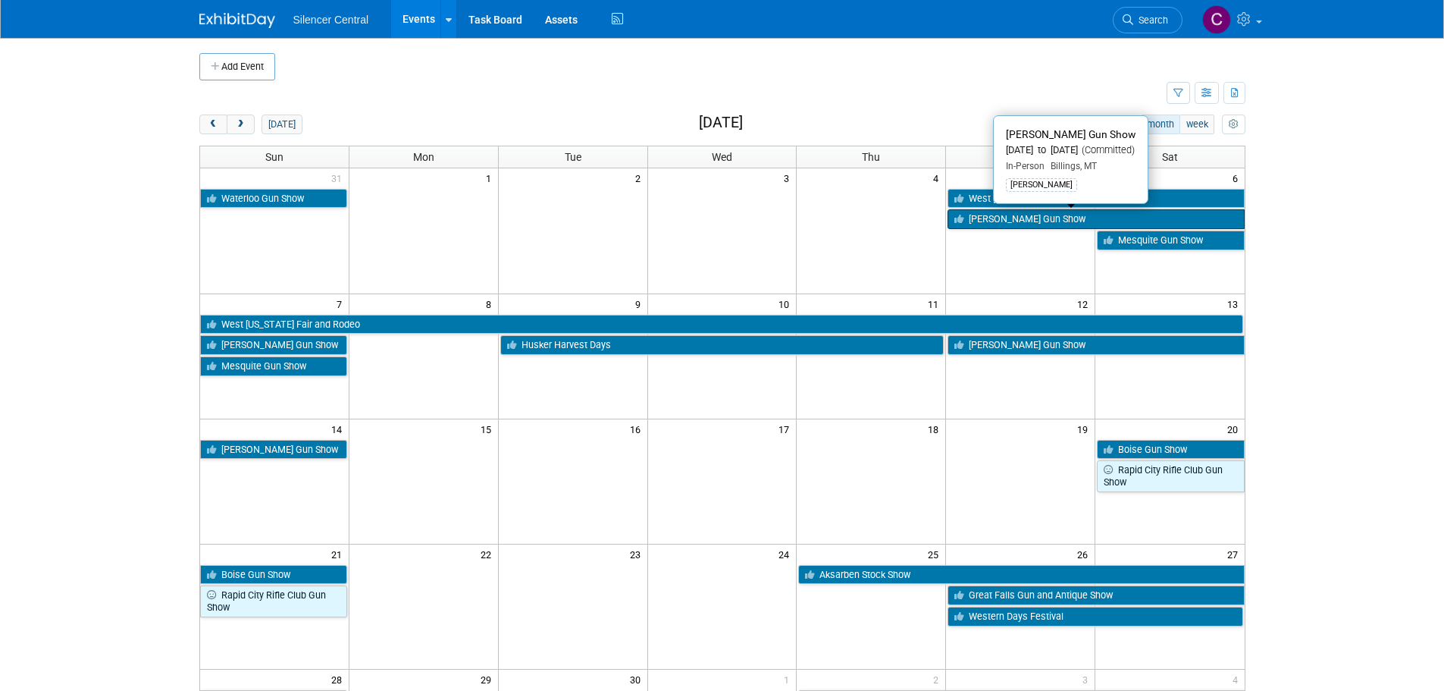
click at [990, 224] on link "[PERSON_NAME] Gun Show" at bounding box center [1096, 219] width 296 height 20
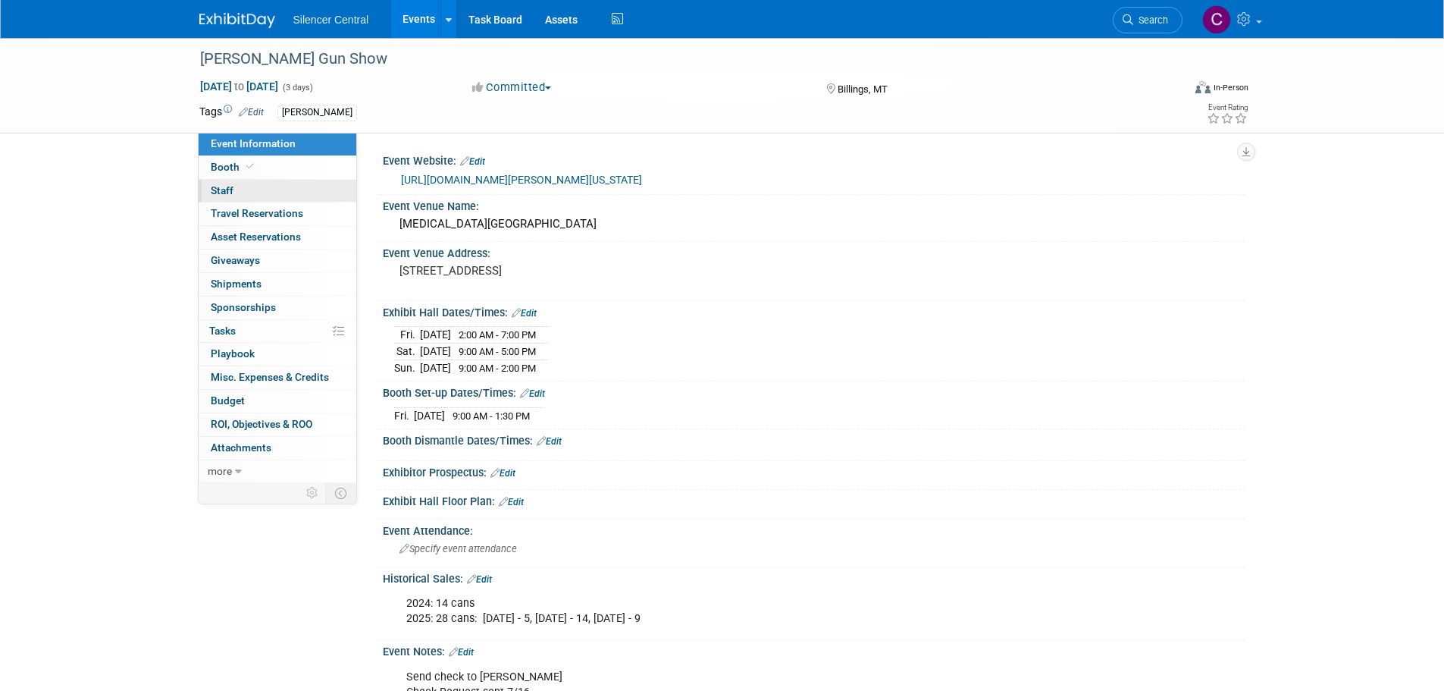
click at [253, 183] on link "0 Staff 0" at bounding box center [278, 191] width 158 height 23
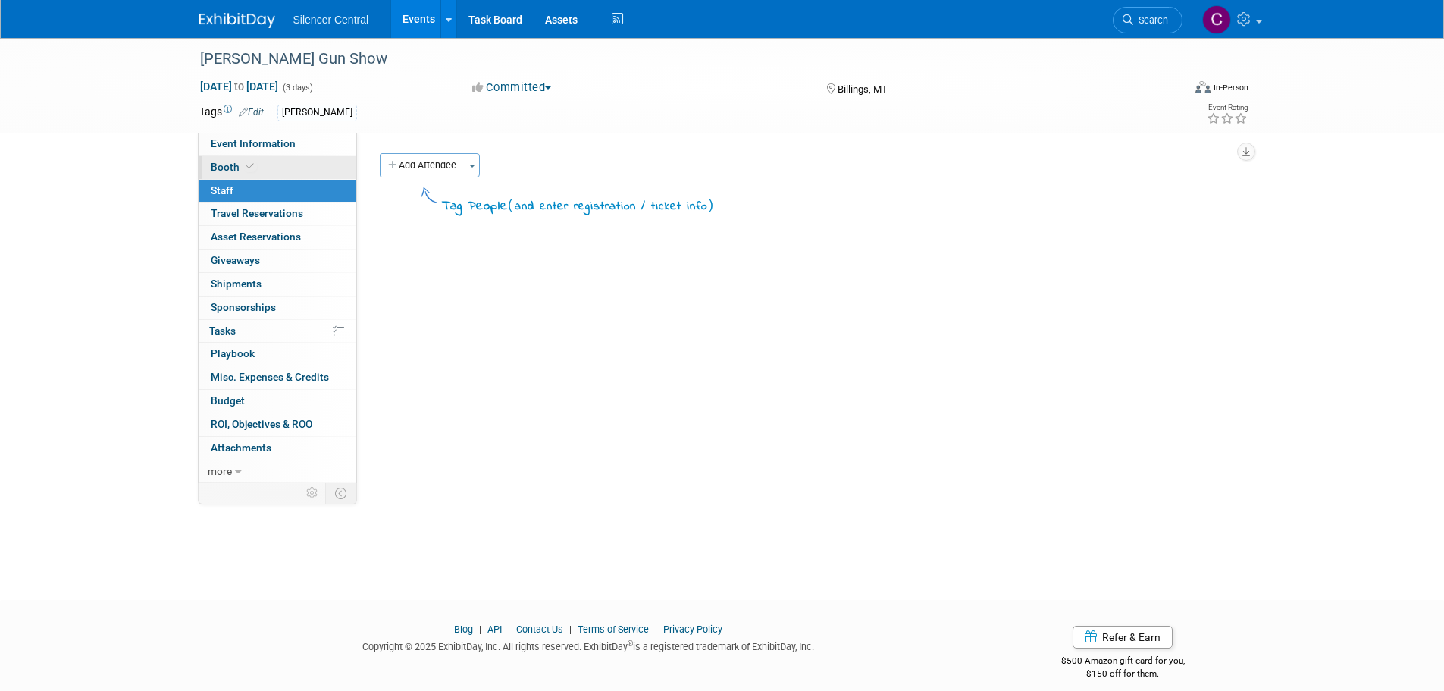
click at [265, 165] on link "Booth" at bounding box center [278, 167] width 158 height 23
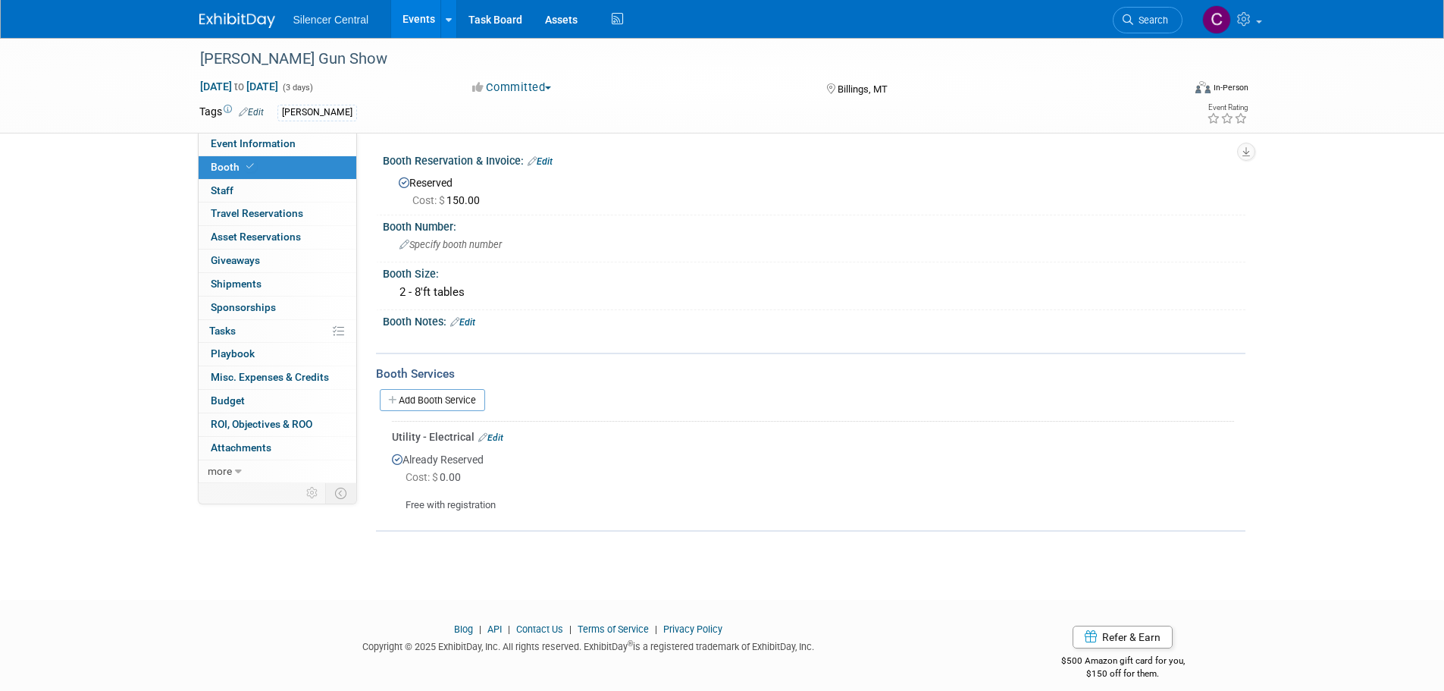
click at [229, 17] on img at bounding box center [237, 20] width 76 height 15
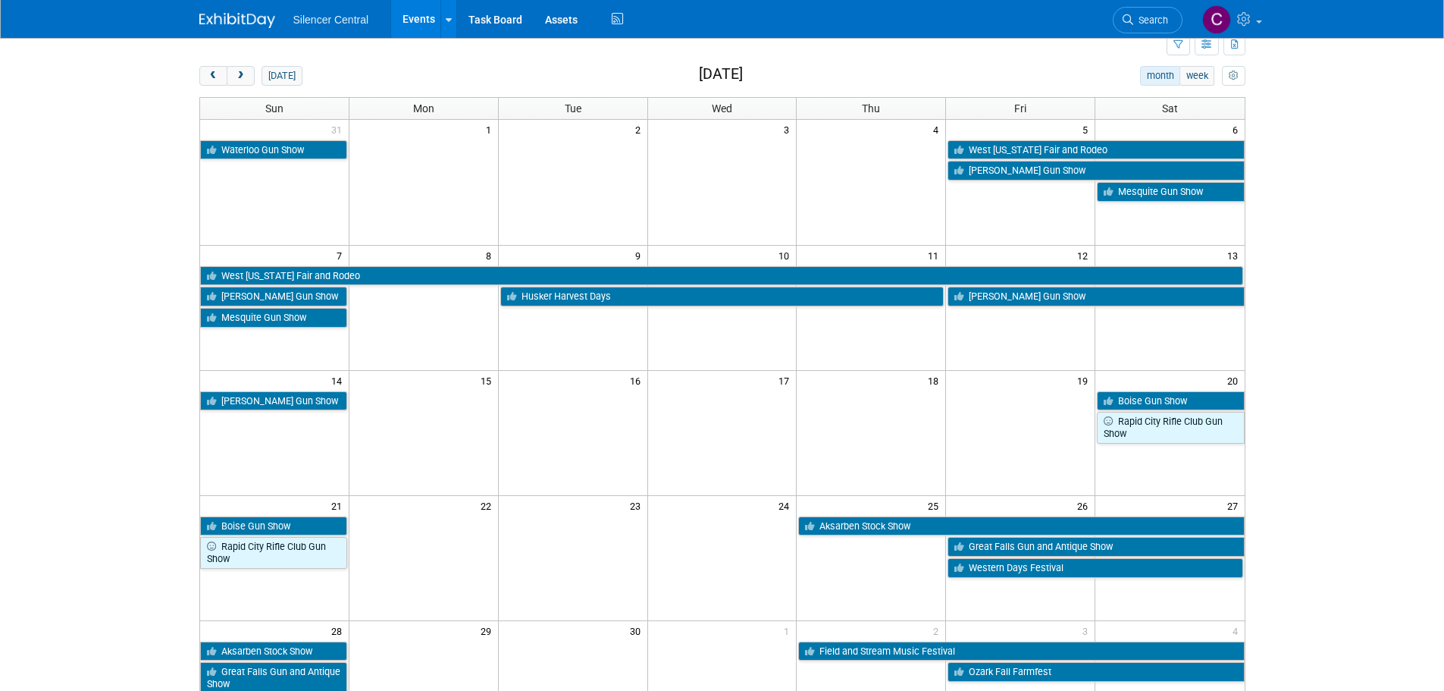
scroll to position [76, 0]
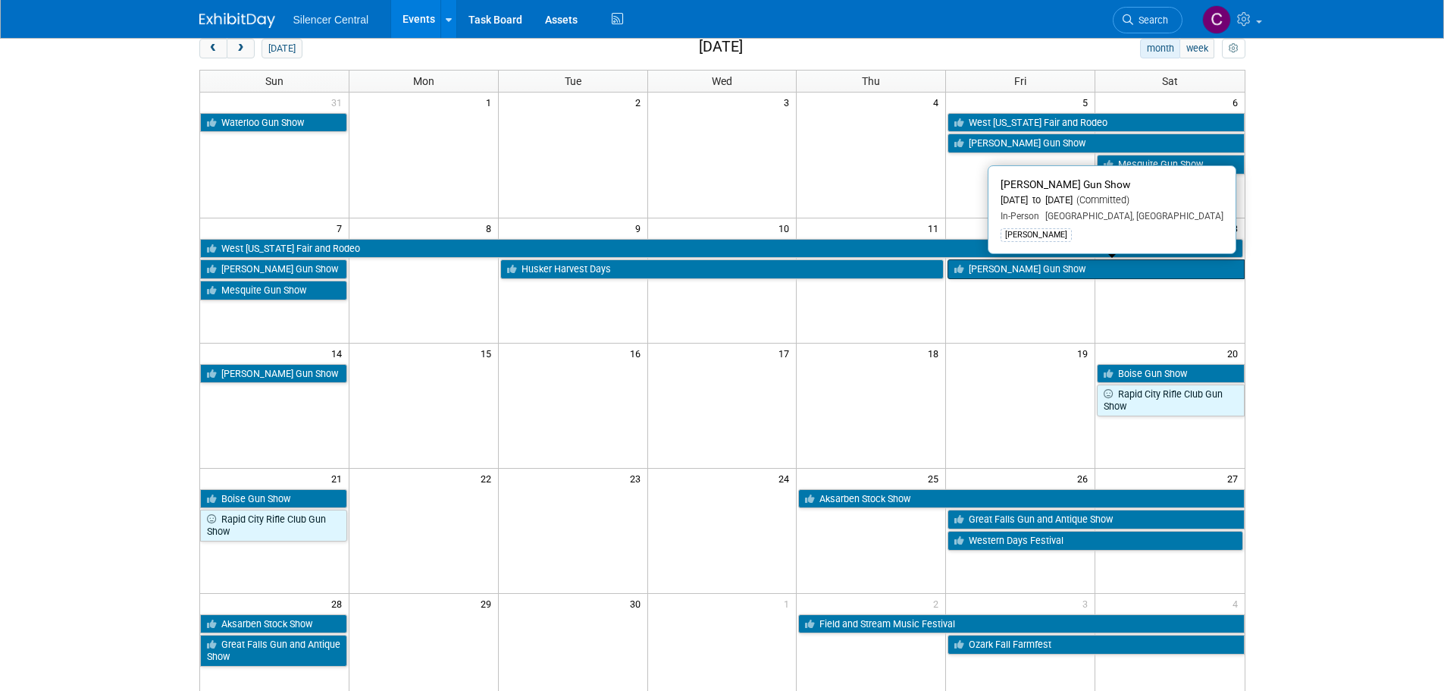
click at [980, 274] on link "[PERSON_NAME] Gun Show" at bounding box center [1096, 269] width 296 height 20
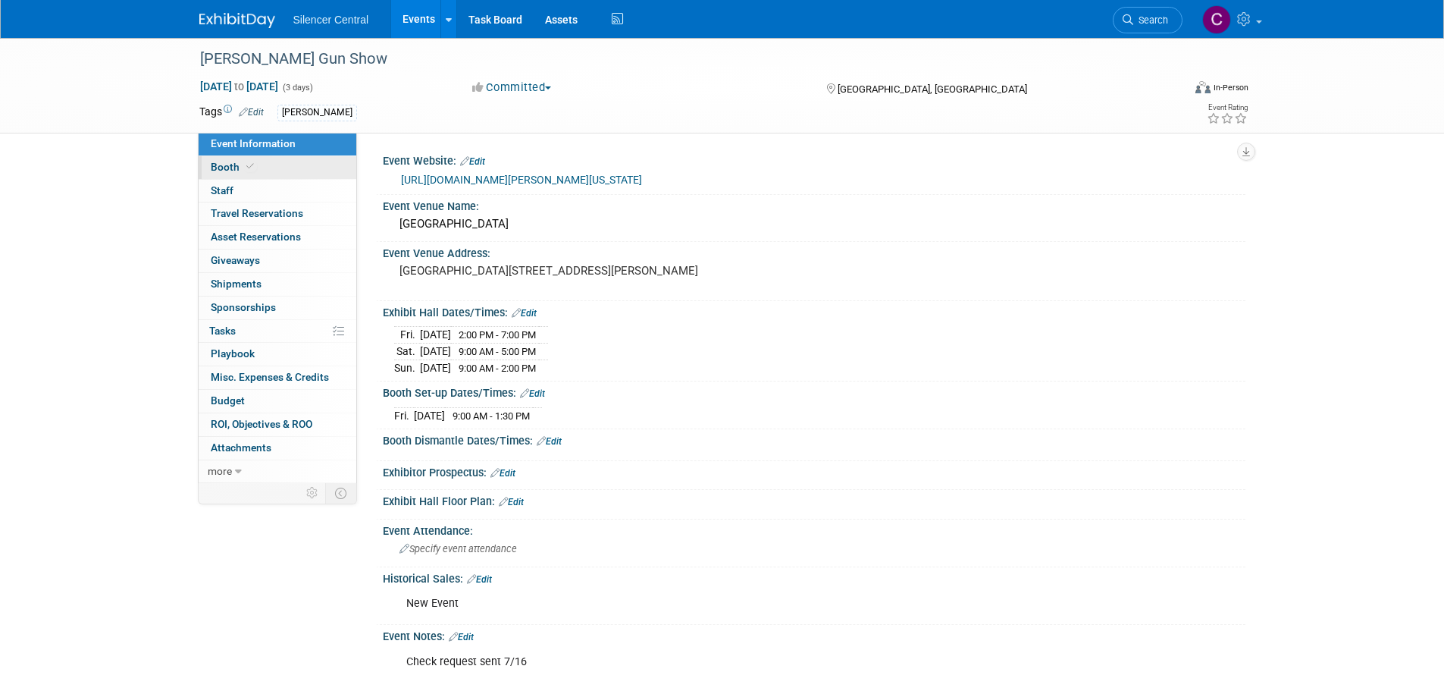
click at [233, 166] on span "Booth" at bounding box center [234, 167] width 46 height 12
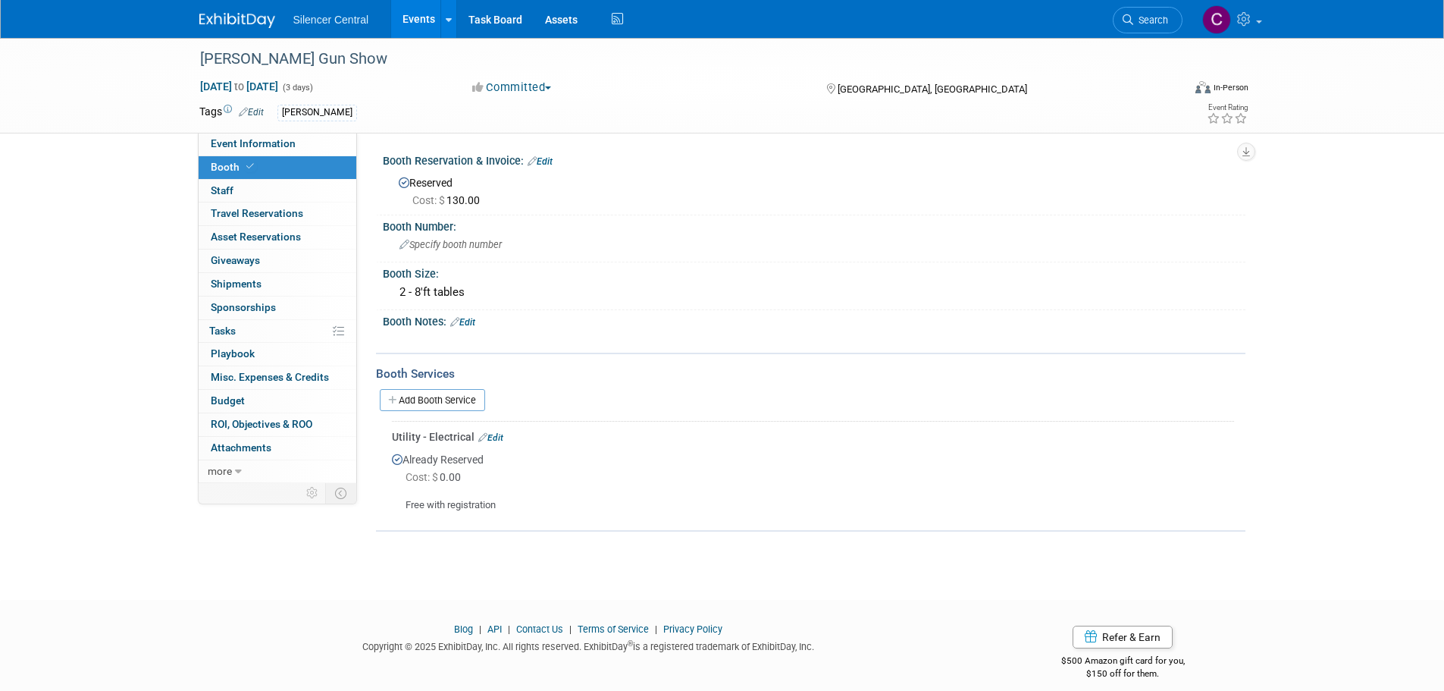
click at [212, 7] on link at bounding box center [246, 13] width 94 height 12
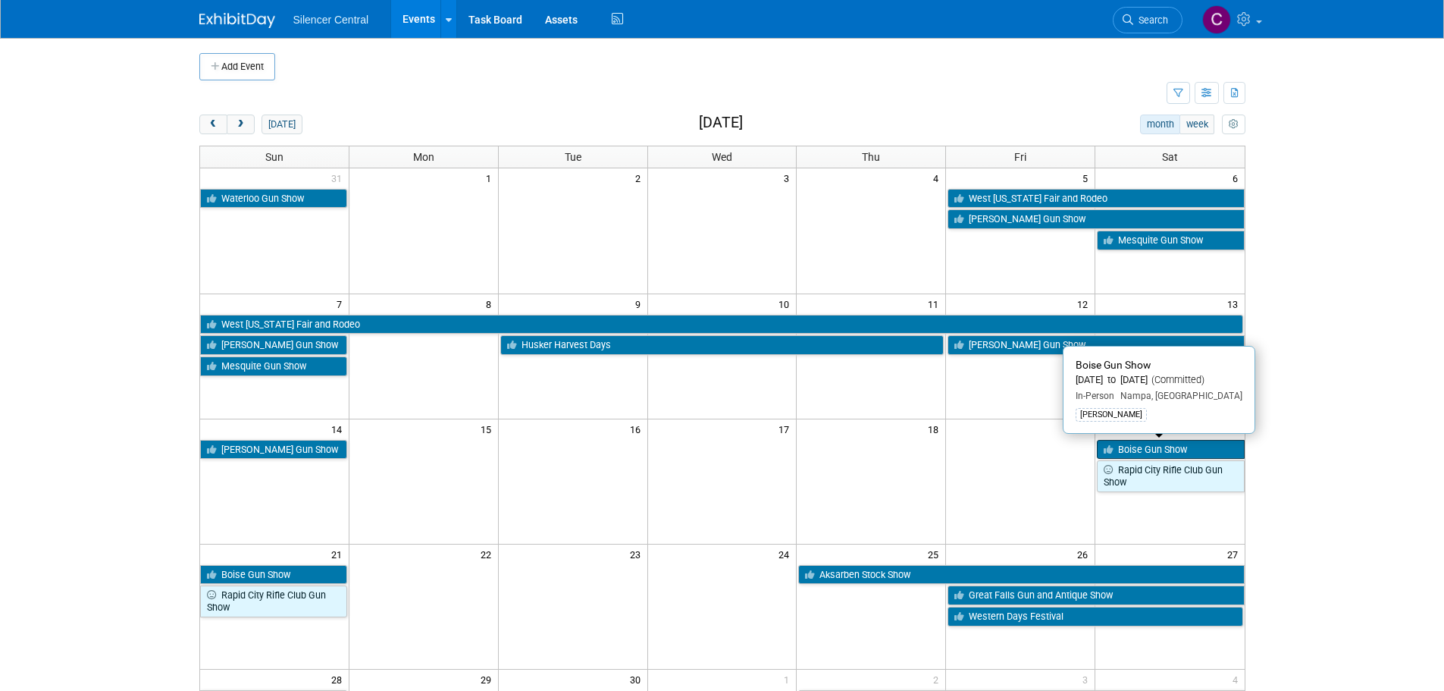
click at [1121, 447] on link "Boise Gun Show" at bounding box center [1170, 450] width 147 height 20
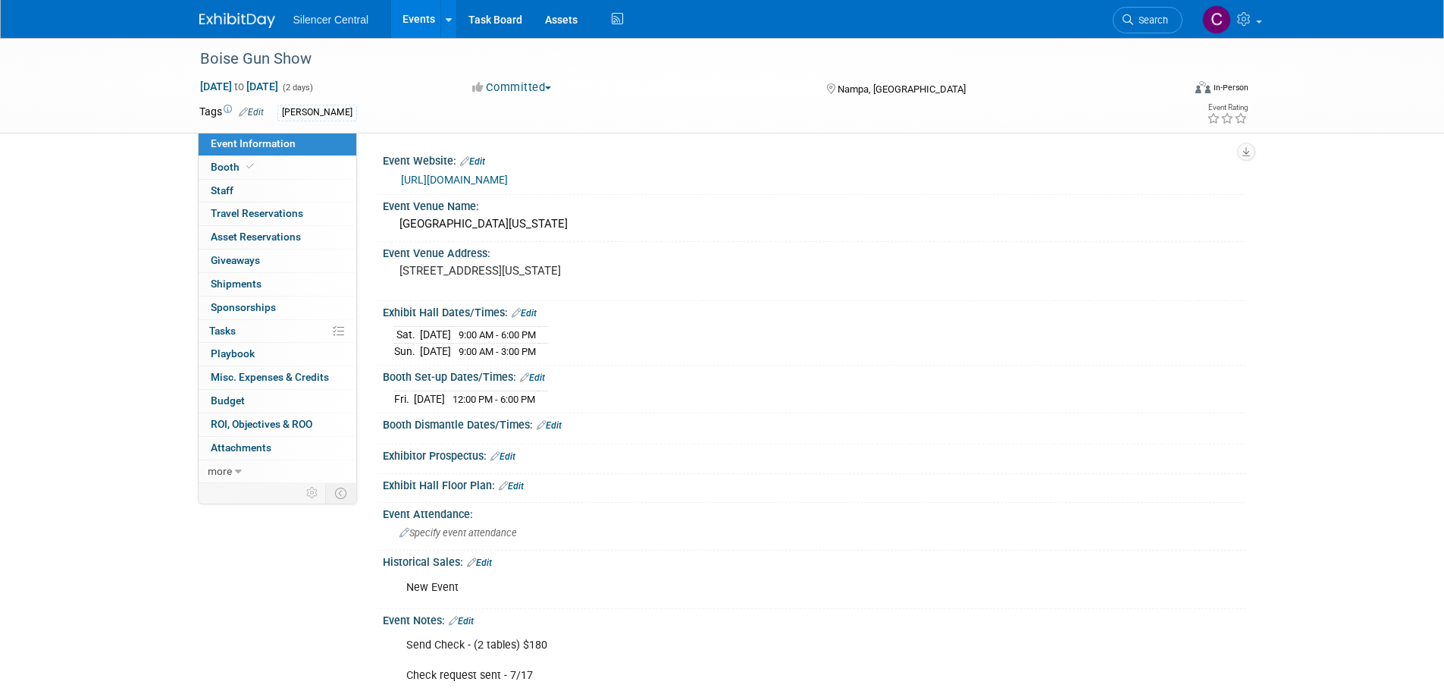
click at [216, 20] on img at bounding box center [237, 20] width 76 height 15
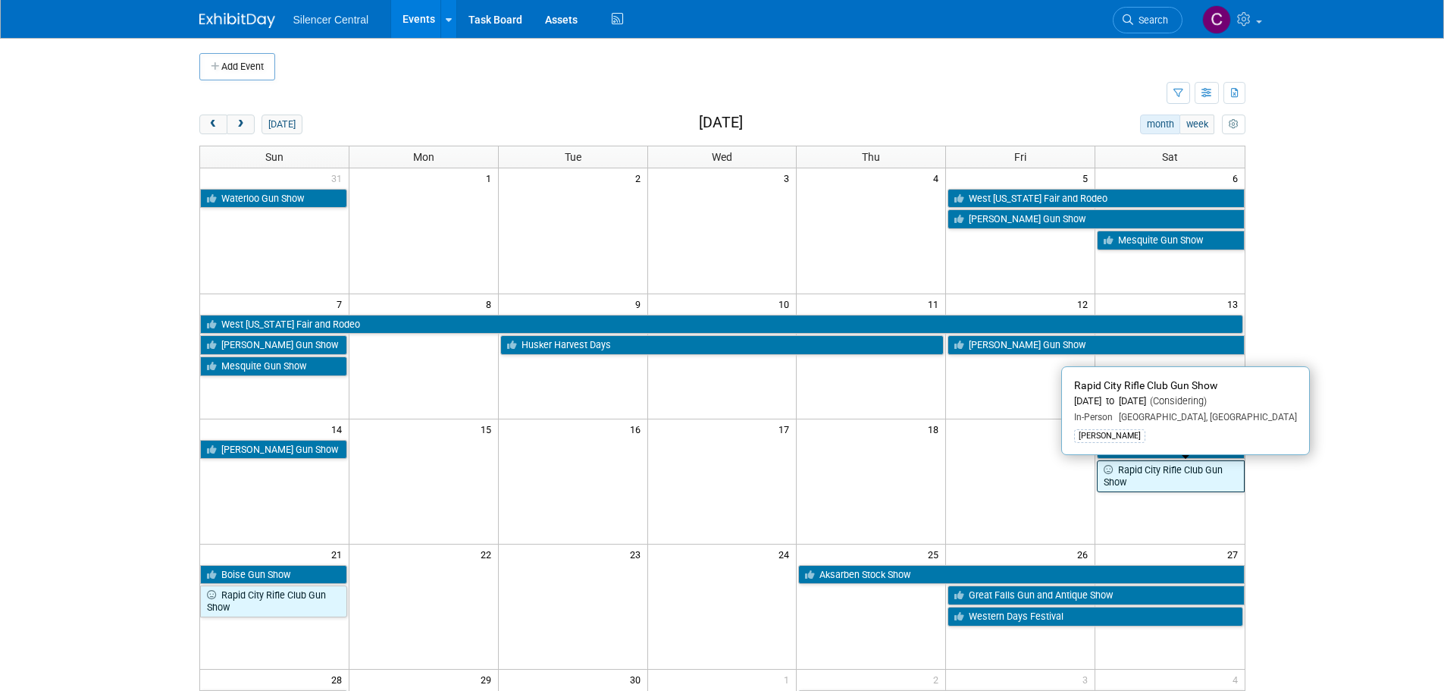
click at [1126, 488] on link "Rapid City Rifle Club Gun Show" at bounding box center [1170, 475] width 147 height 31
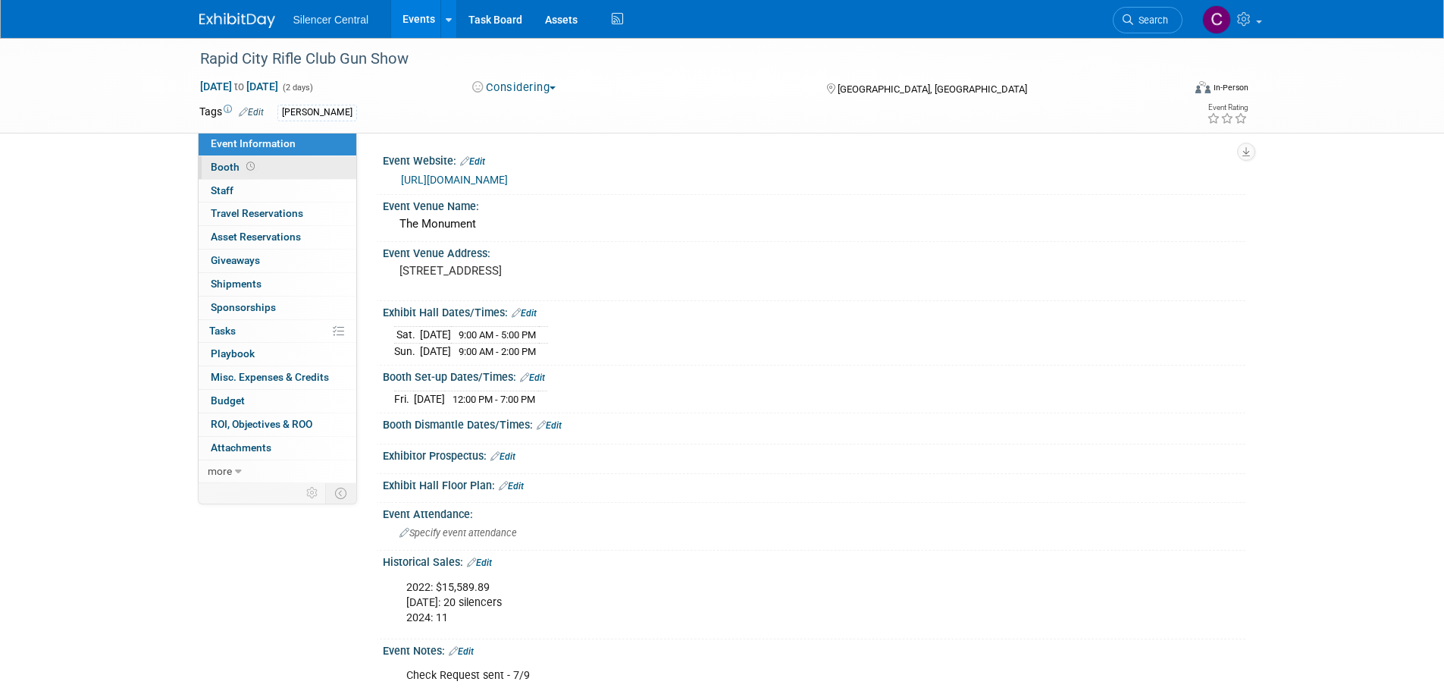
click at [244, 160] on link "Booth" at bounding box center [278, 167] width 158 height 23
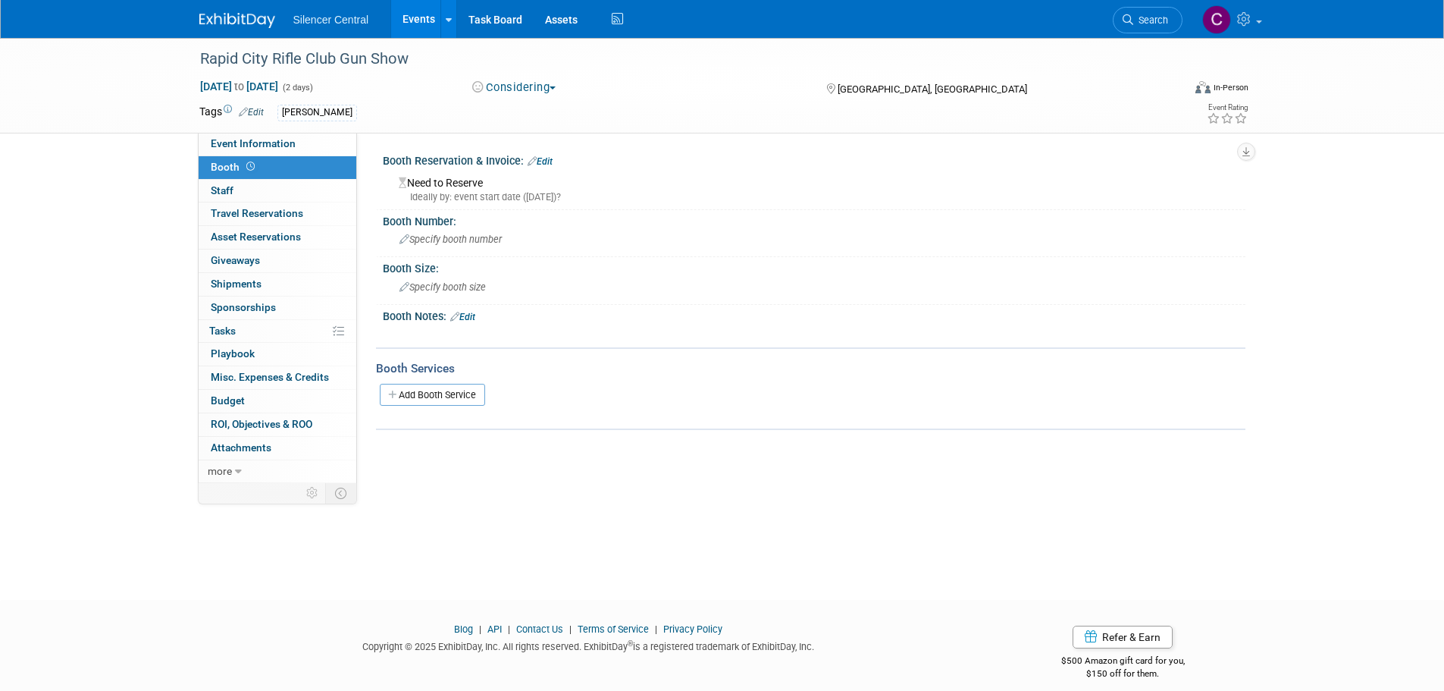
click at [233, 17] on img at bounding box center [237, 20] width 76 height 15
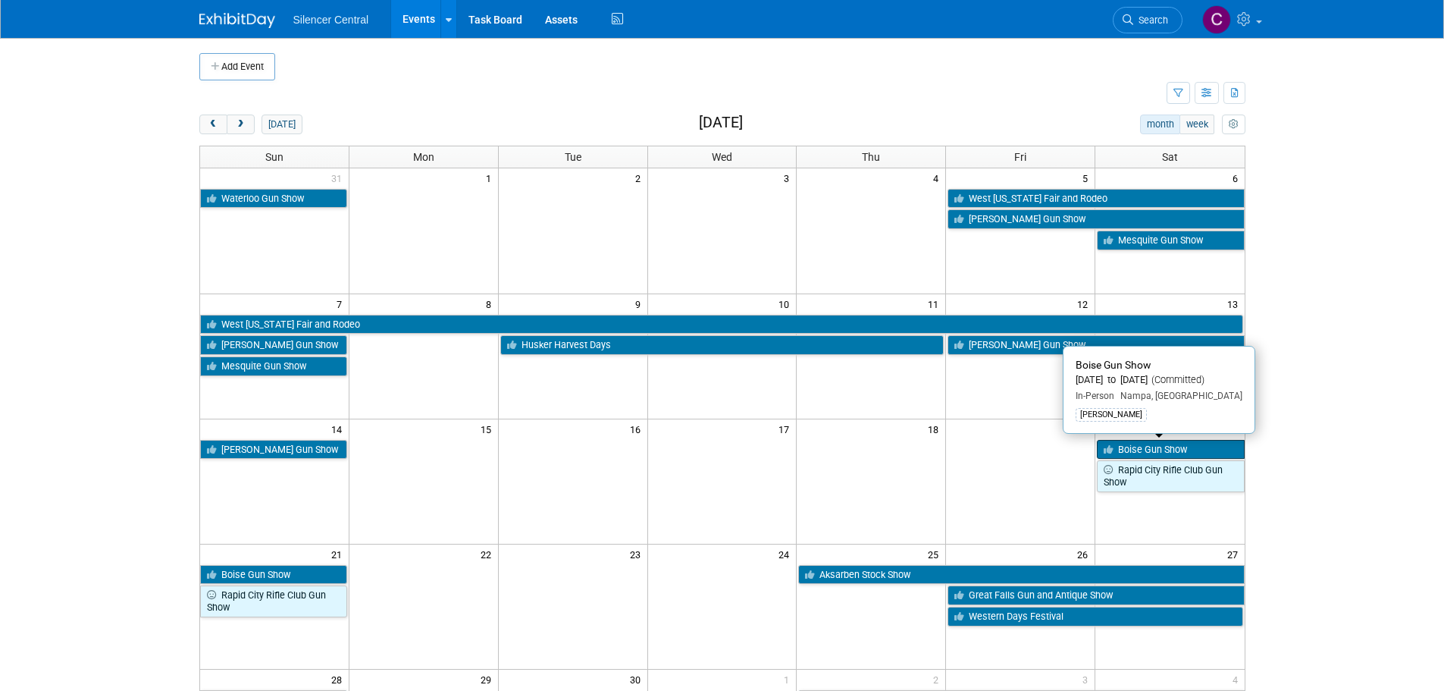
click at [1130, 449] on link "Boise Gun Show" at bounding box center [1170, 450] width 147 height 20
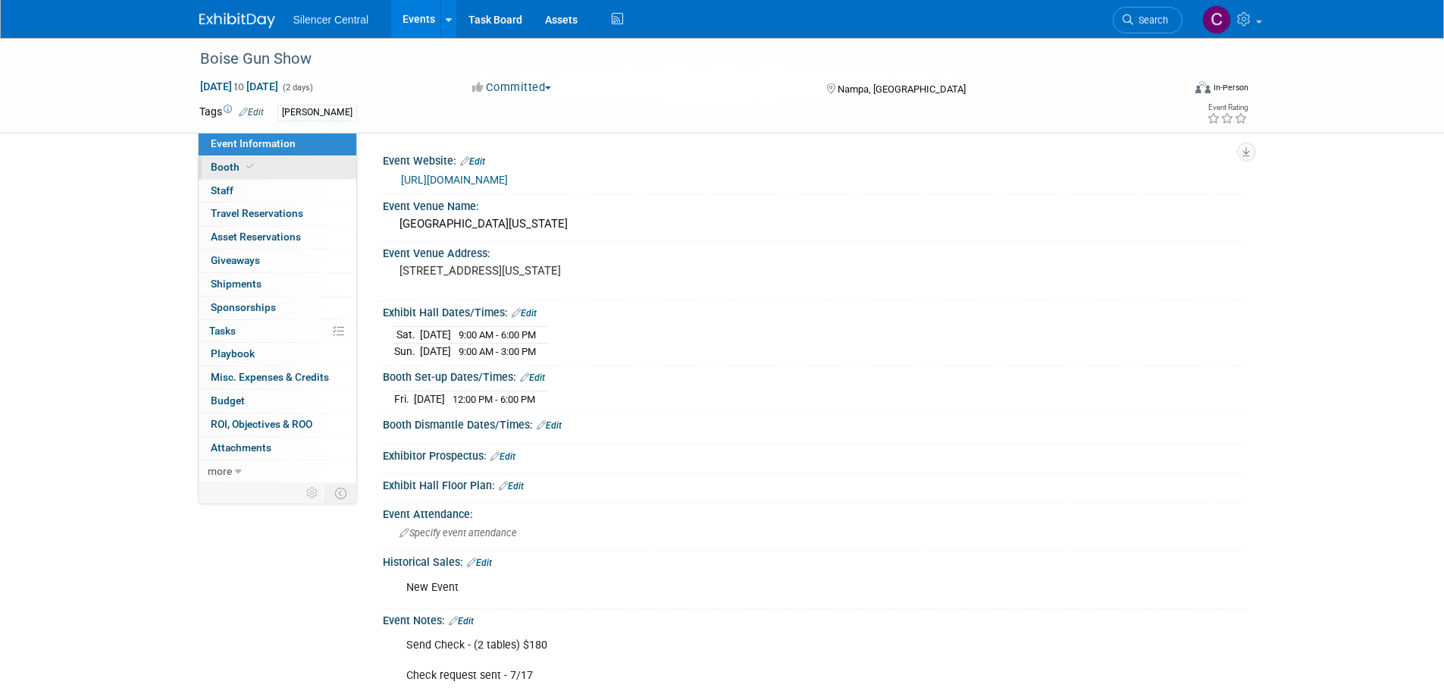
click at [267, 165] on link "Booth" at bounding box center [278, 167] width 158 height 23
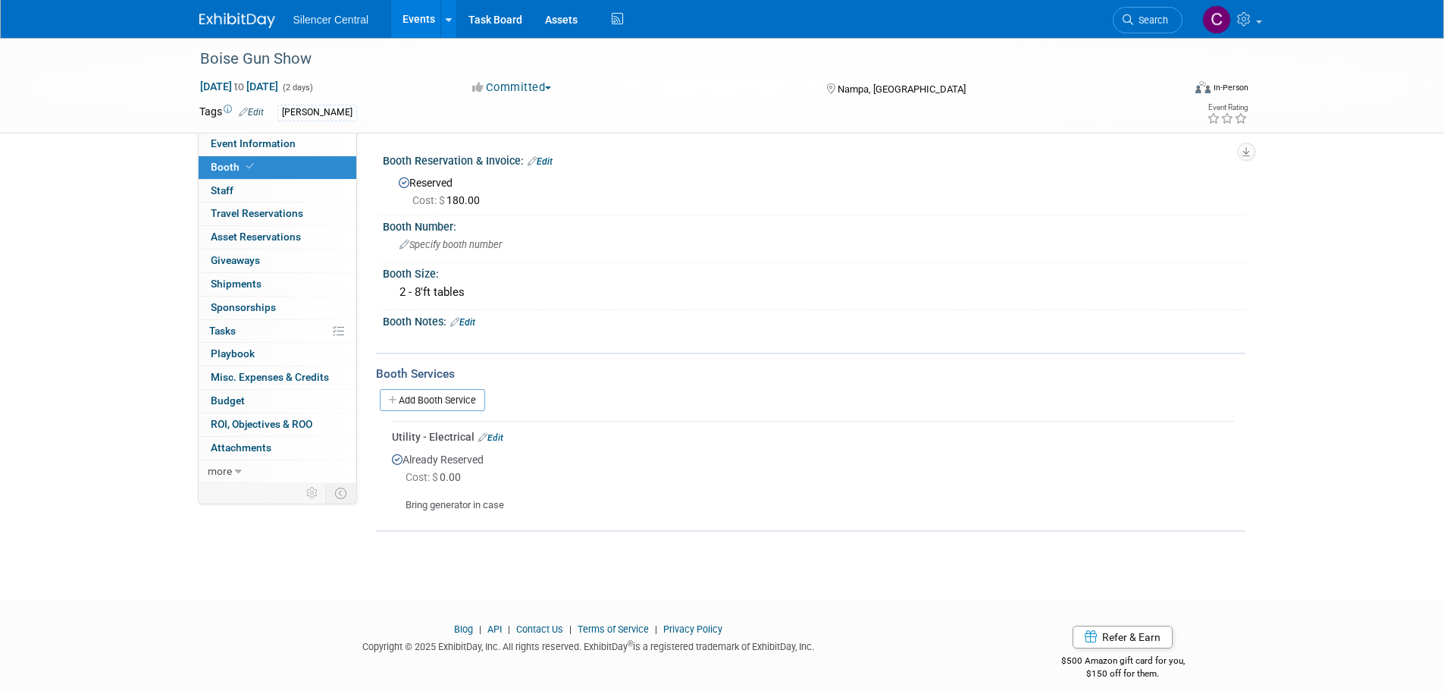
click at [249, 20] on img at bounding box center [237, 20] width 76 height 15
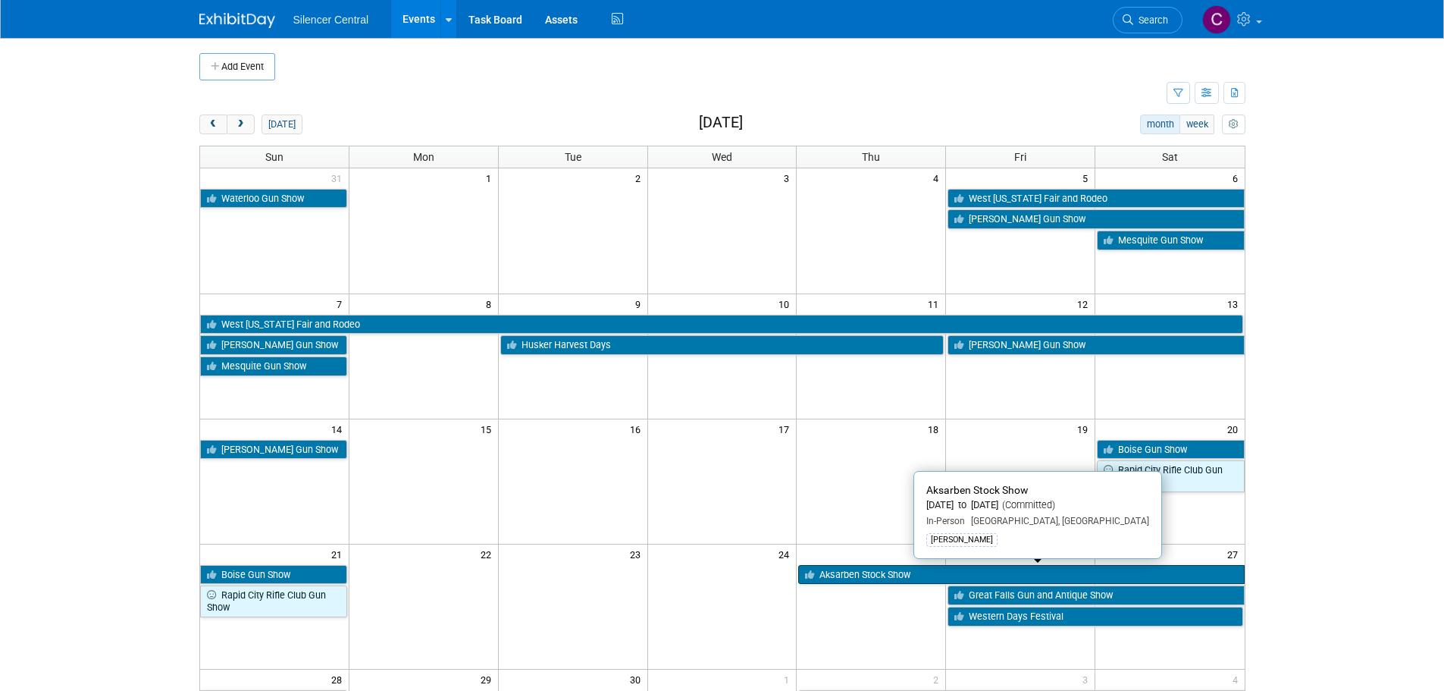
click at [848, 571] on link "Aksarben Stock Show" at bounding box center [1021, 575] width 446 height 20
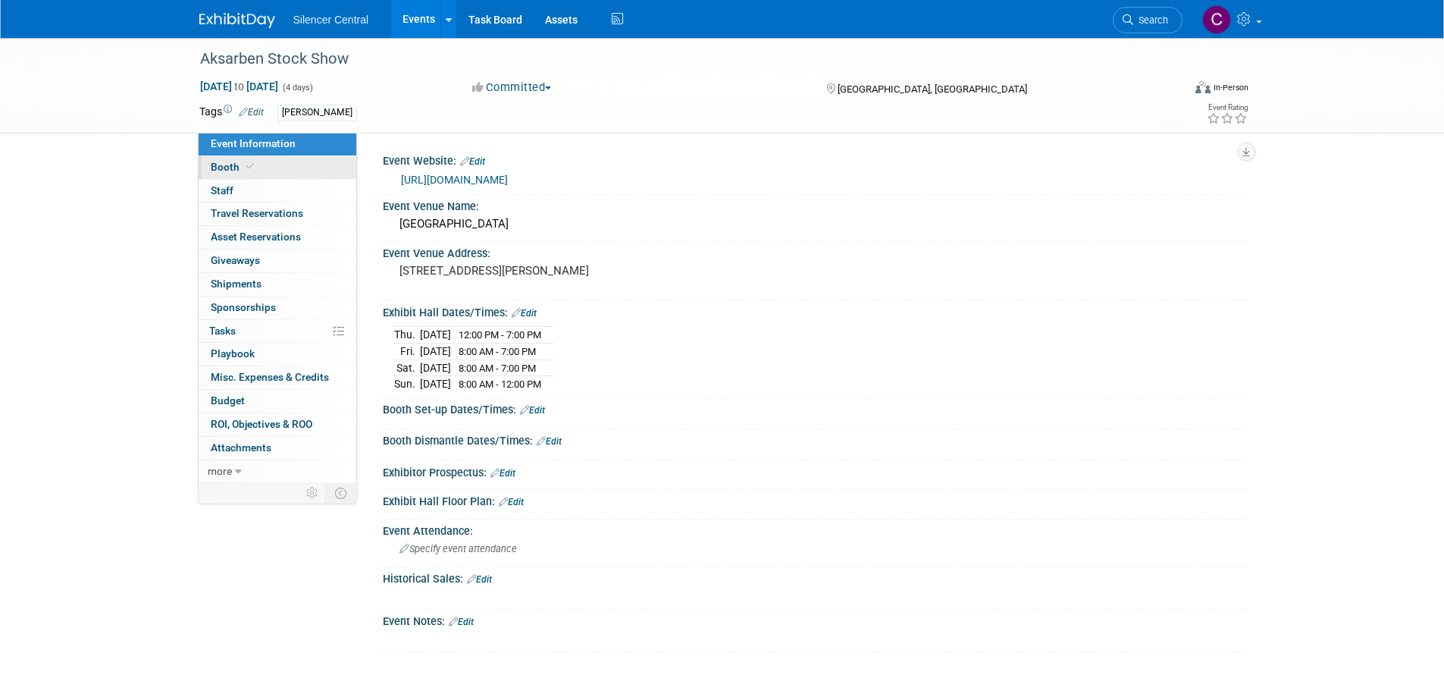
click at [250, 162] on icon at bounding box center [250, 166] width 8 height 8
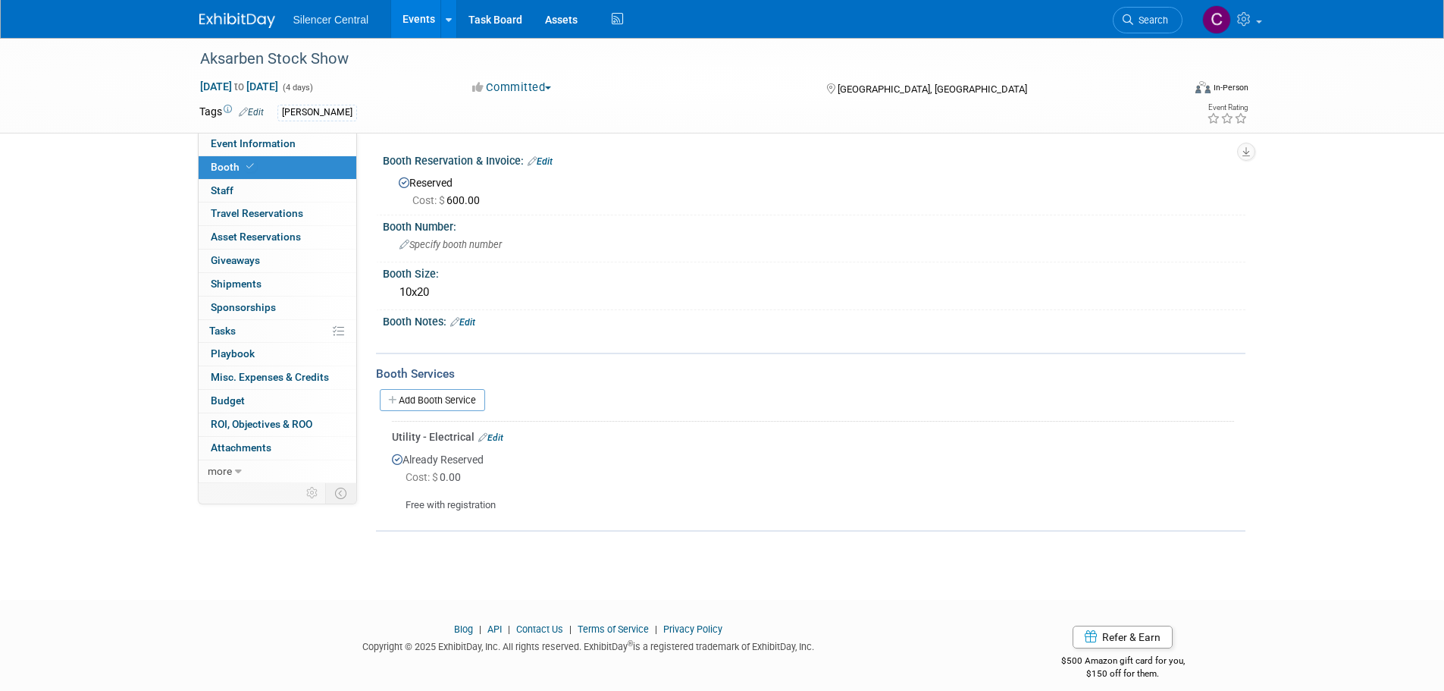
click at [235, 20] on img at bounding box center [237, 20] width 76 height 15
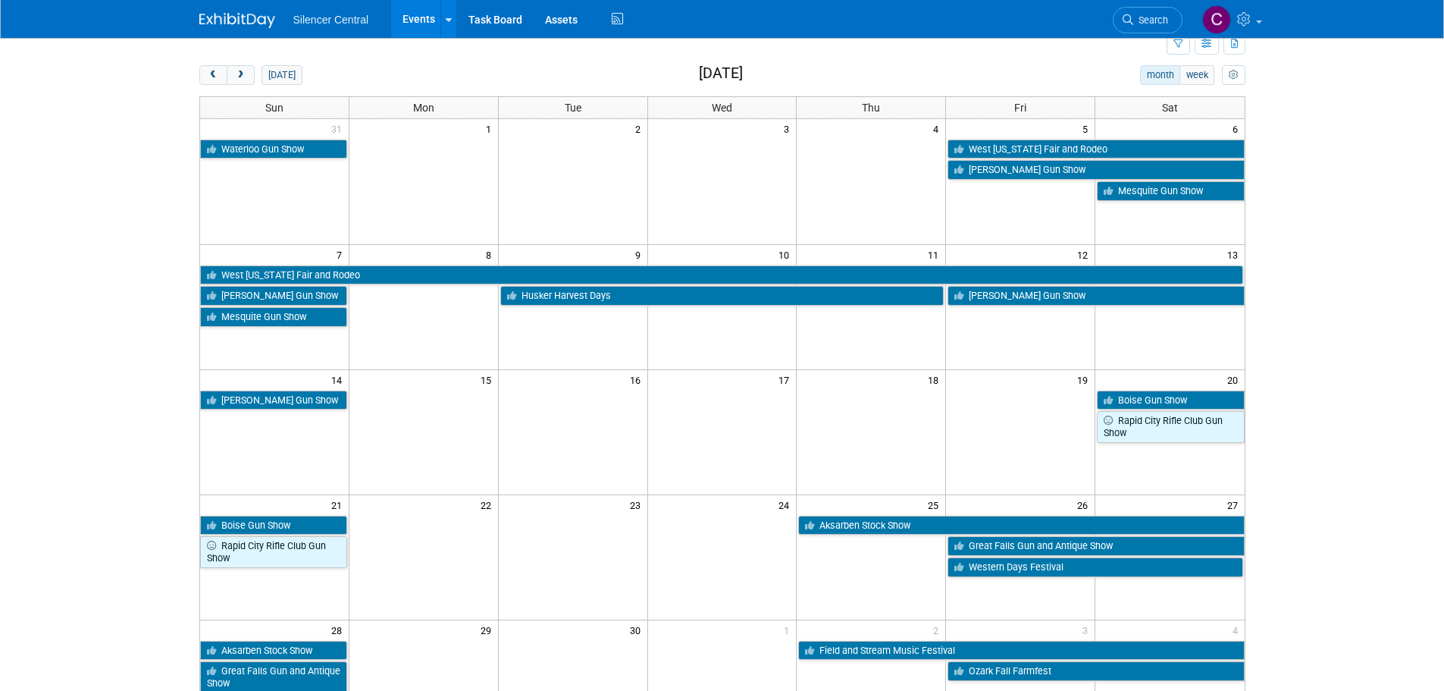
scroll to position [76, 0]
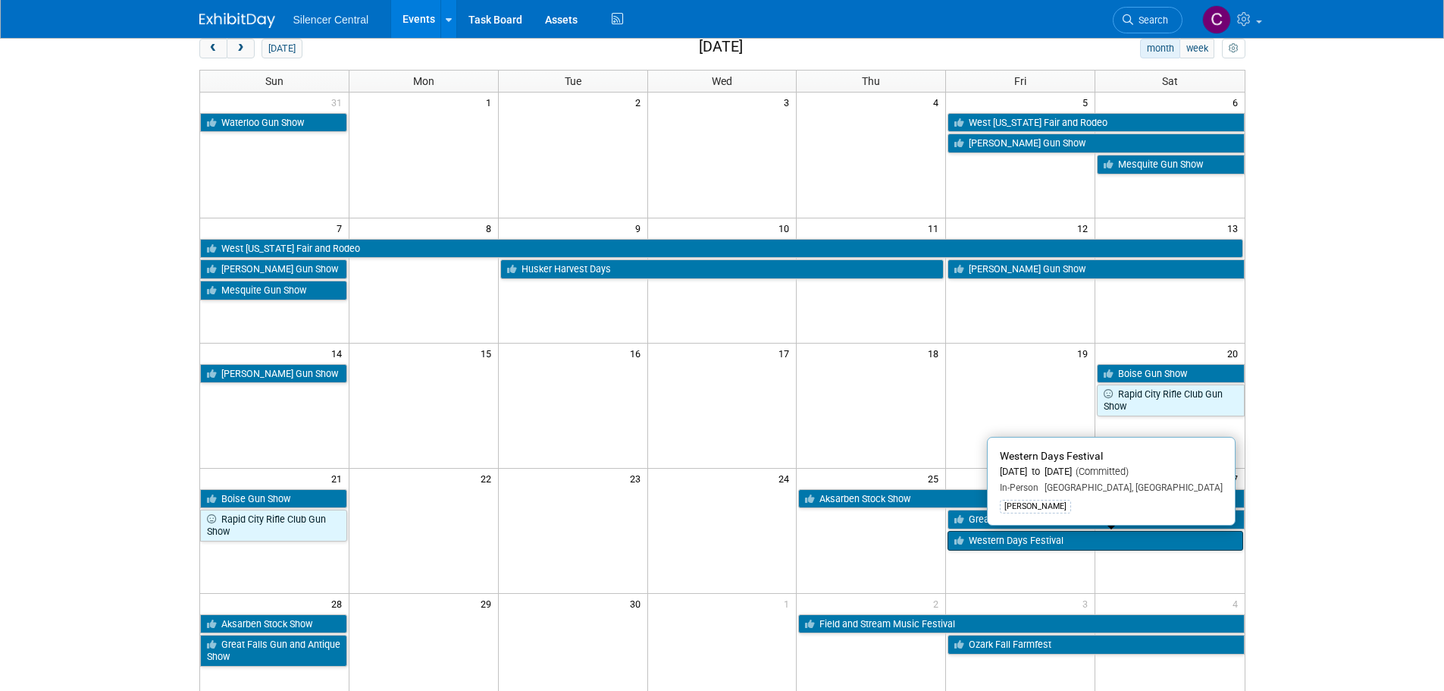
click at [997, 547] on link "Western Days Festival" at bounding box center [1095, 541] width 295 height 20
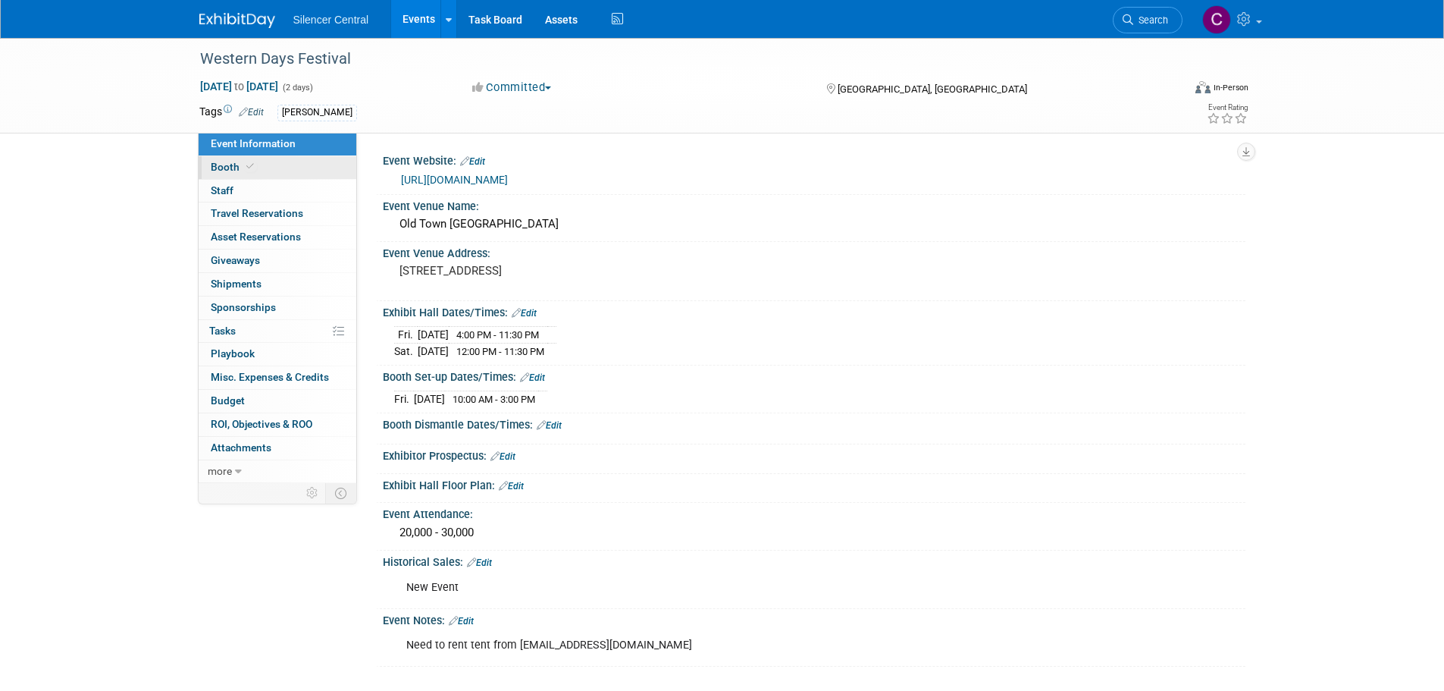
click at [237, 165] on span "Booth" at bounding box center [234, 167] width 46 height 12
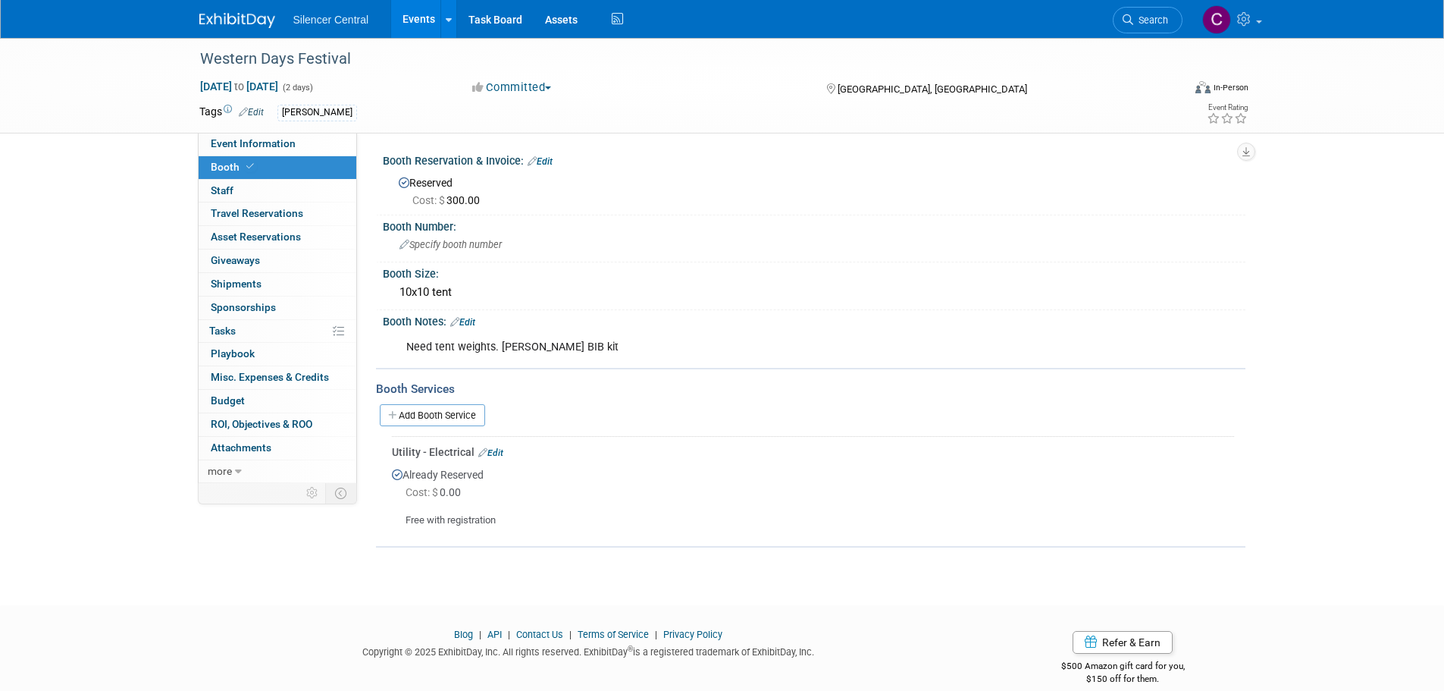
click at [233, 17] on img at bounding box center [237, 20] width 76 height 15
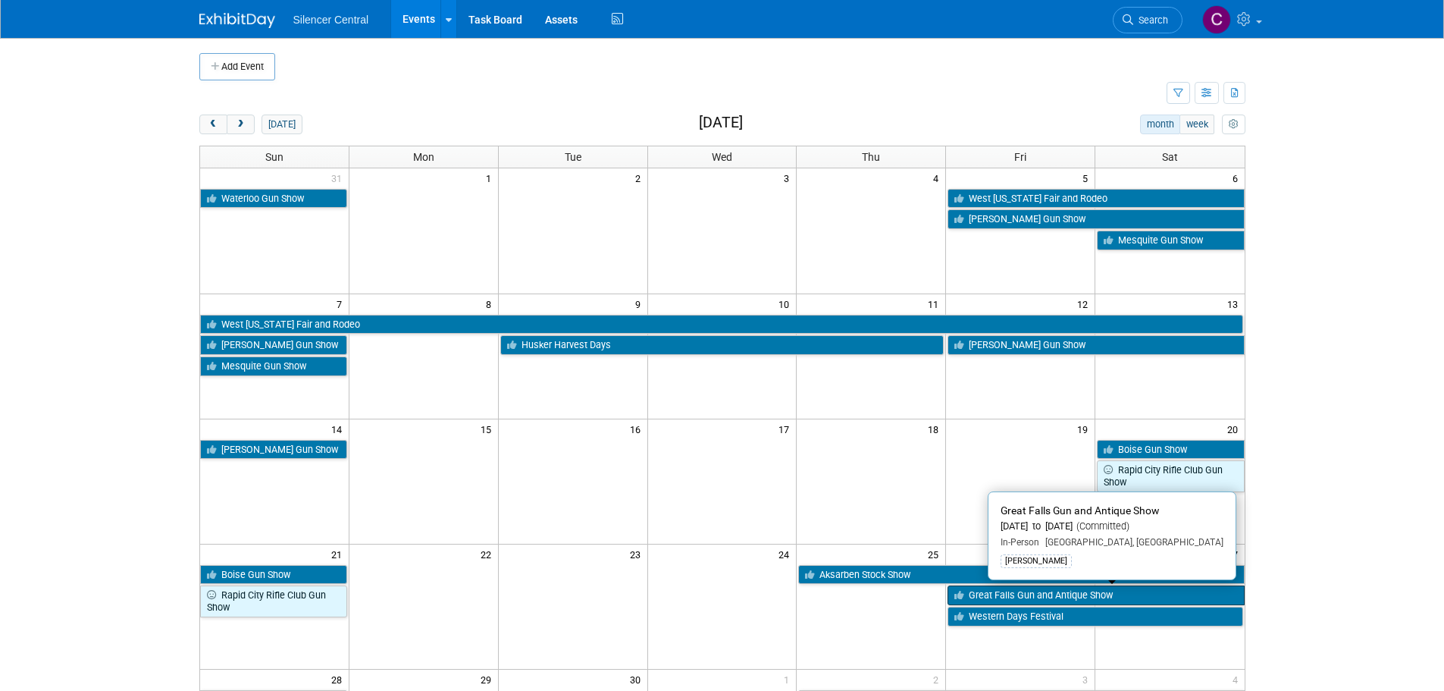
click at [1022, 598] on link "Great Falls Gun and Antique Show" at bounding box center [1096, 595] width 296 height 20
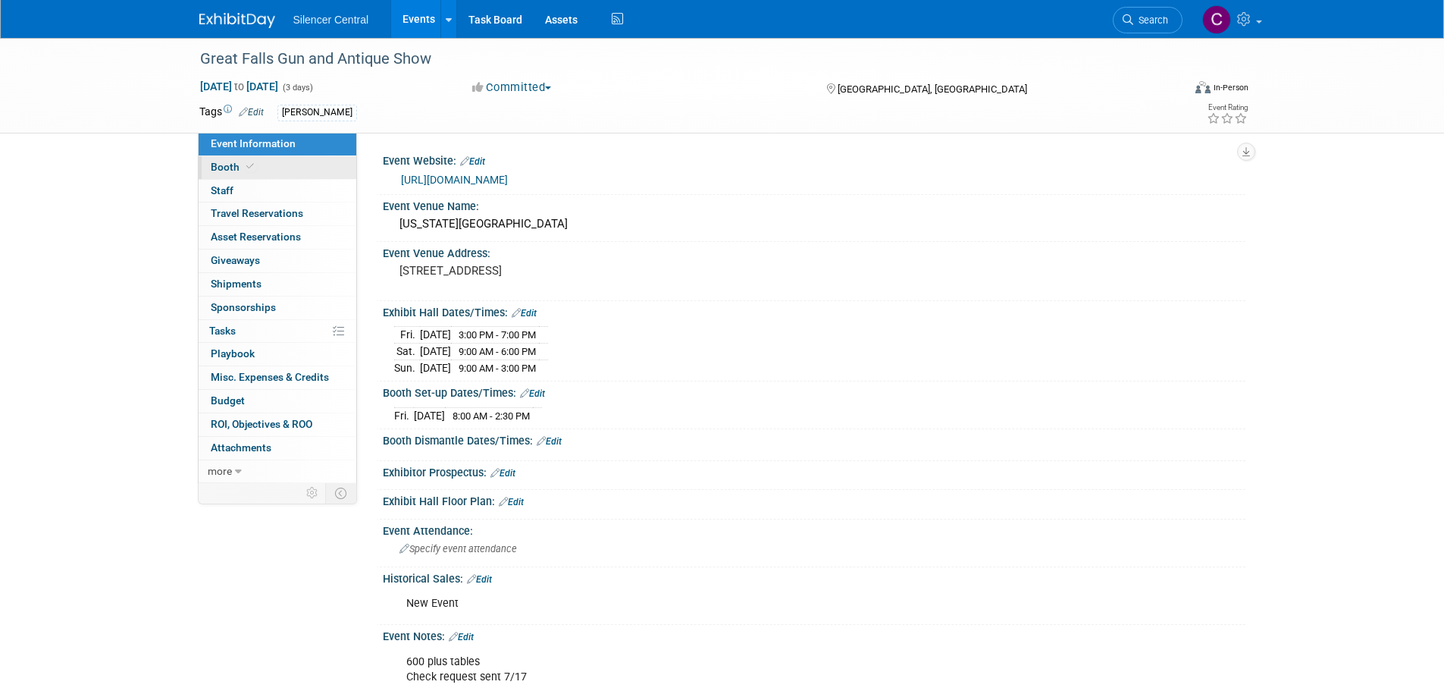
click at [287, 168] on link "Booth" at bounding box center [278, 167] width 158 height 23
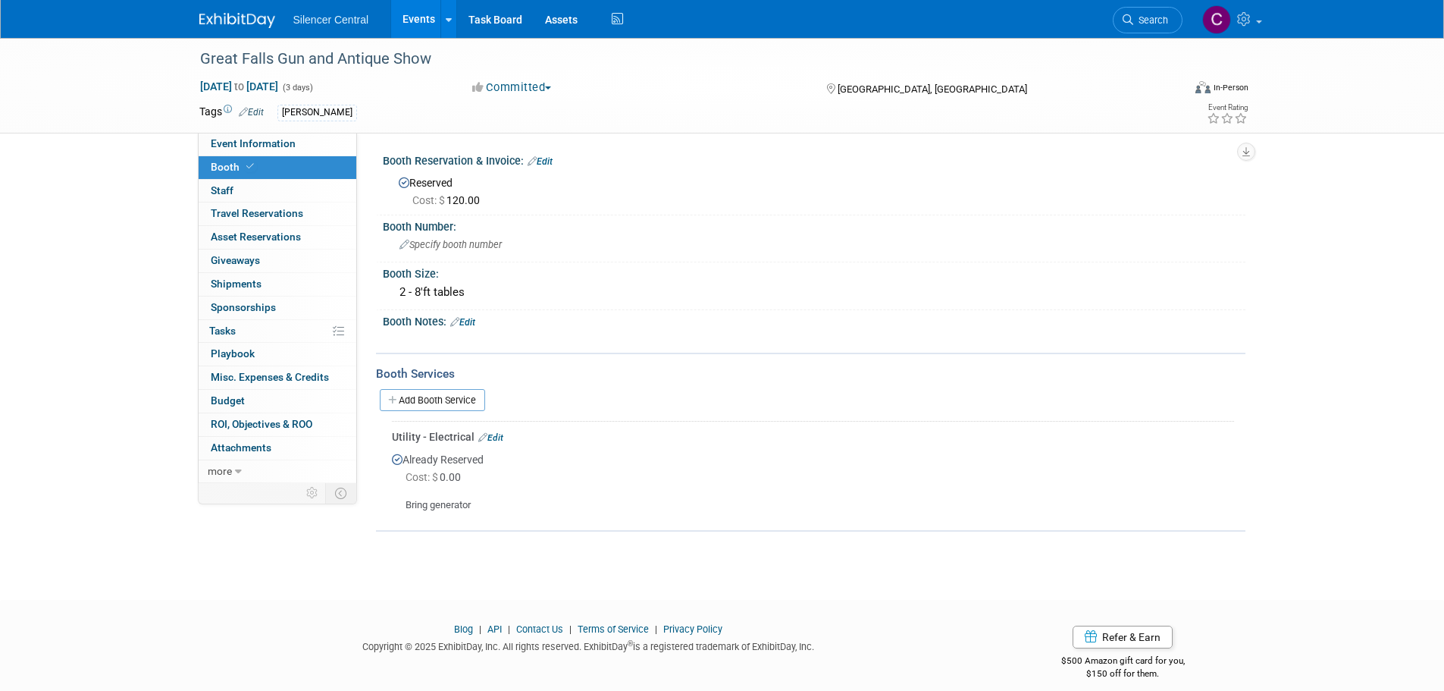
drag, startPoint x: 242, startPoint y: 20, endPoint x: 252, endPoint y: 30, distance: 14.5
click at [242, 20] on img at bounding box center [237, 20] width 76 height 15
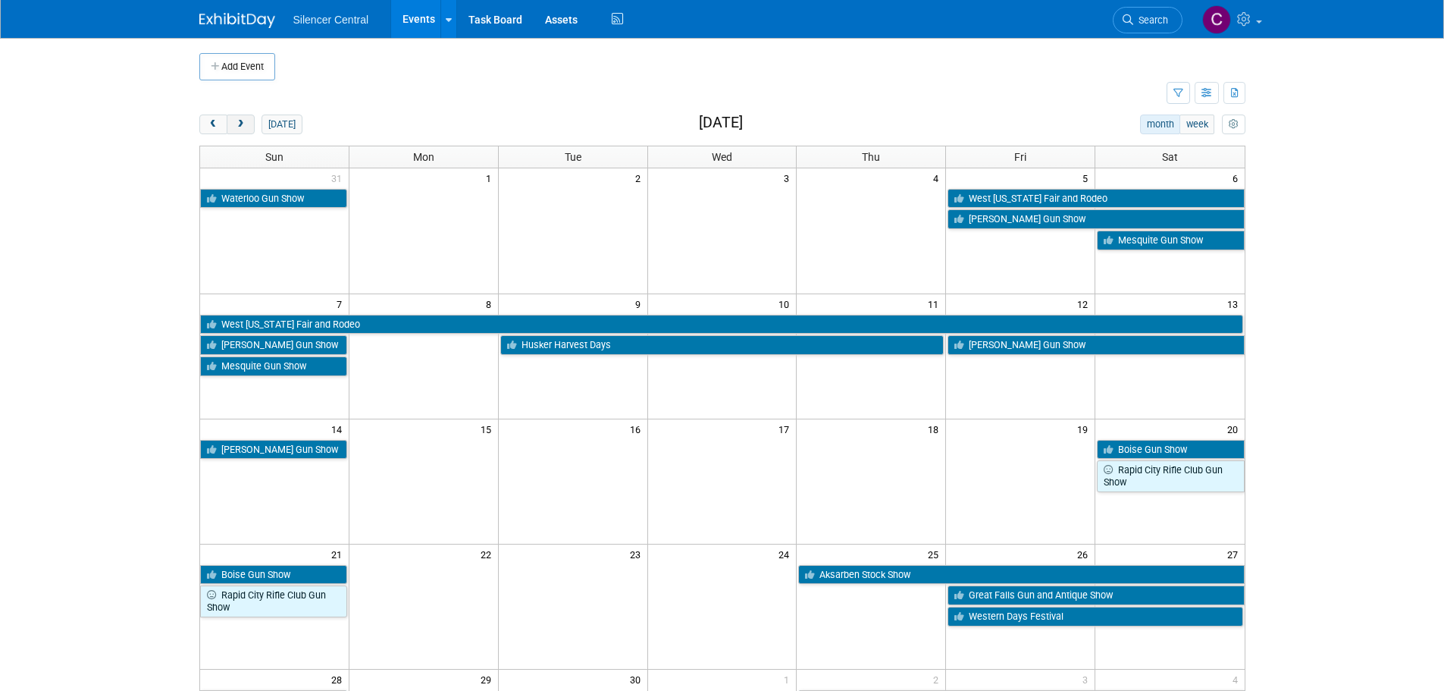
click at [240, 118] on button "next" at bounding box center [241, 124] width 28 height 20
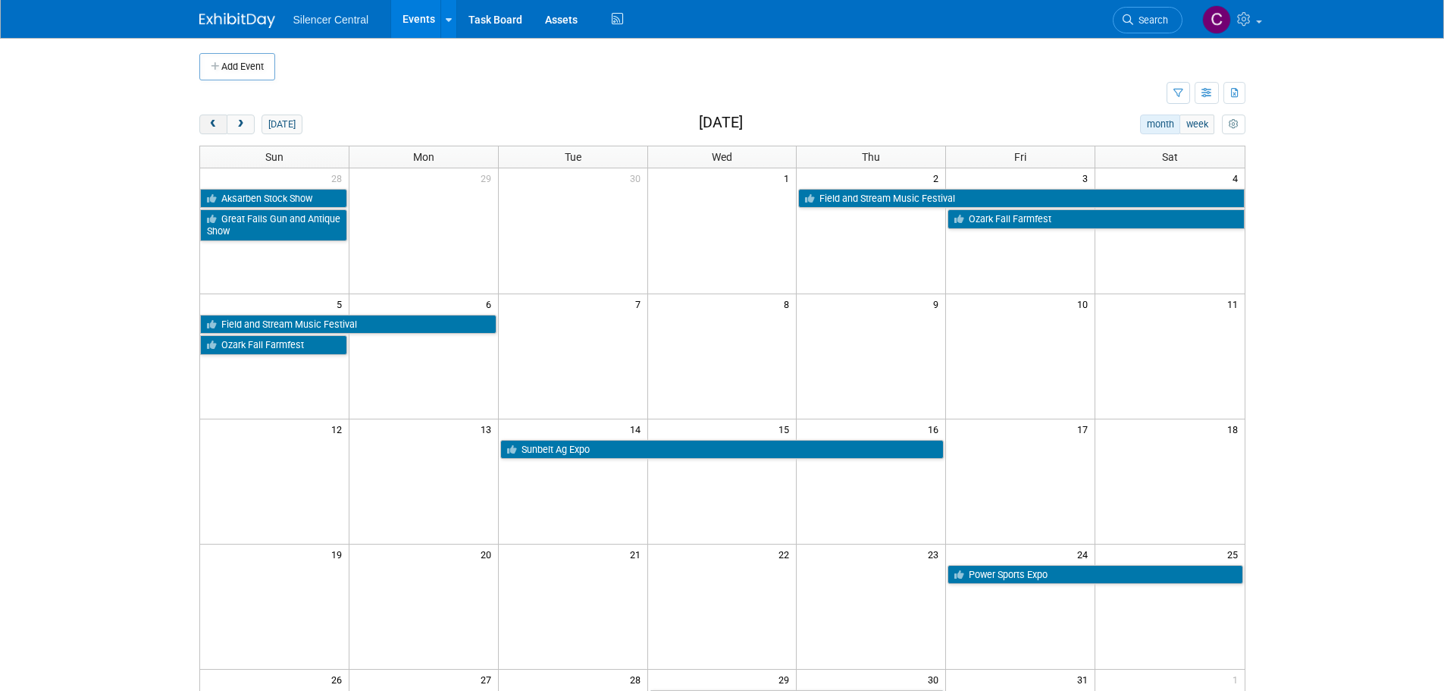
click at [210, 120] on span "prev" at bounding box center [213, 125] width 11 height 10
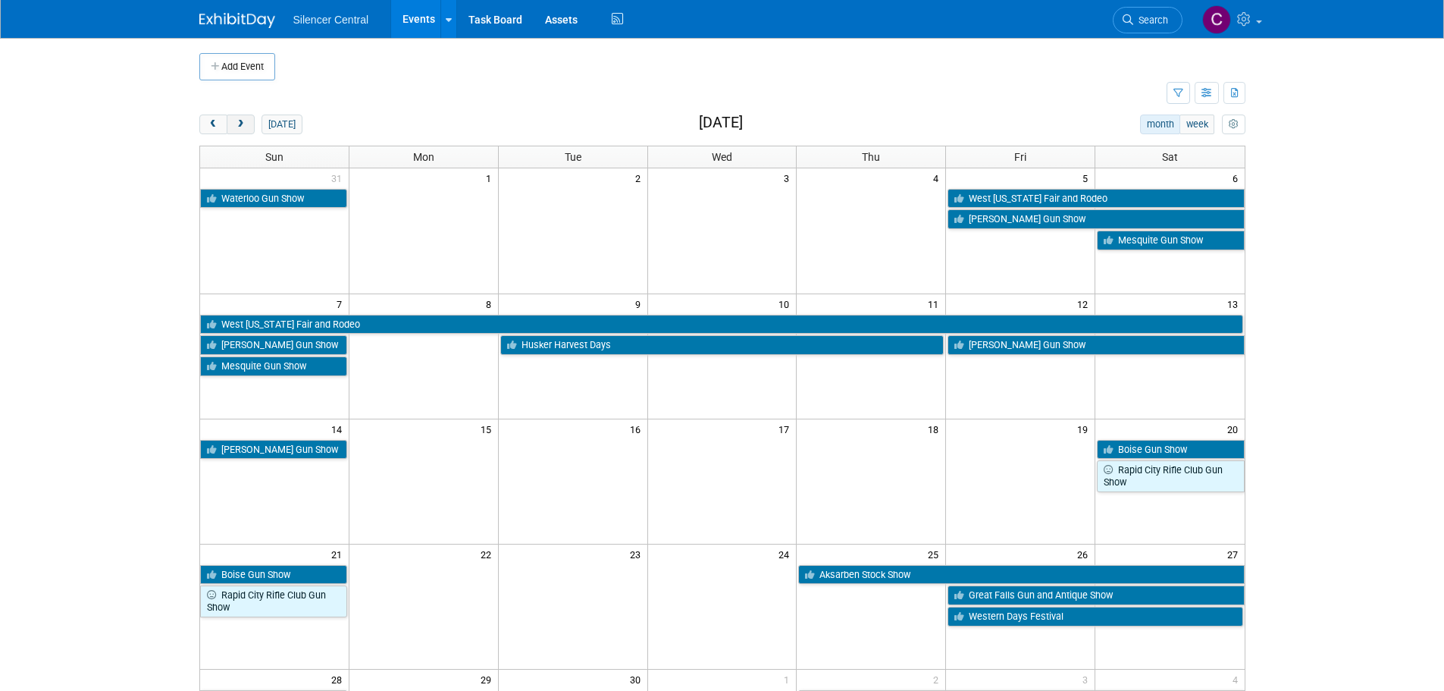
click at [240, 120] on span "next" at bounding box center [240, 125] width 11 height 10
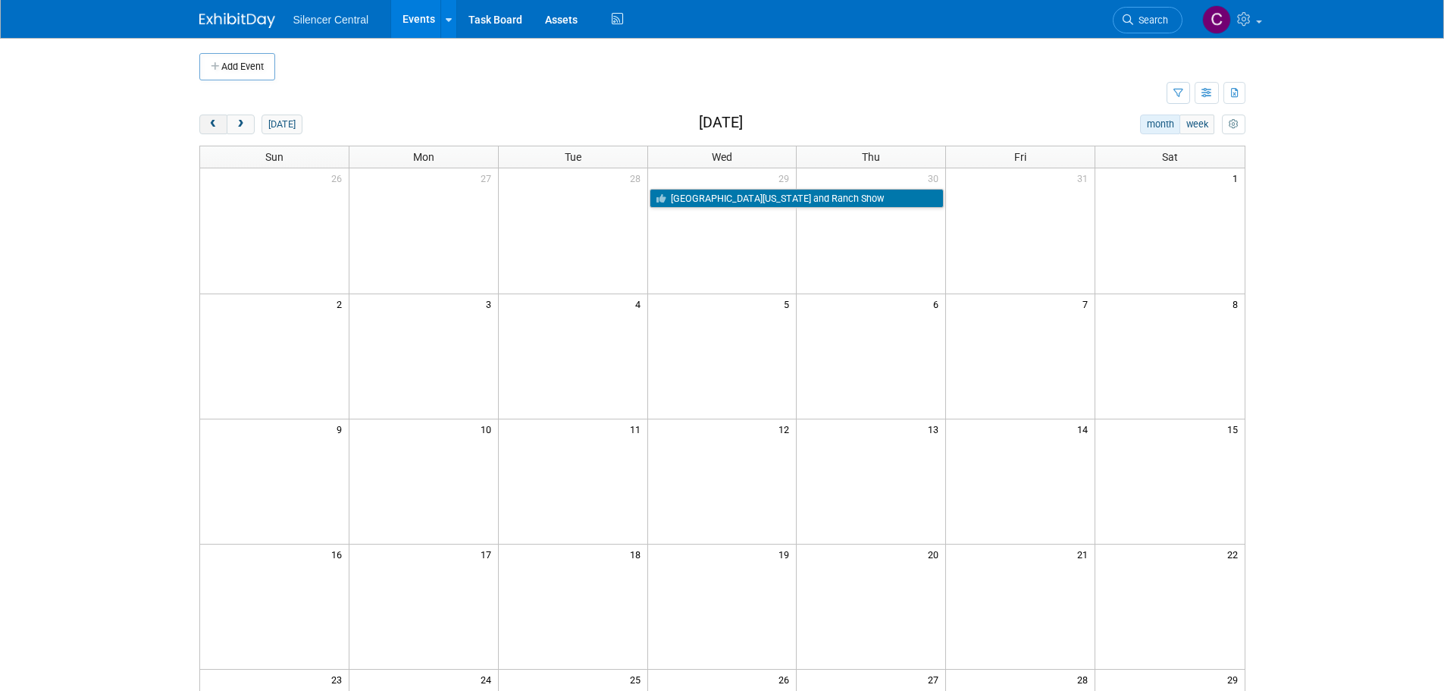
click at [206, 132] on button "prev" at bounding box center [213, 124] width 28 height 20
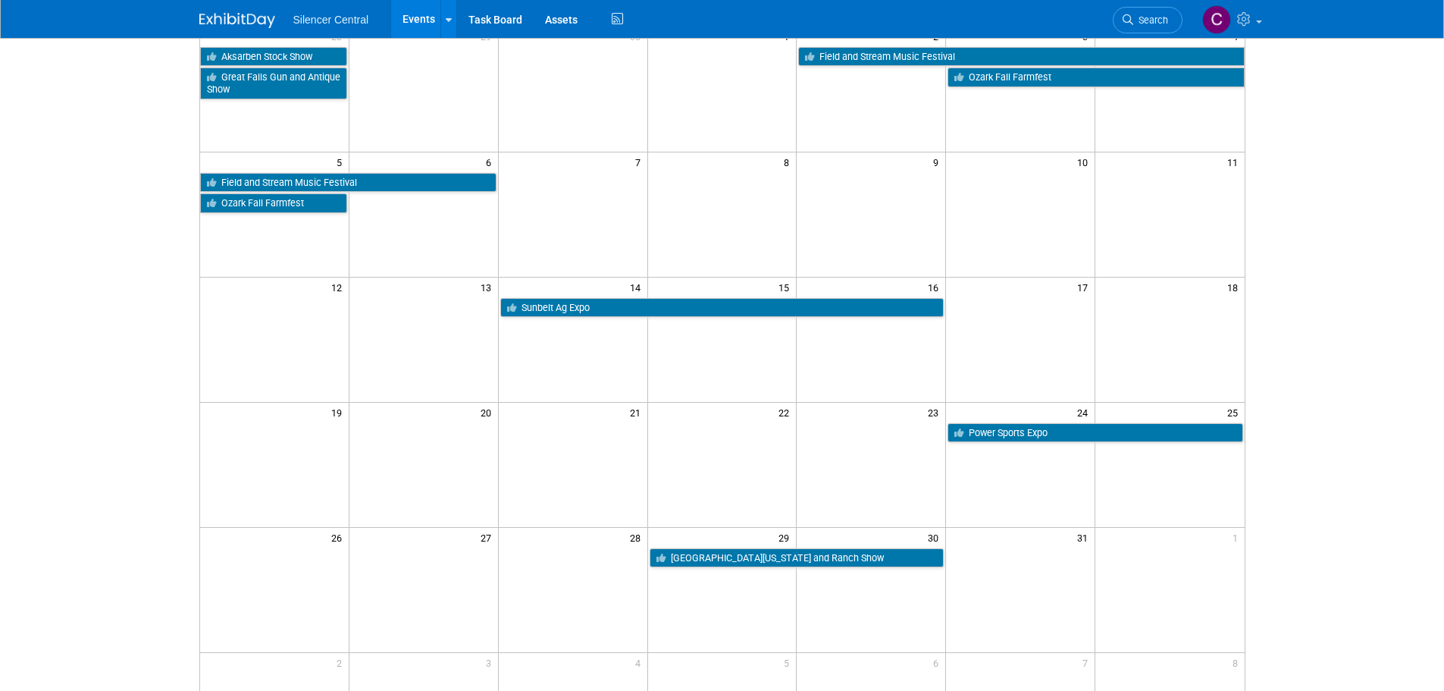
scroll to position [227, 0]
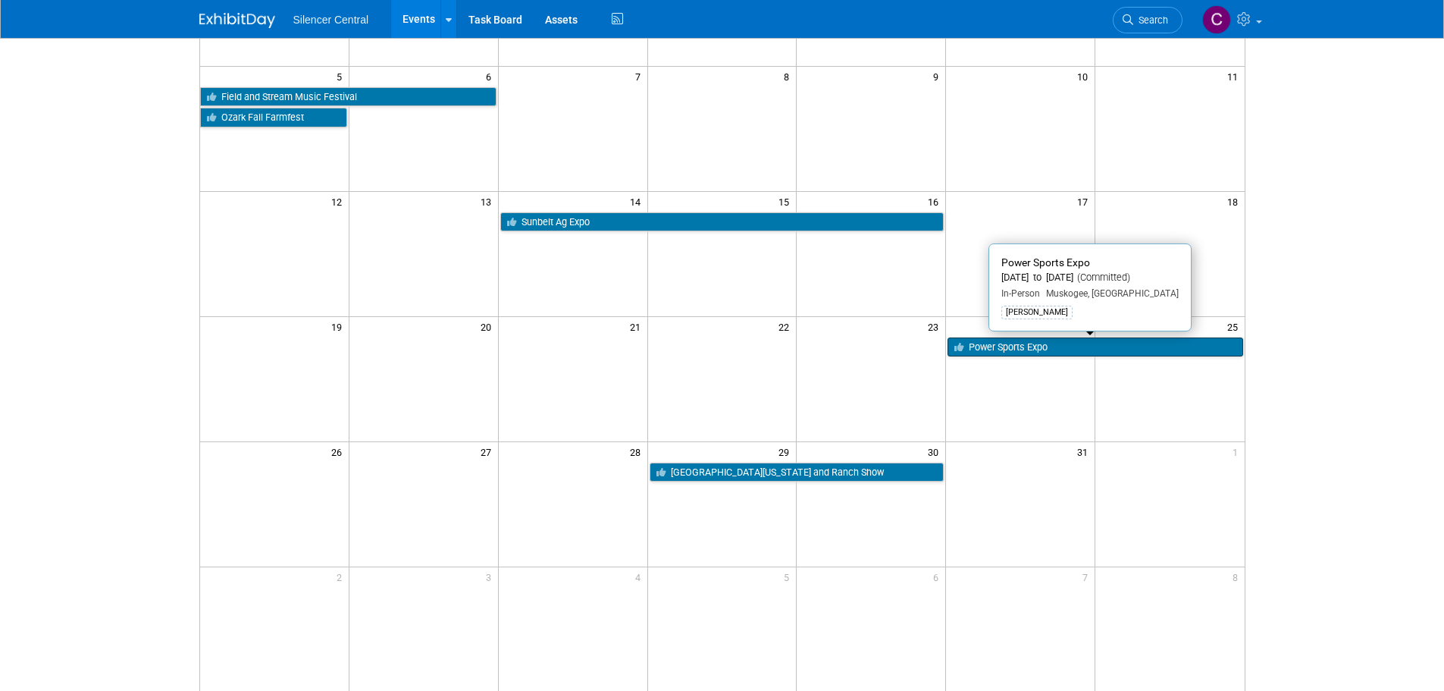
click at [989, 355] on link "Power Sports Expo" at bounding box center [1095, 347] width 295 height 20
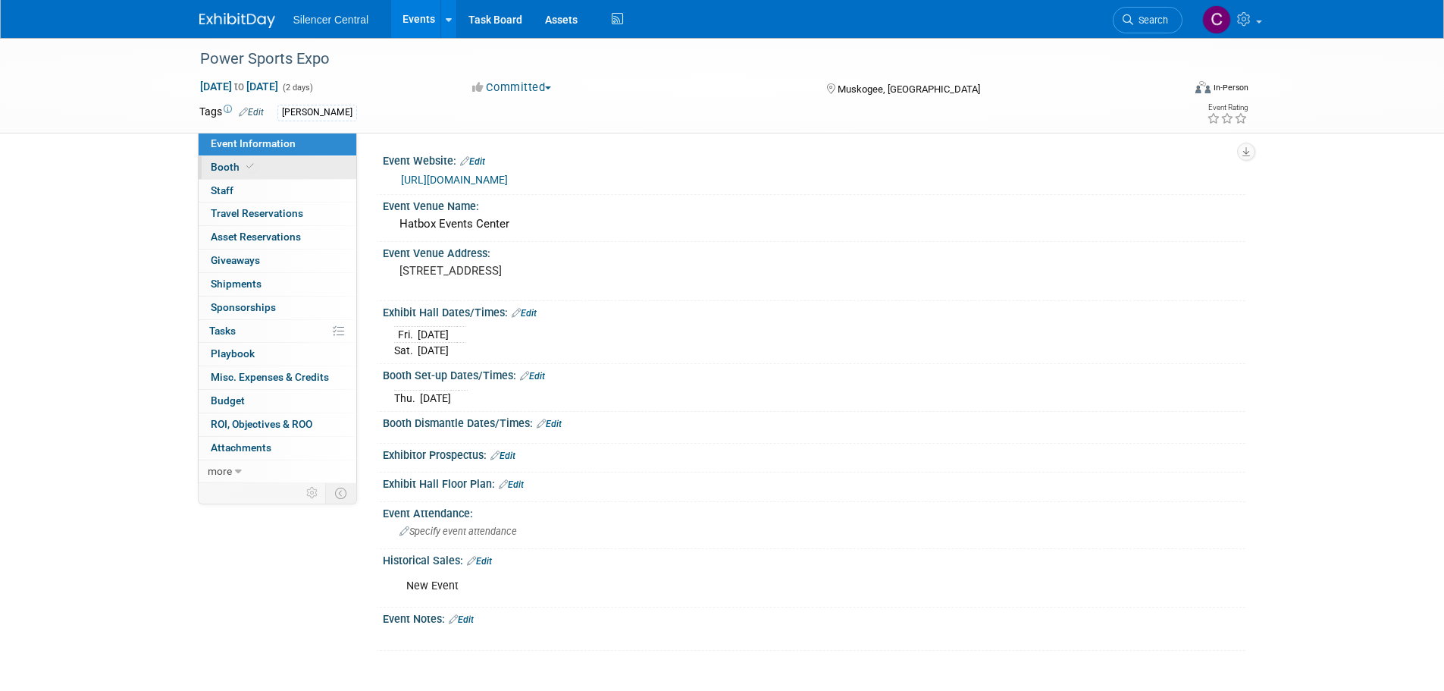
click at [274, 172] on link "Booth" at bounding box center [278, 167] width 158 height 23
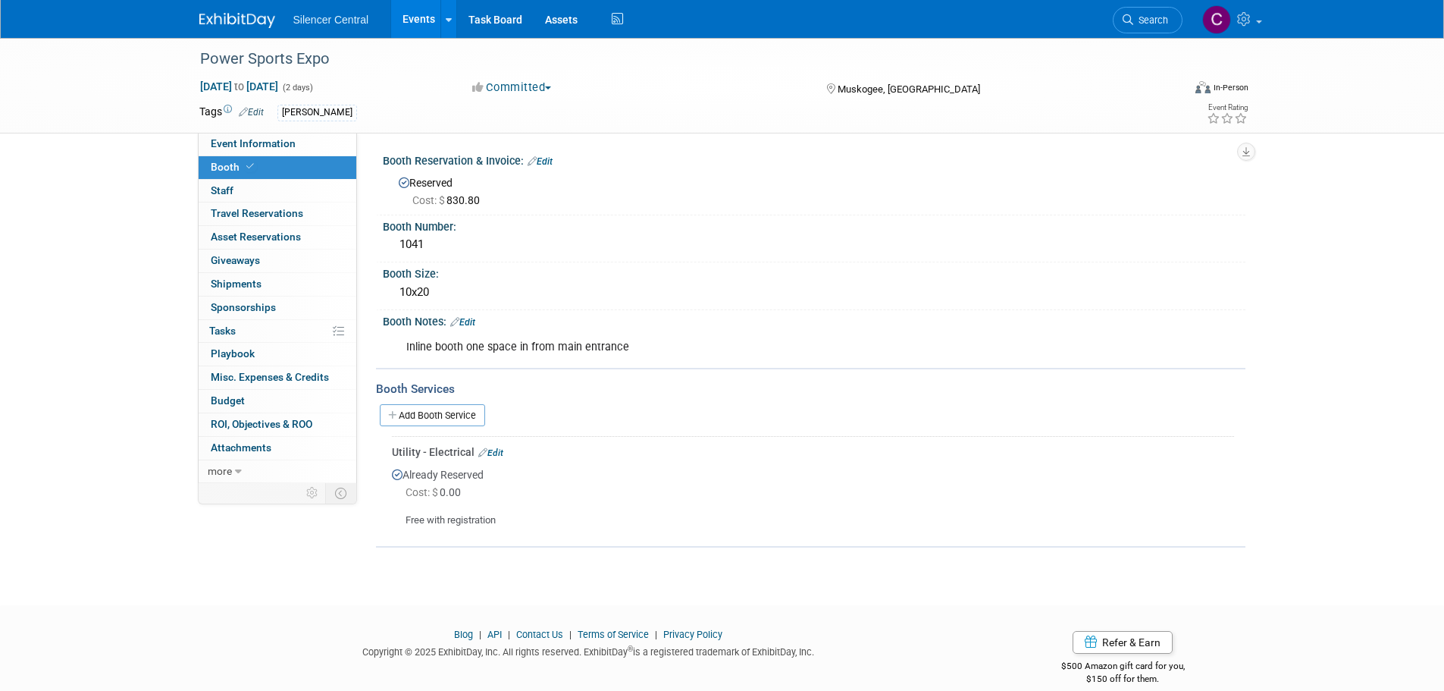
click at [208, 24] on img at bounding box center [237, 20] width 76 height 15
